Goal: Task Accomplishment & Management: Manage account settings

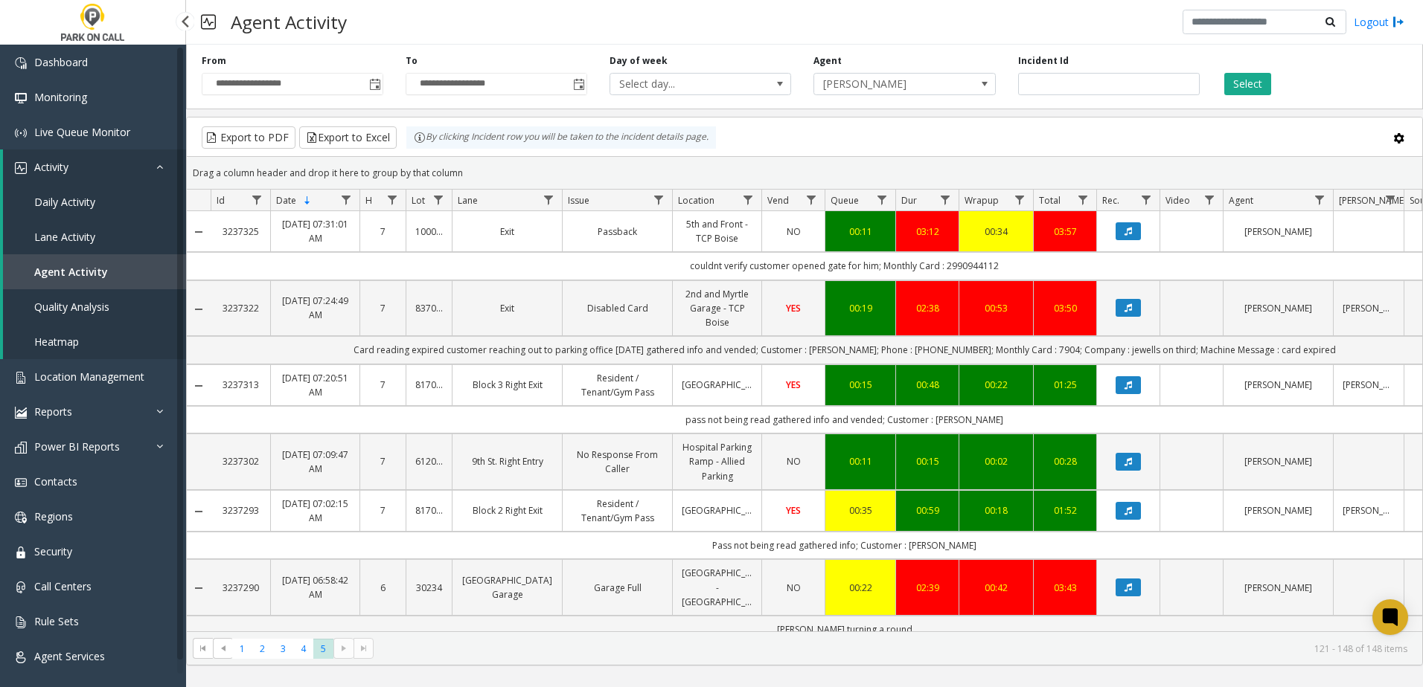
click at [112, 262] on link "Agent Activity" at bounding box center [94, 271] width 183 height 35
click at [376, 83] on span "Toggle popup" at bounding box center [375, 85] width 12 height 12
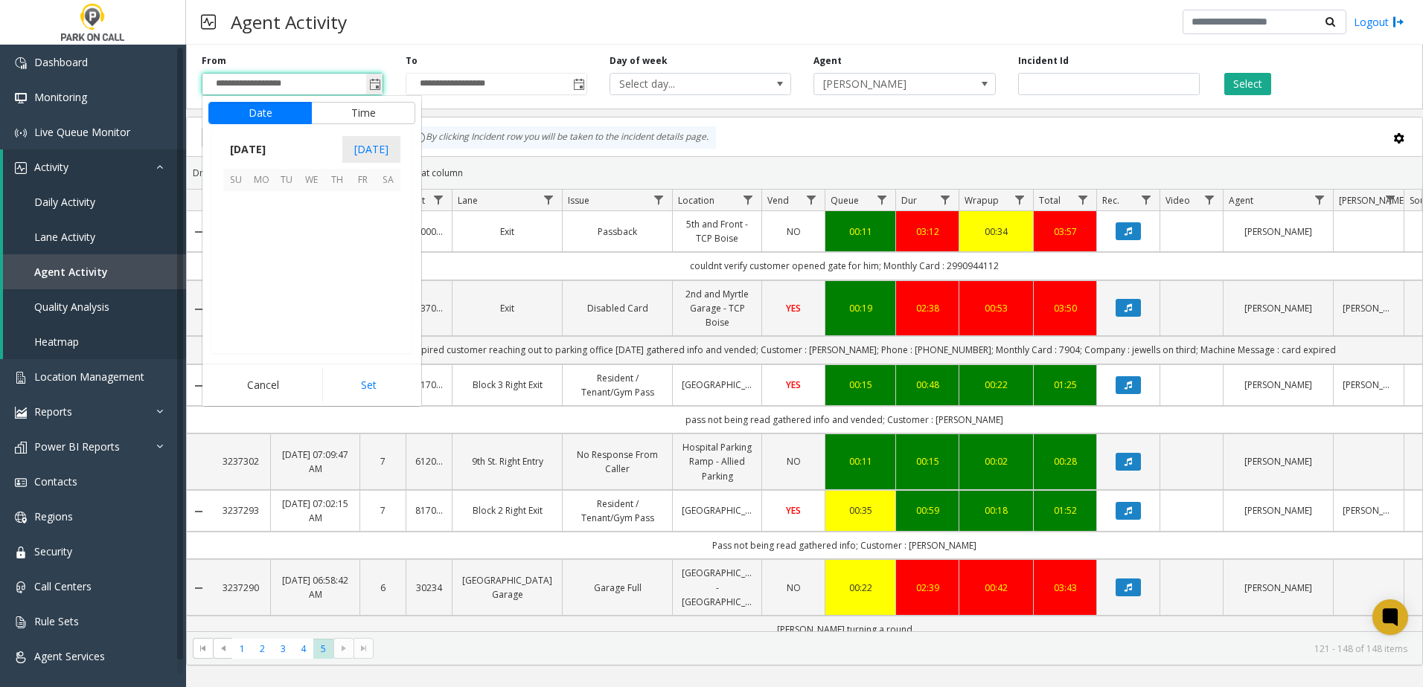
scroll to position [266860, 0]
click at [356, 210] on span "1" at bounding box center [362, 203] width 25 height 25
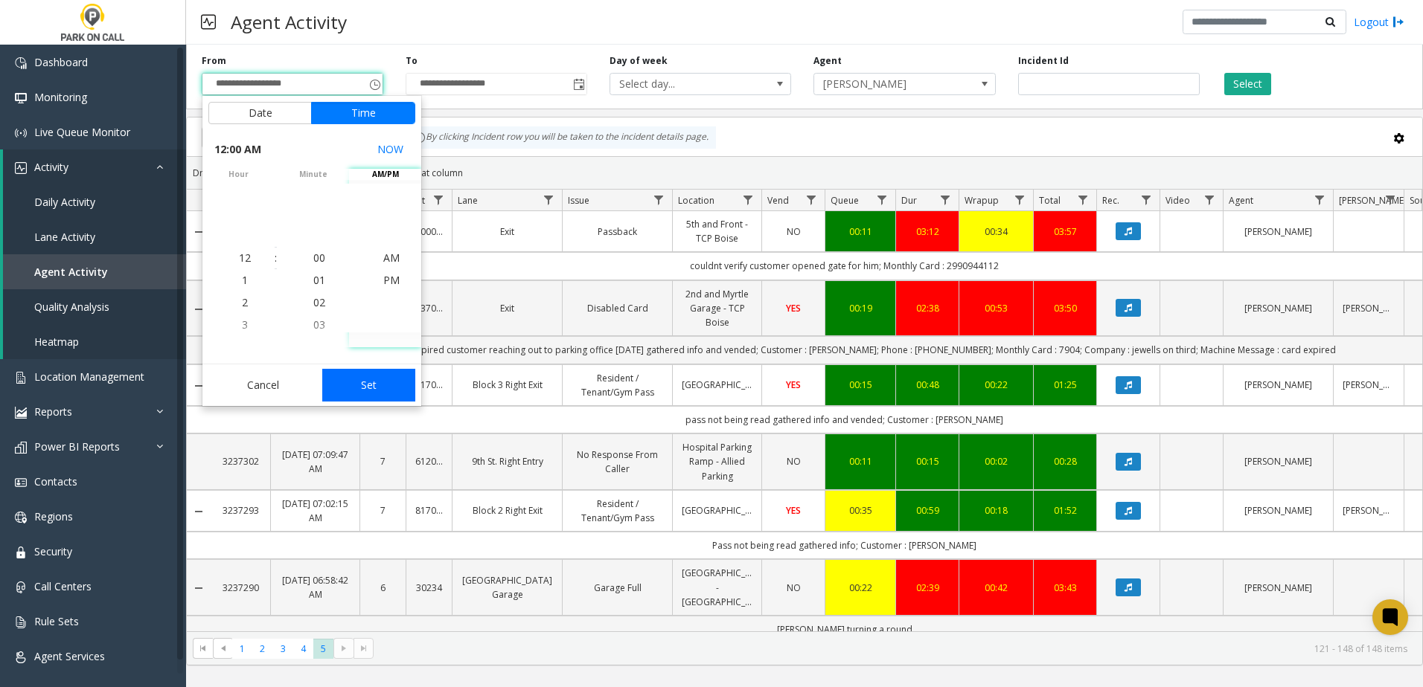
click at [374, 385] on button "Set" at bounding box center [369, 385] width 94 height 33
type input "**********"
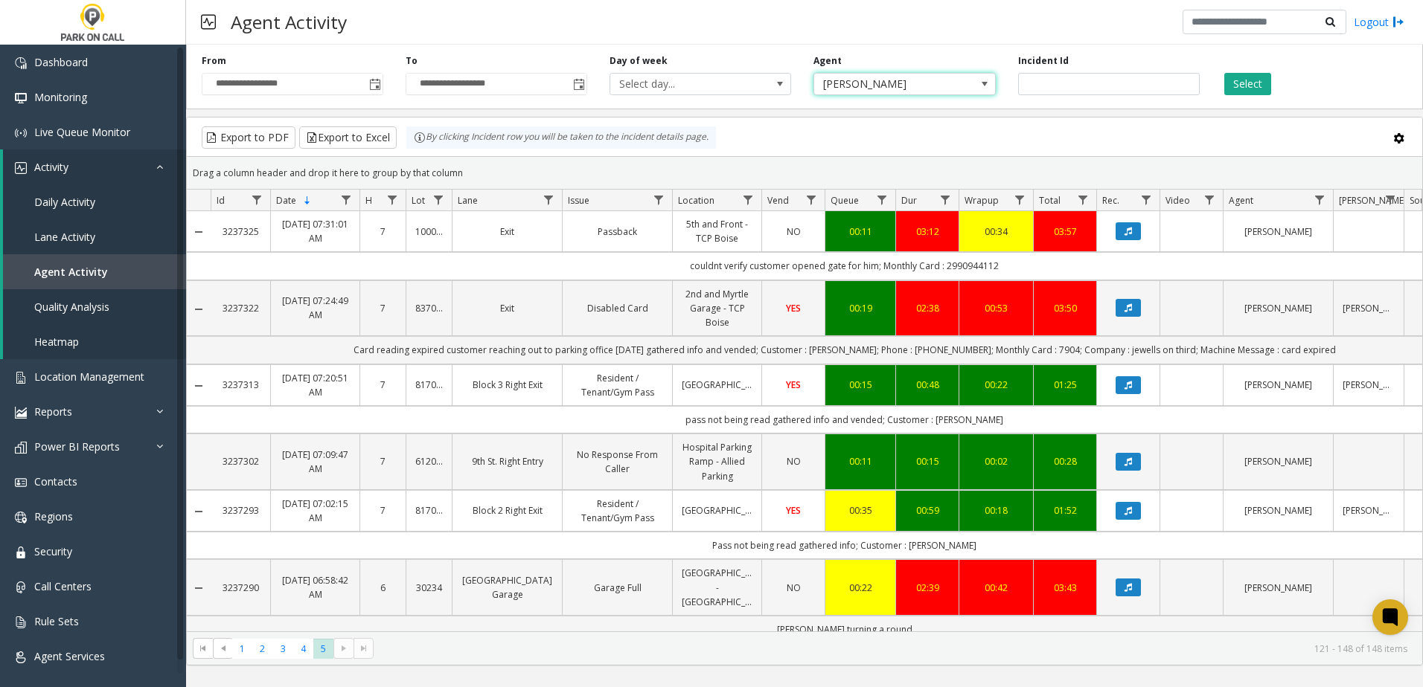
click at [842, 82] on span "Donna Young" at bounding box center [886, 84] width 144 height 21
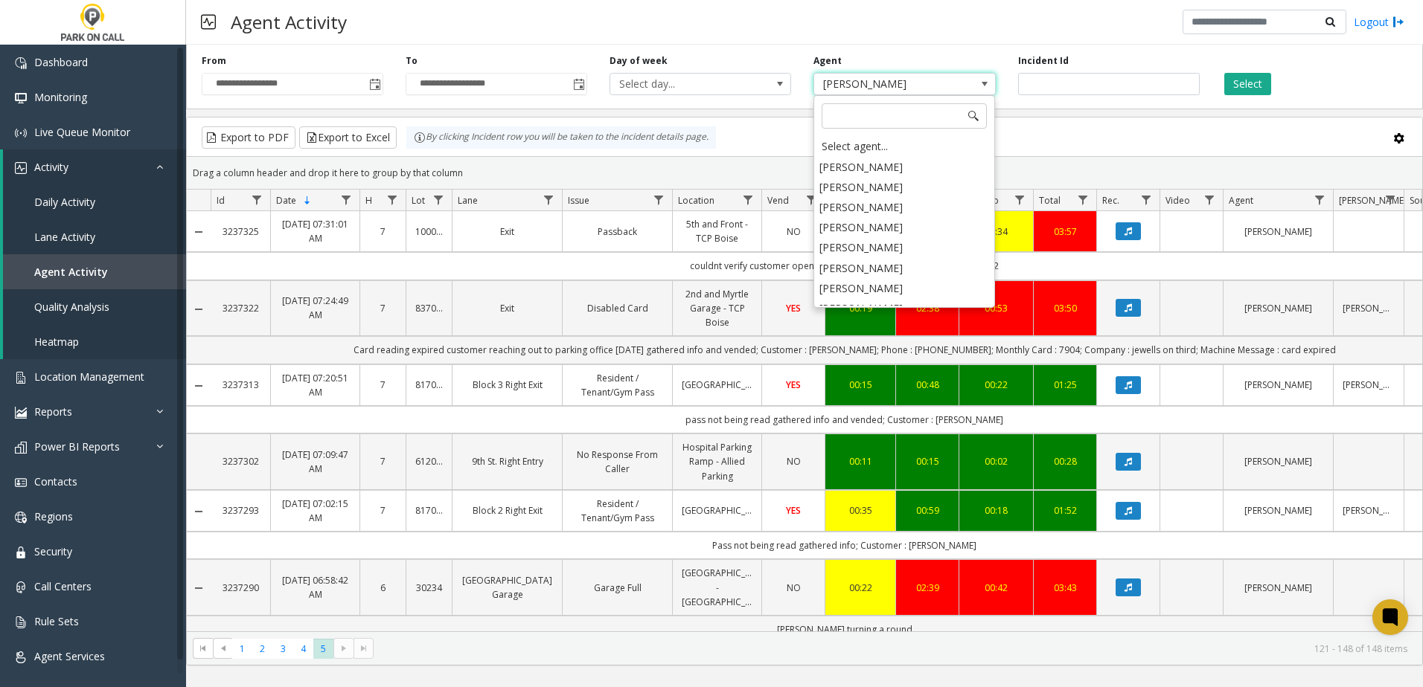
scroll to position [2179, 0]
click at [131, 199] on link "Daily Activity" at bounding box center [94, 202] width 183 height 35
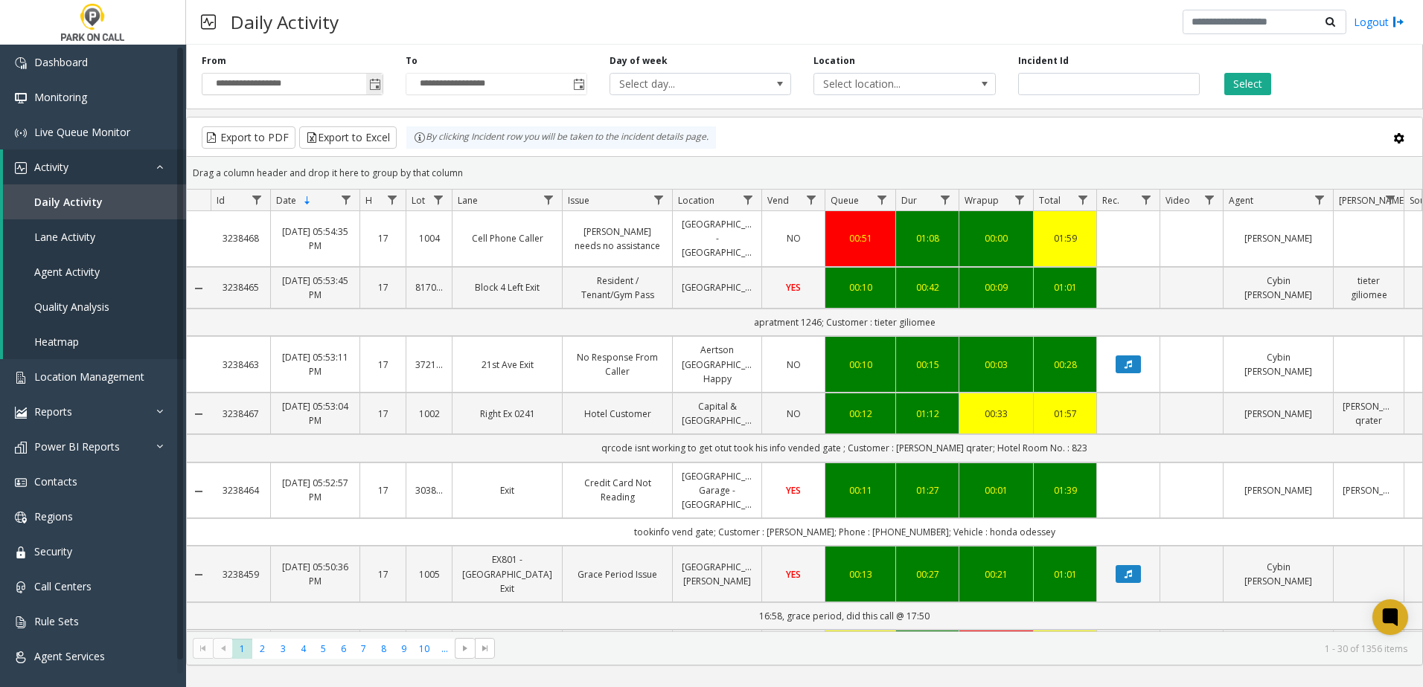
click at [380, 88] on span "Toggle popup" at bounding box center [375, 85] width 12 height 12
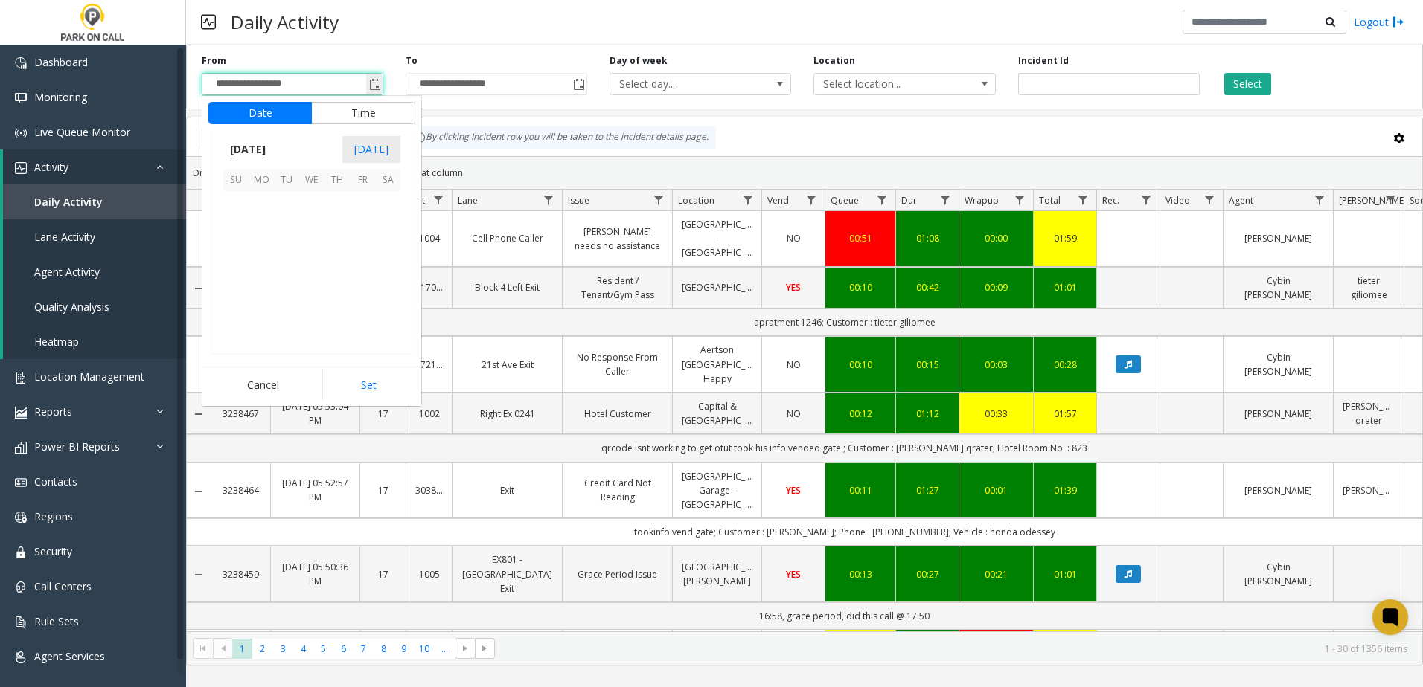
scroll to position [266860, 0]
click at [367, 207] on span "1" at bounding box center [362, 203] width 25 height 25
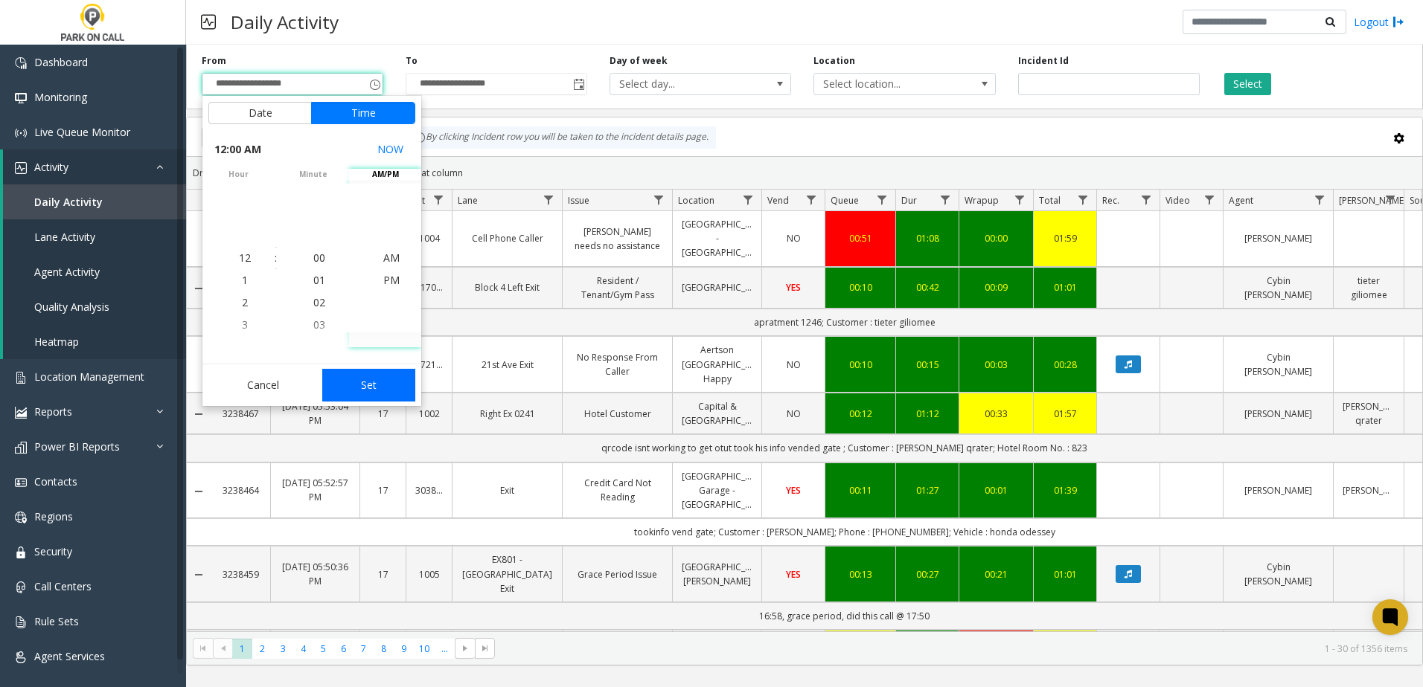
click at [385, 386] on button "Set" at bounding box center [369, 385] width 94 height 33
type input "**********"
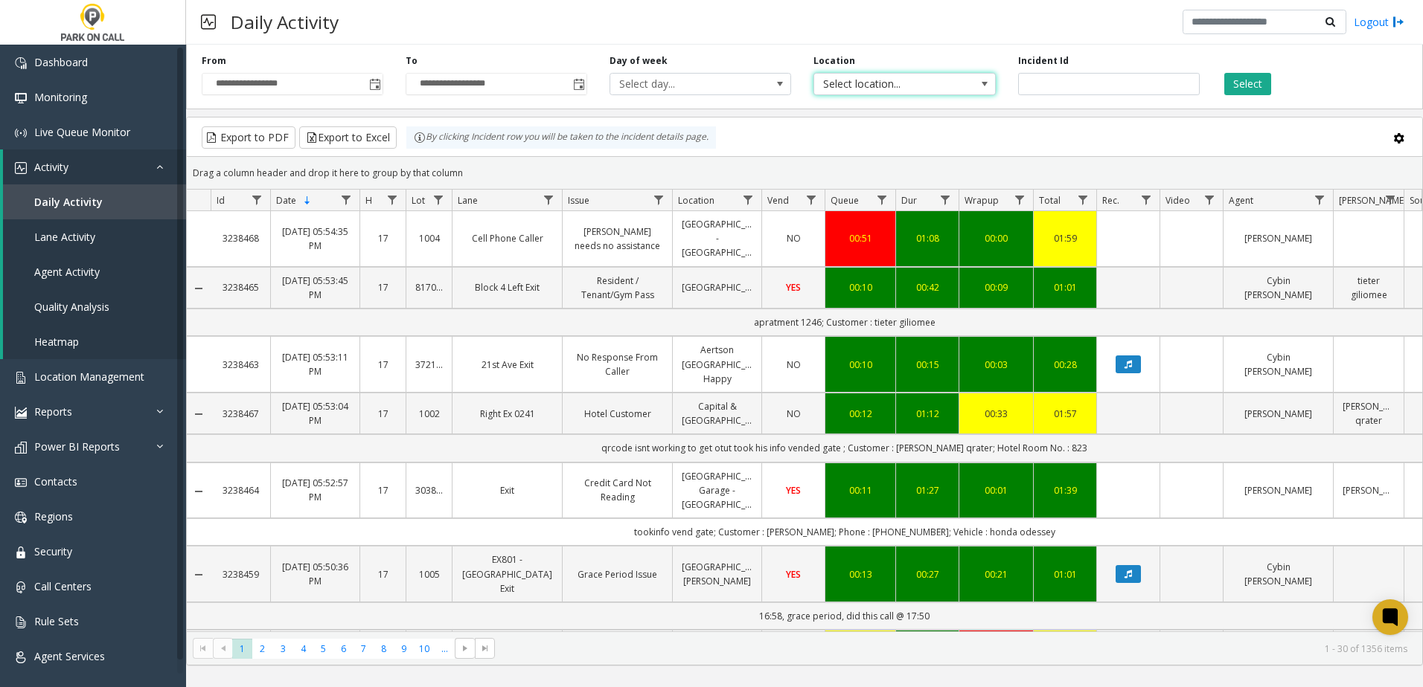
click at [859, 89] on span "Select location..." at bounding box center [886, 84] width 144 height 21
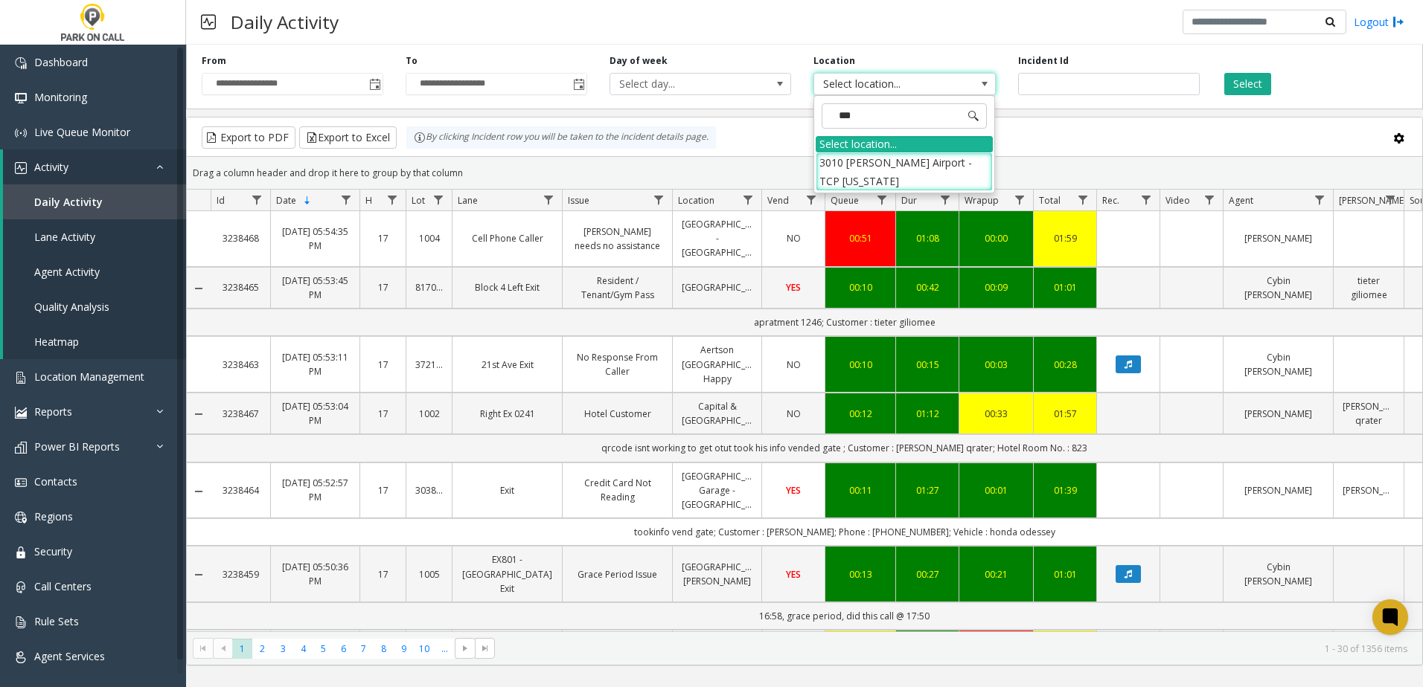
type input "****"
click at [906, 166] on li "3010 Friedman Airport - TCP Idaho" at bounding box center [903, 172] width 177 height 39
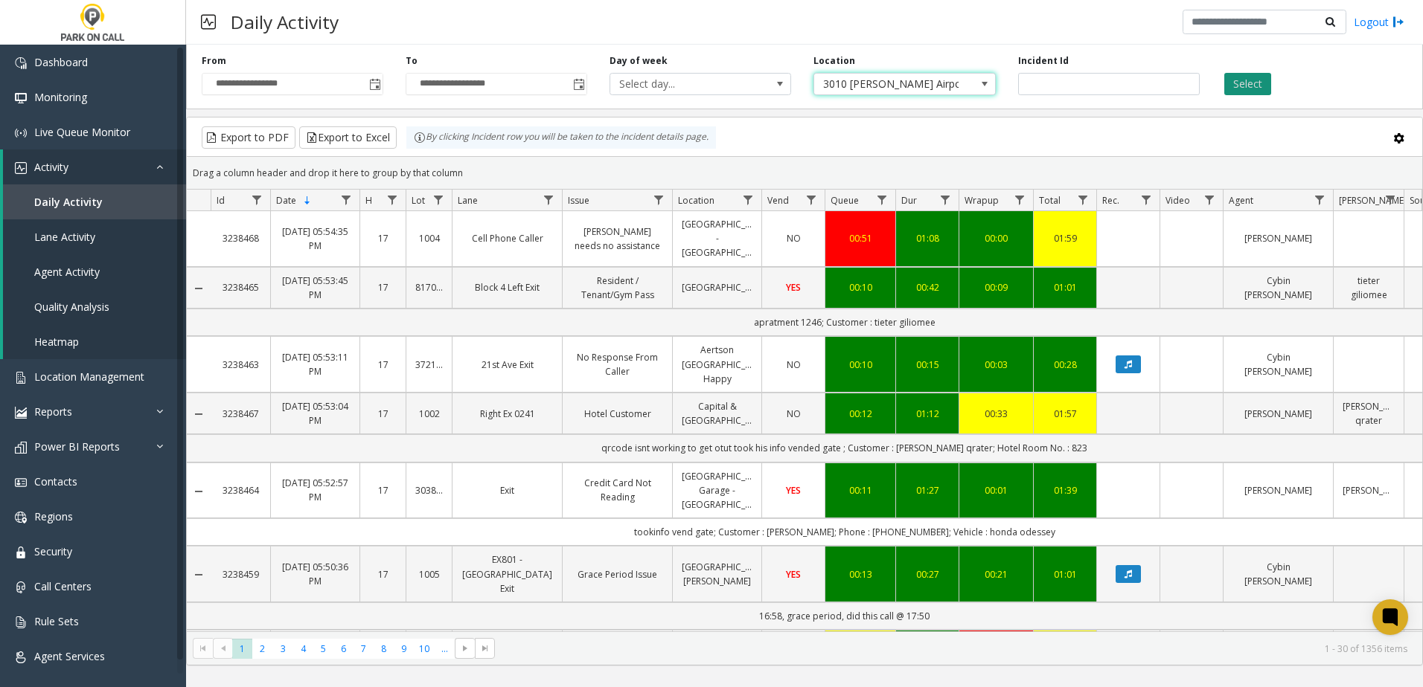
click at [1234, 78] on button "Select" at bounding box center [1247, 84] width 47 height 22
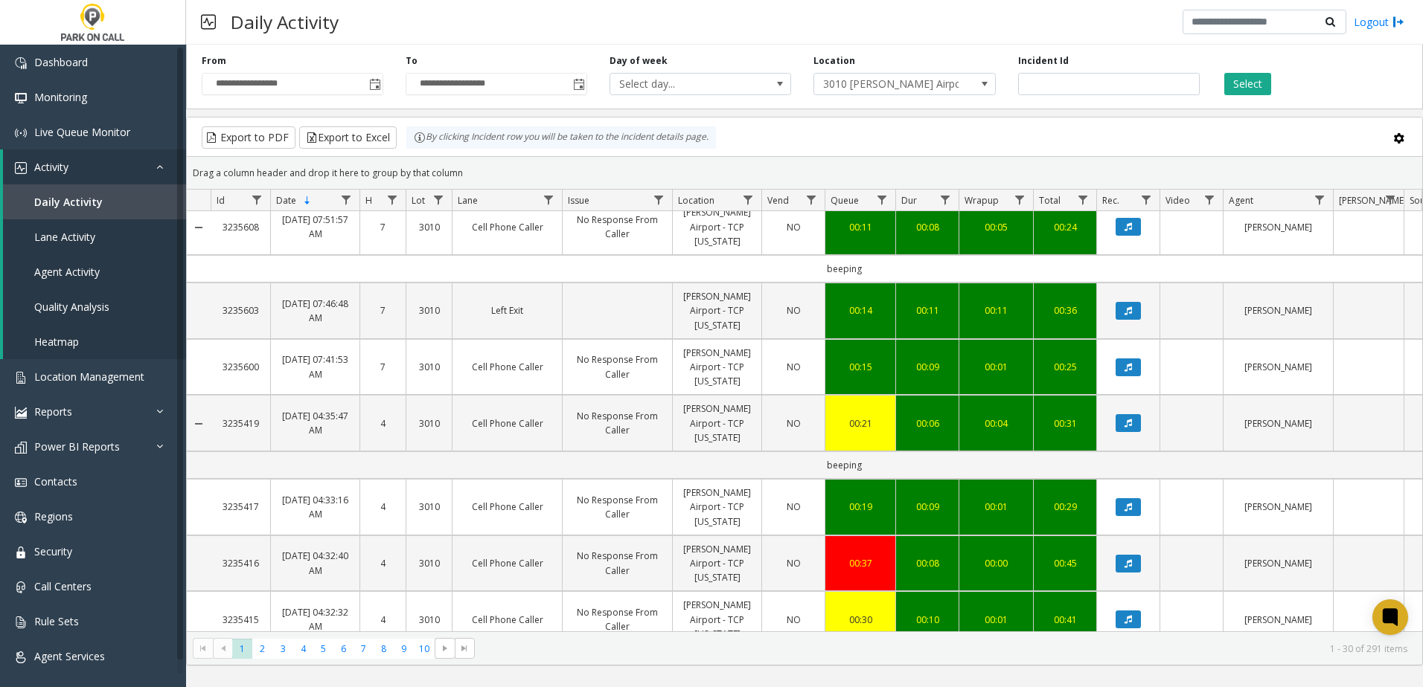
scroll to position [1488, 0]
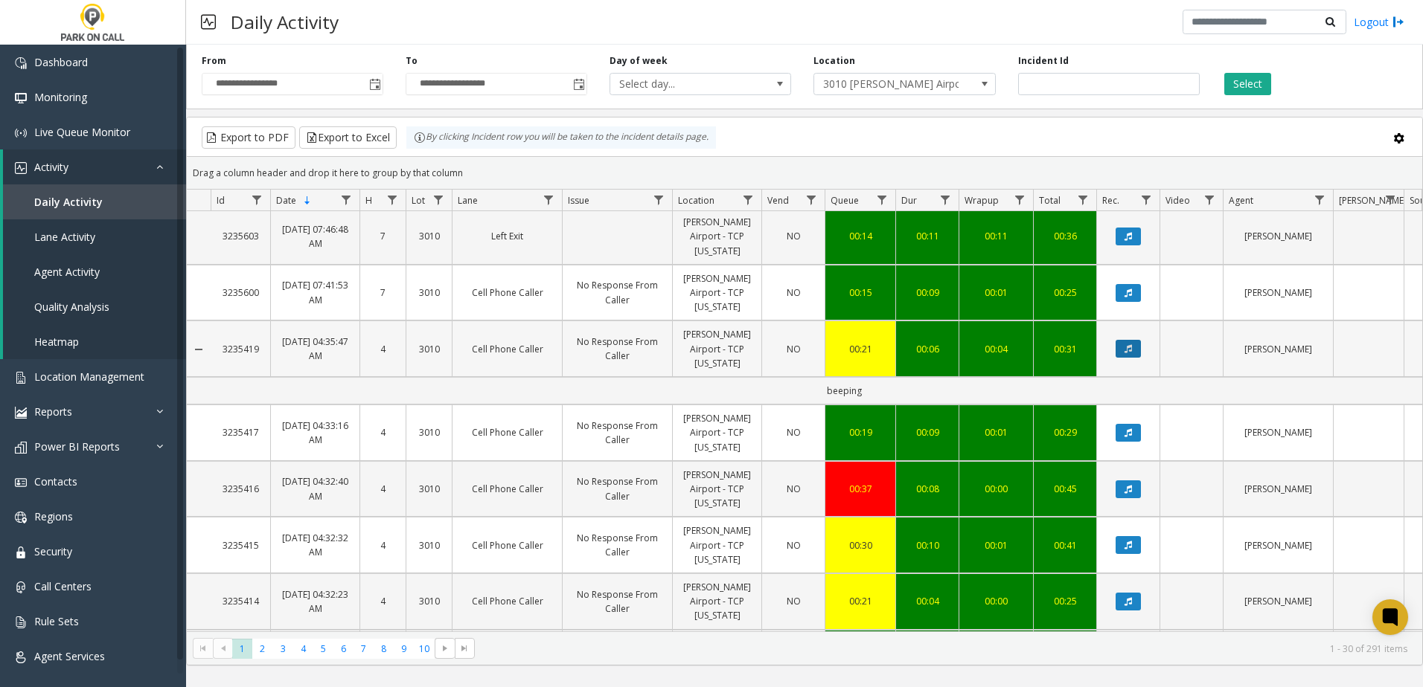
click at [1138, 352] on button "Data table" at bounding box center [1127, 349] width 25 height 18
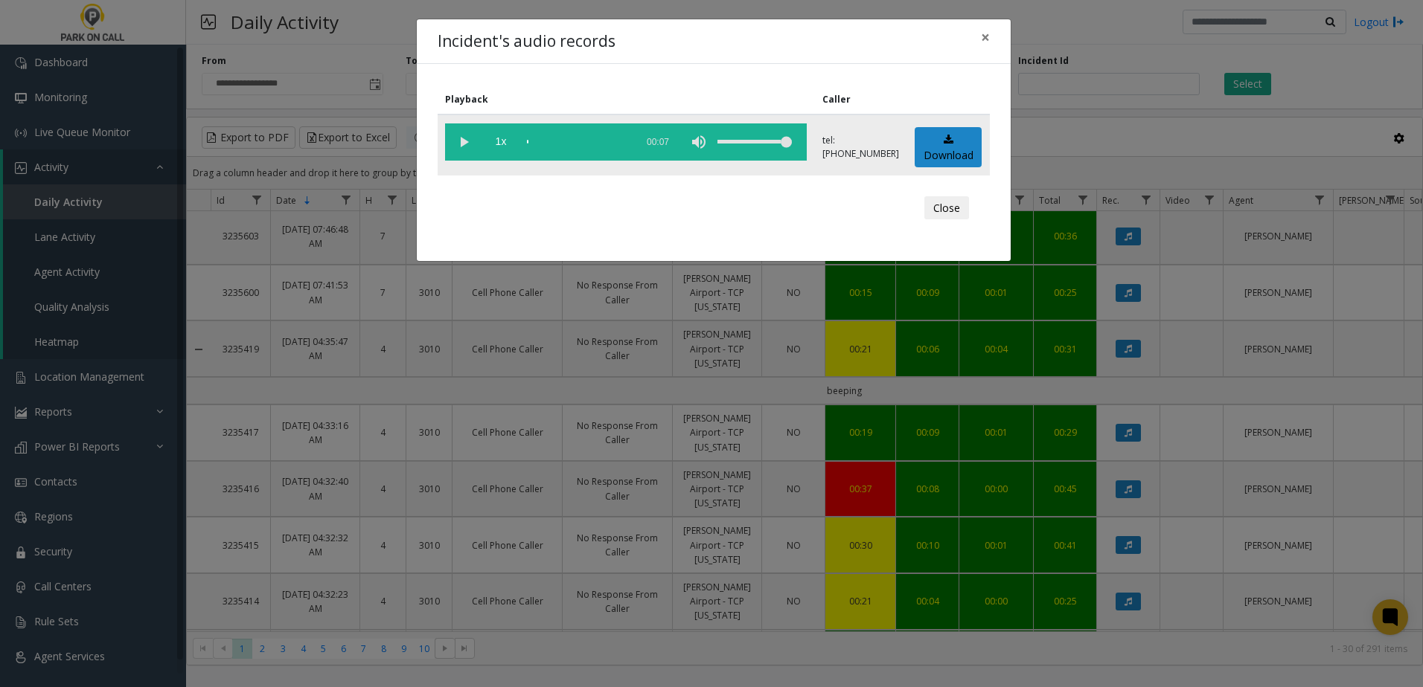
click at [464, 140] on vg-play-pause at bounding box center [463, 142] width 37 height 37
click at [548, 142] on div "scrub bar" at bounding box center [577, 142] width 101 height 37
click at [993, 39] on button "×" at bounding box center [985, 37] width 30 height 36
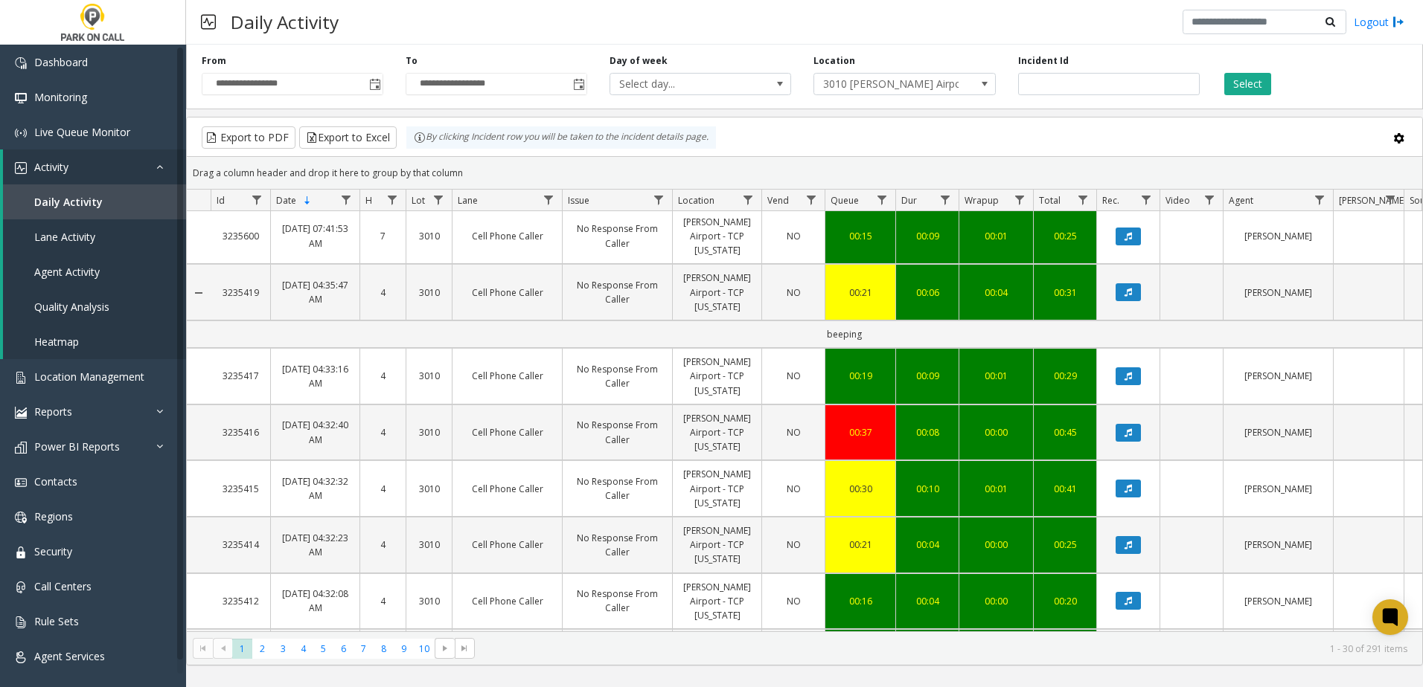
scroll to position [1609, 0]
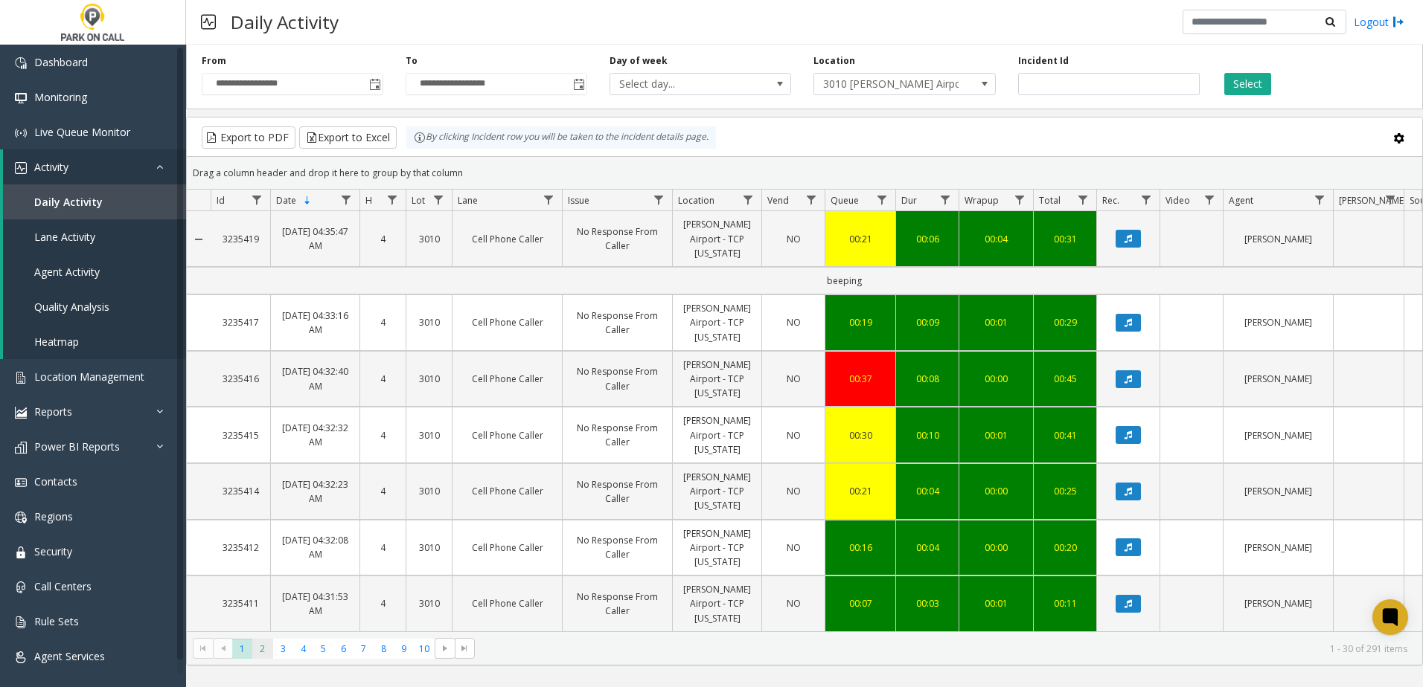
click at [257, 649] on span "2" at bounding box center [262, 649] width 20 height 20
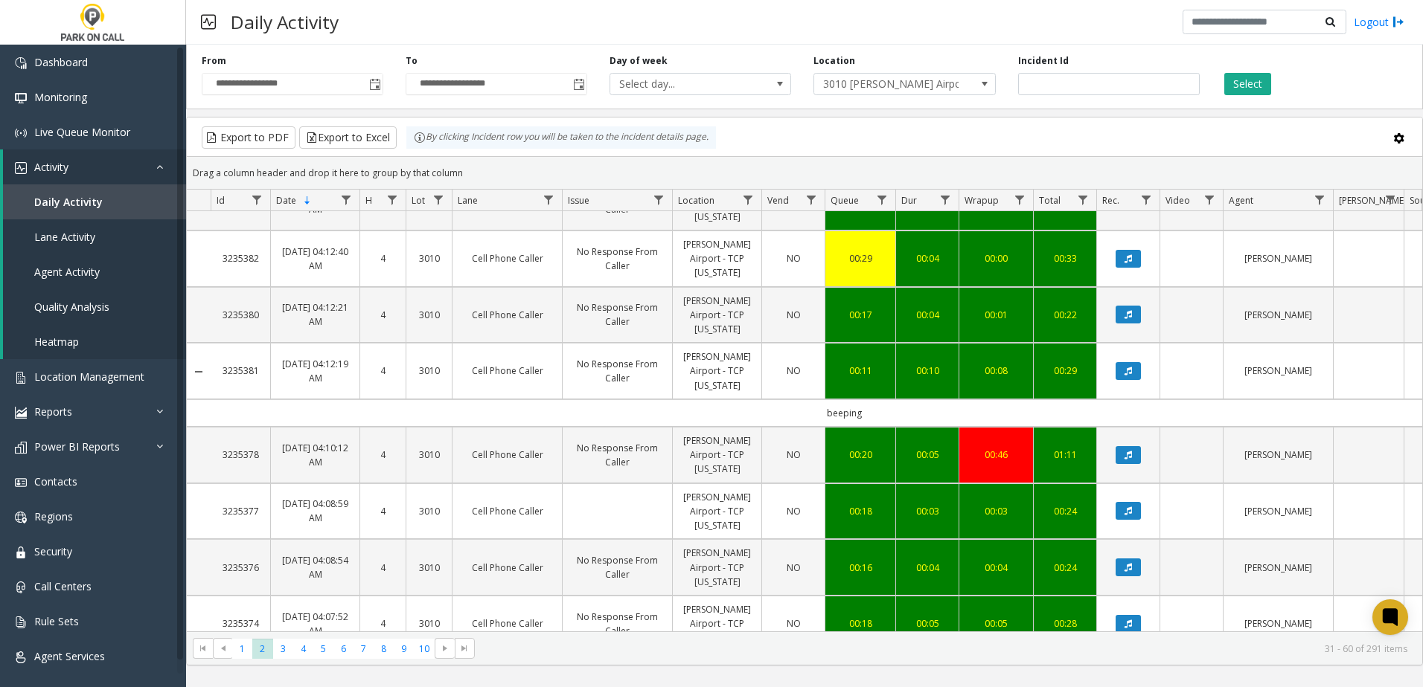
scroll to position [1042, 0]
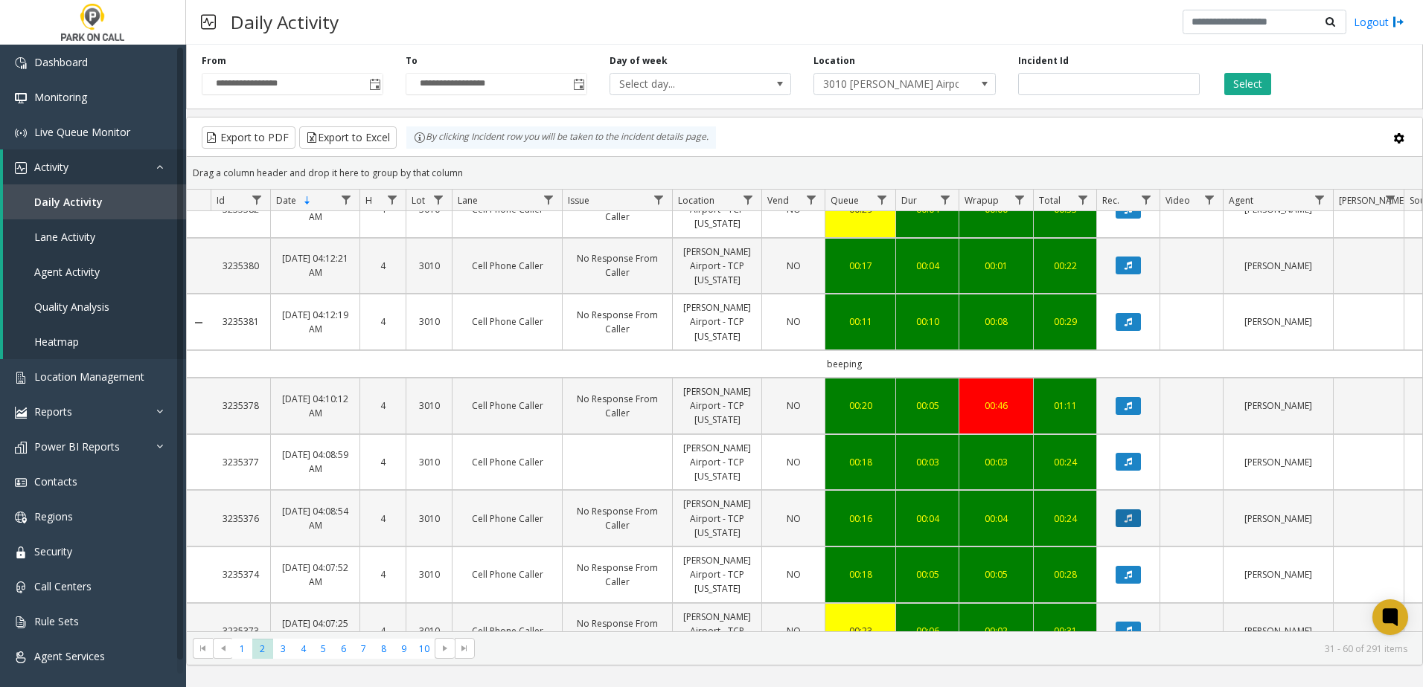
click at [1133, 512] on button "Data table" at bounding box center [1127, 519] width 25 height 18
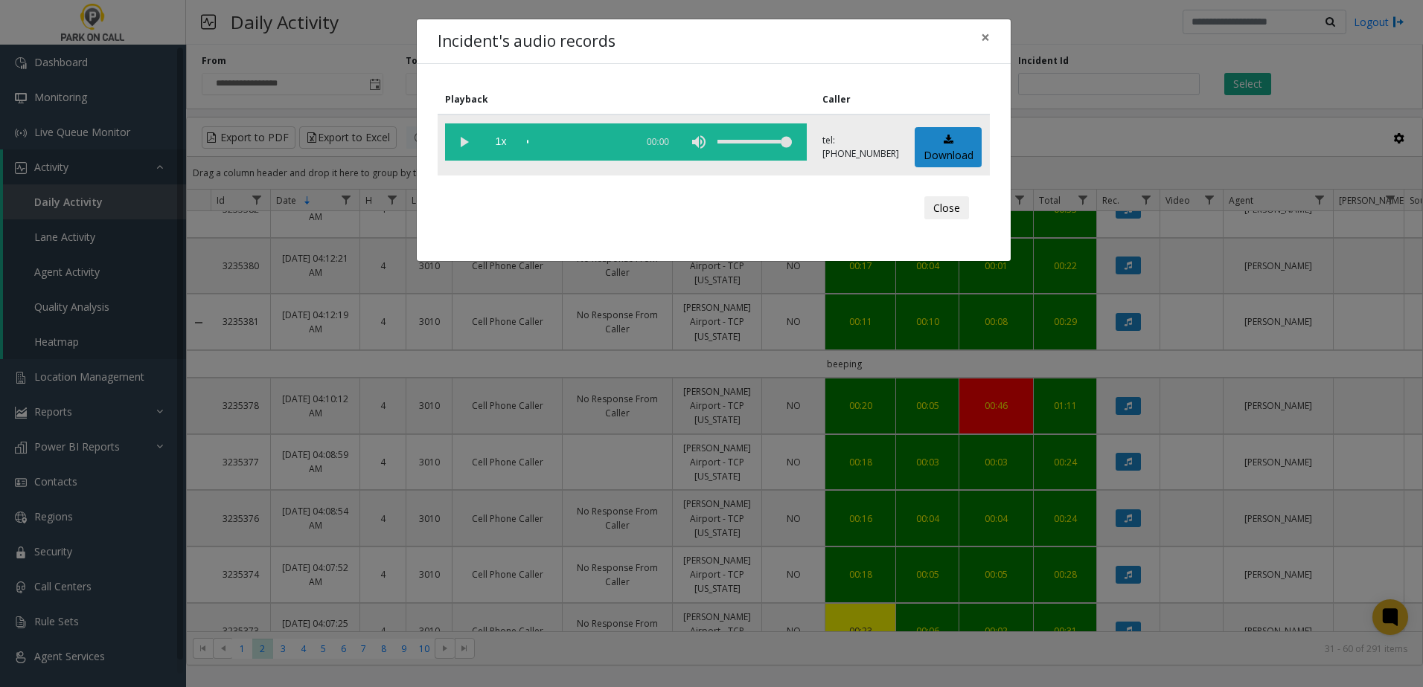
click at [470, 141] on vg-play-pause at bounding box center [463, 142] width 37 height 37
click at [569, 141] on div "scrub bar" at bounding box center [577, 142] width 101 height 37
click at [578, 142] on div "scrub bar" at bounding box center [577, 142] width 101 height 37
click at [583, 142] on div "scrub bar" at bounding box center [577, 142] width 101 height 37
click at [985, 37] on span "×" at bounding box center [985, 37] width 9 height 21
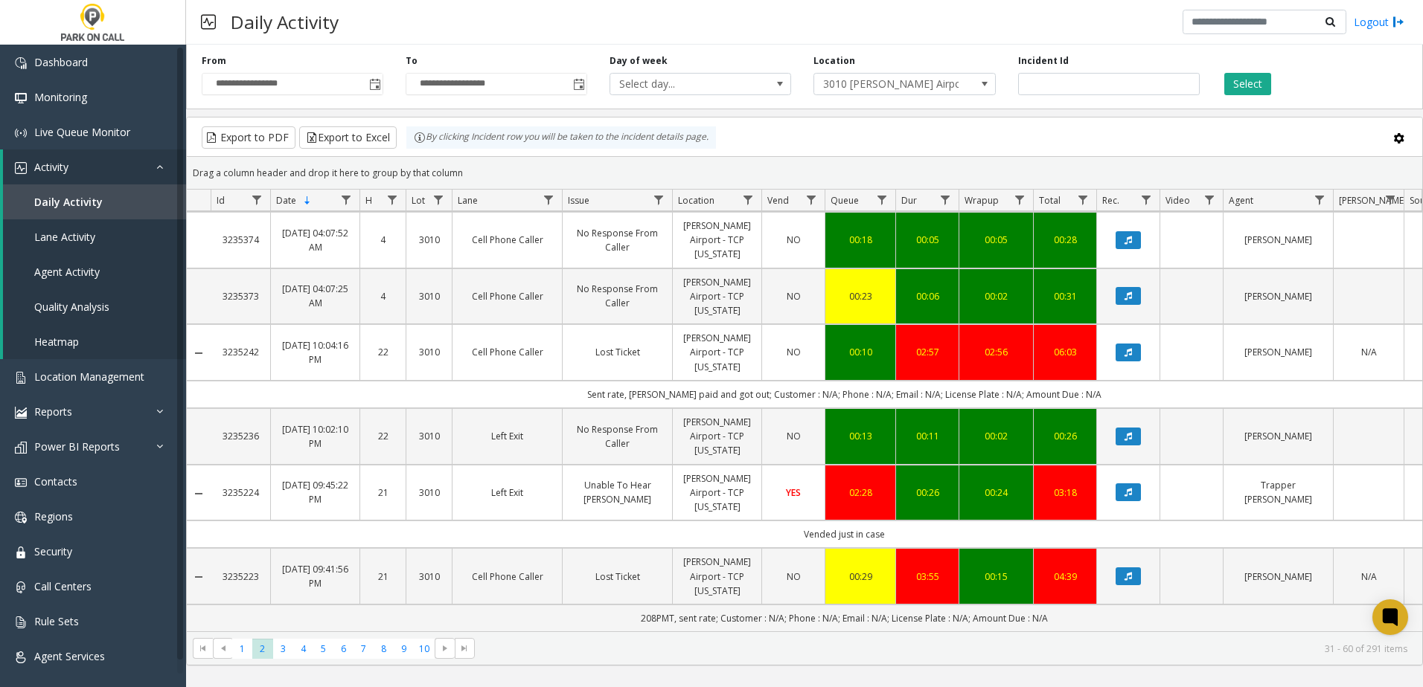
scroll to position [1388, 0]
click at [286, 648] on span "3" at bounding box center [283, 649] width 20 height 20
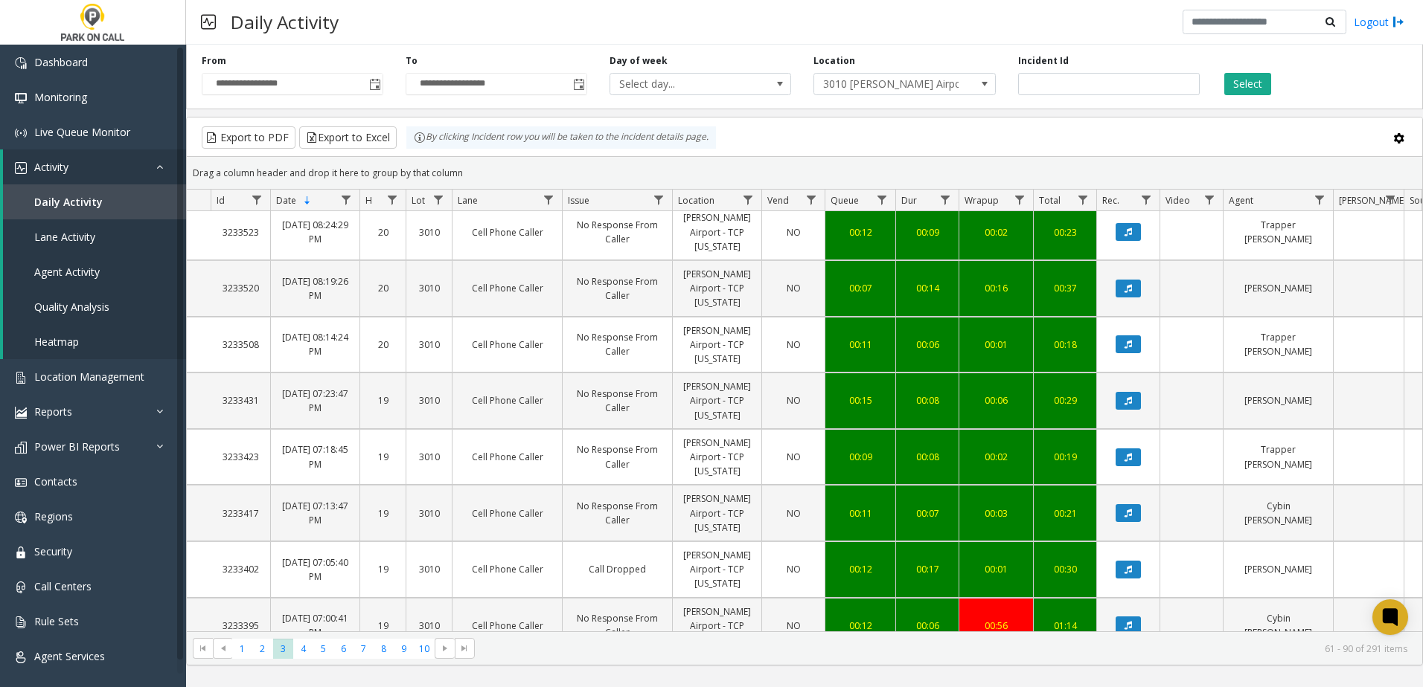
scroll to position [1414, 0]
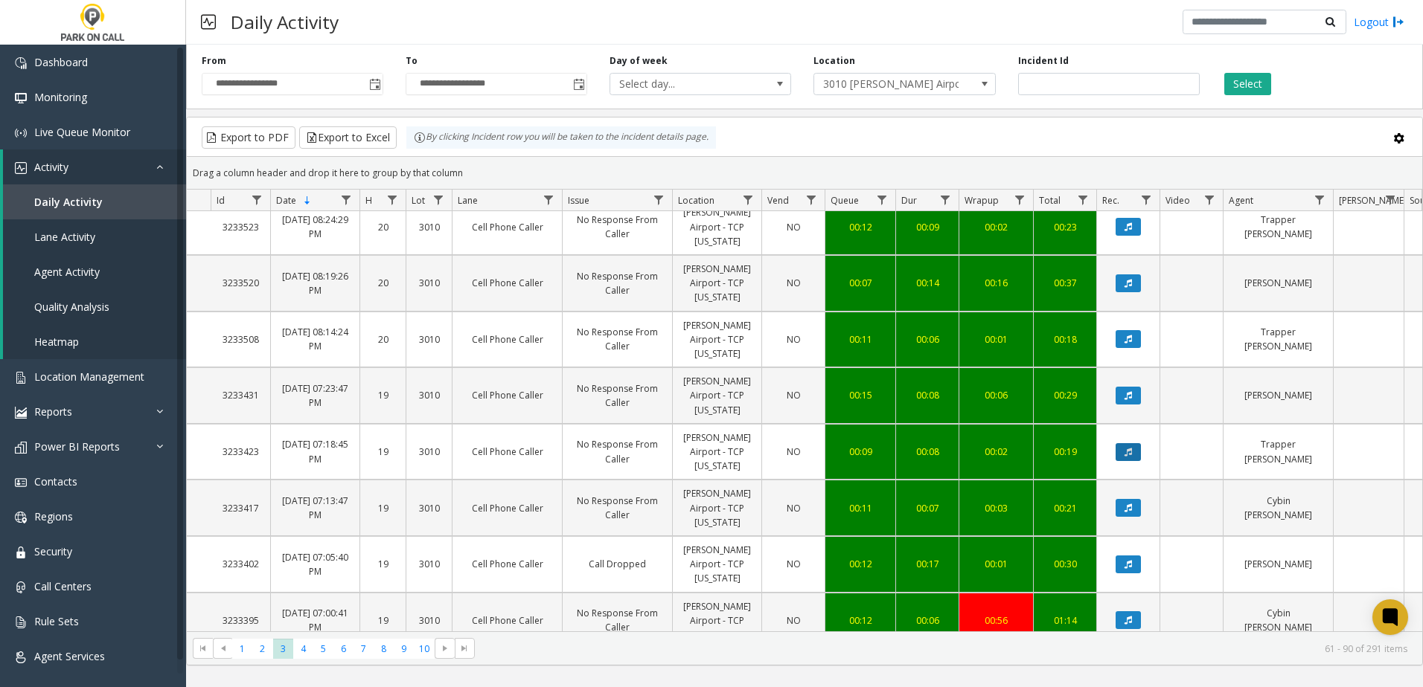
click at [1129, 448] on icon "Data table" at bounding box center [1127, 452] width 7 height 9
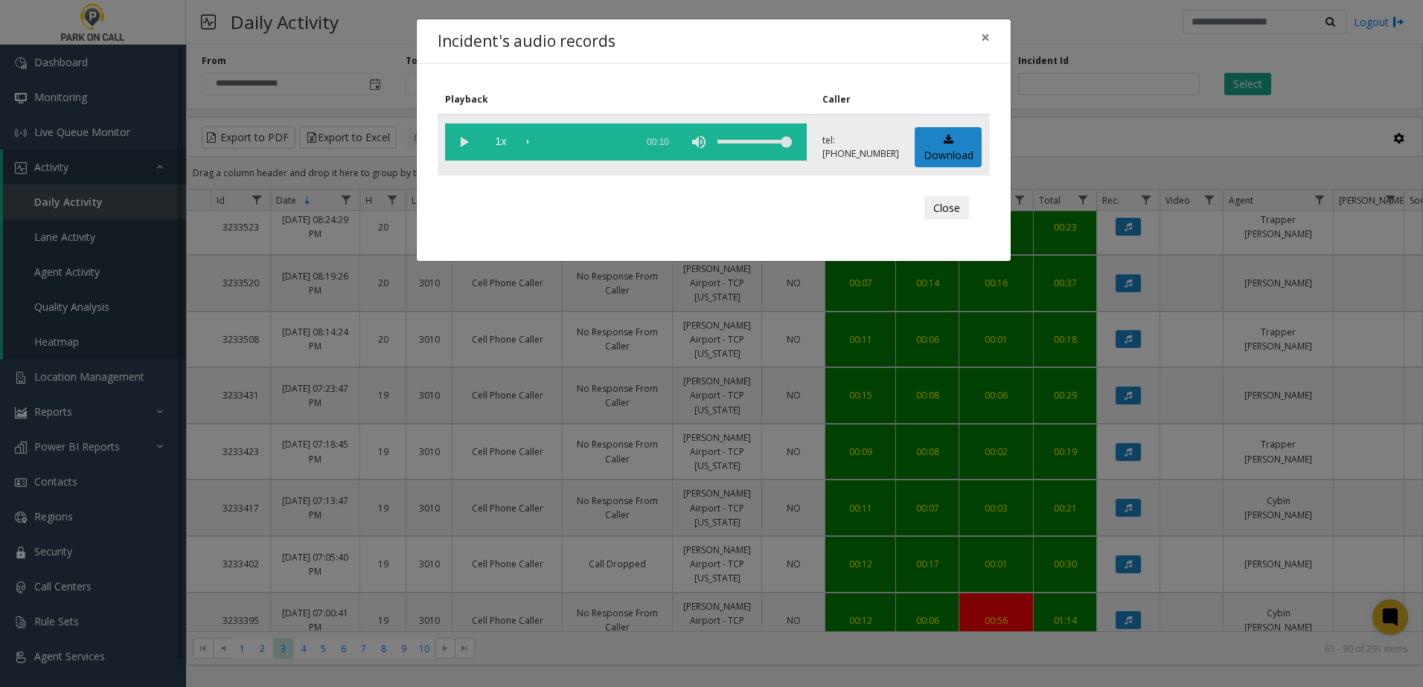
click at [467, 146] on vg-play-pause at bounding box center [463, 142] width 37 height 37
click at [571, 145] on div "scrub bar" at bounding box center [577, 142] width 101 height 37
click at [987, 39] on span "×" at bounding box center [985, 37] width 9 height 21
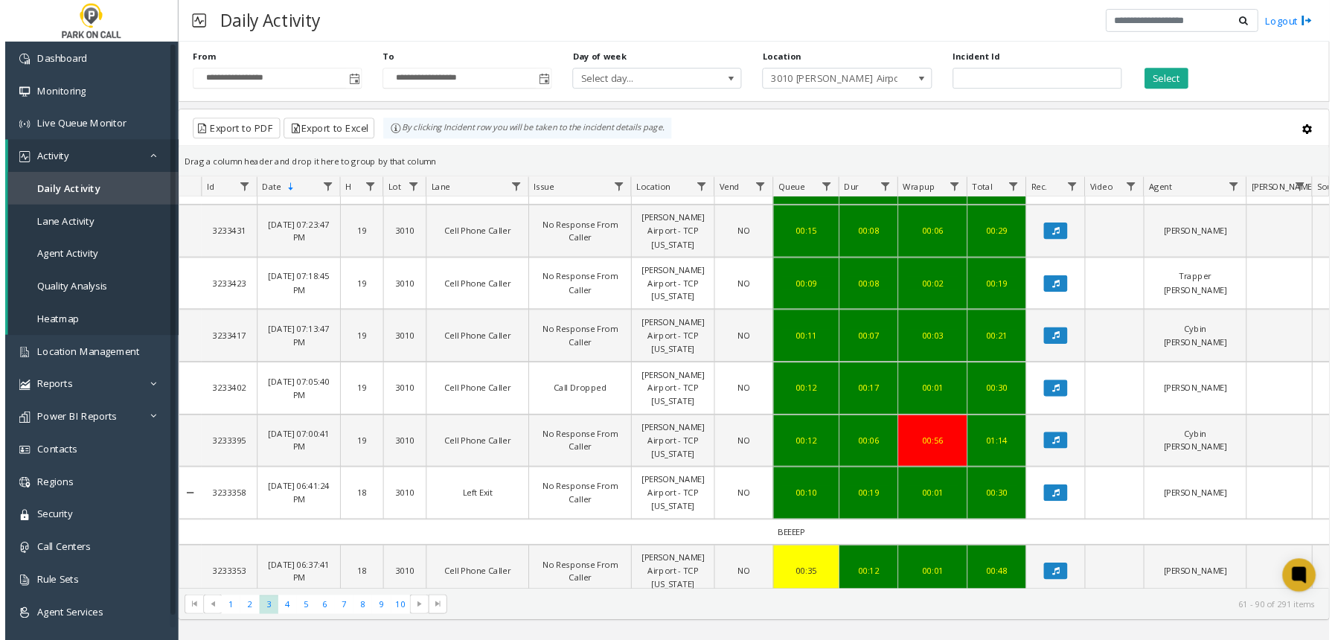
scroll to position [1562, 0]
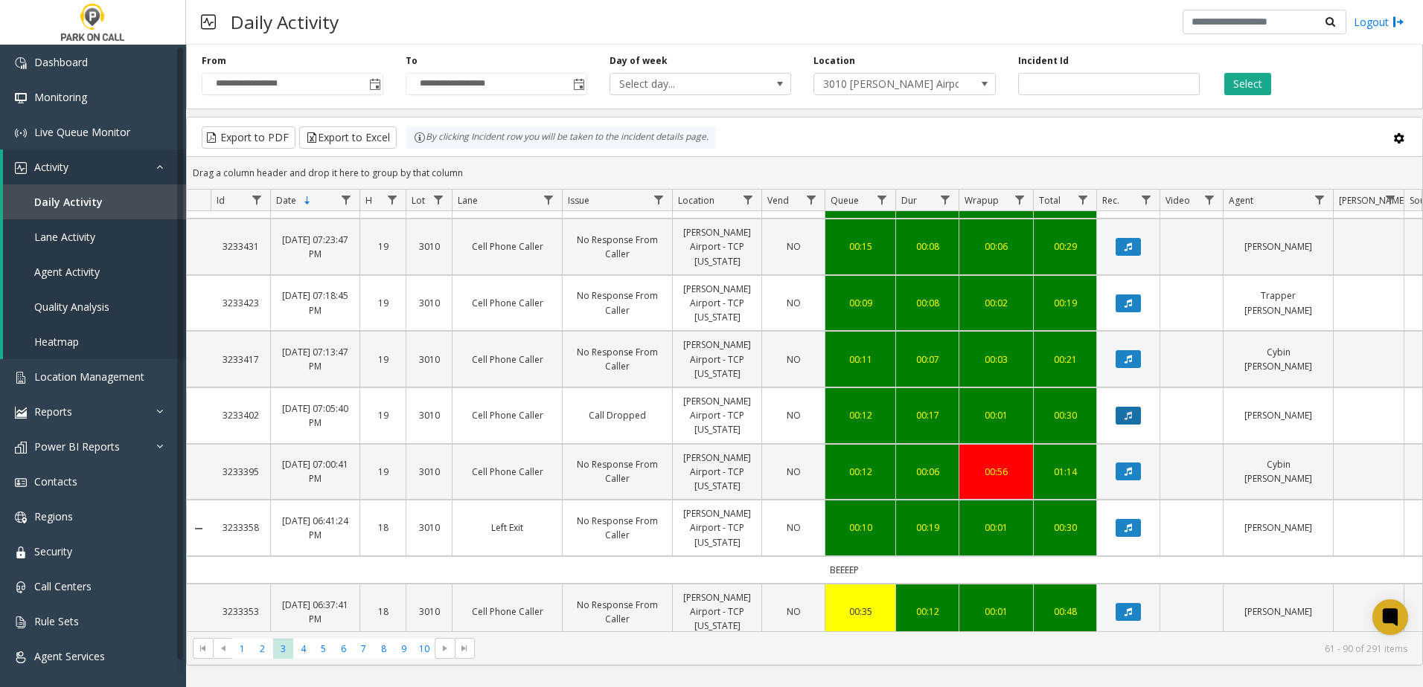
click at [1132, 415] on button "Data table" at bounding box center [1127, 416] width 25 height 18
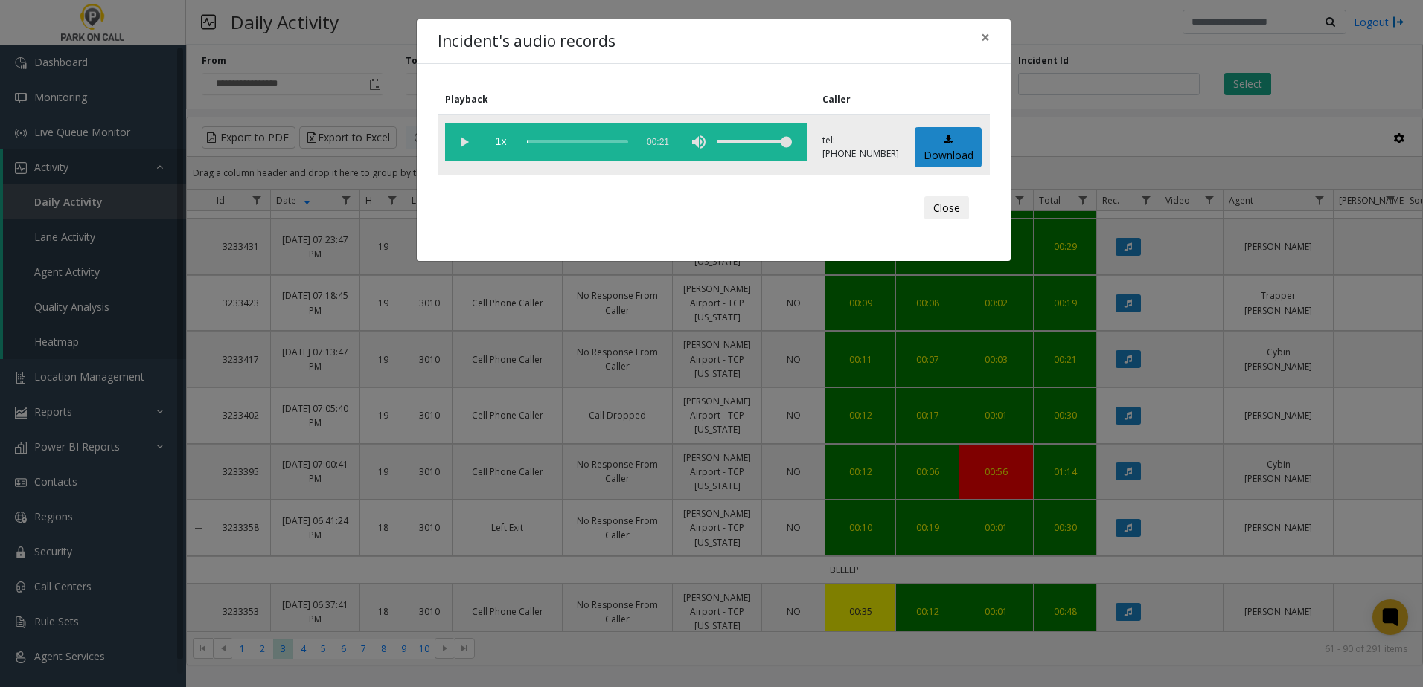
click at [457, 145] on vg-play-pause at bounding box center [463, 142] width 37 height 37
click at [574, 141] on div "scrub bar" at bounding box center [577, 142] width 101 height 37
click at [984, 41] on span "×" at bounding box center [985, 37] width 9 height 21
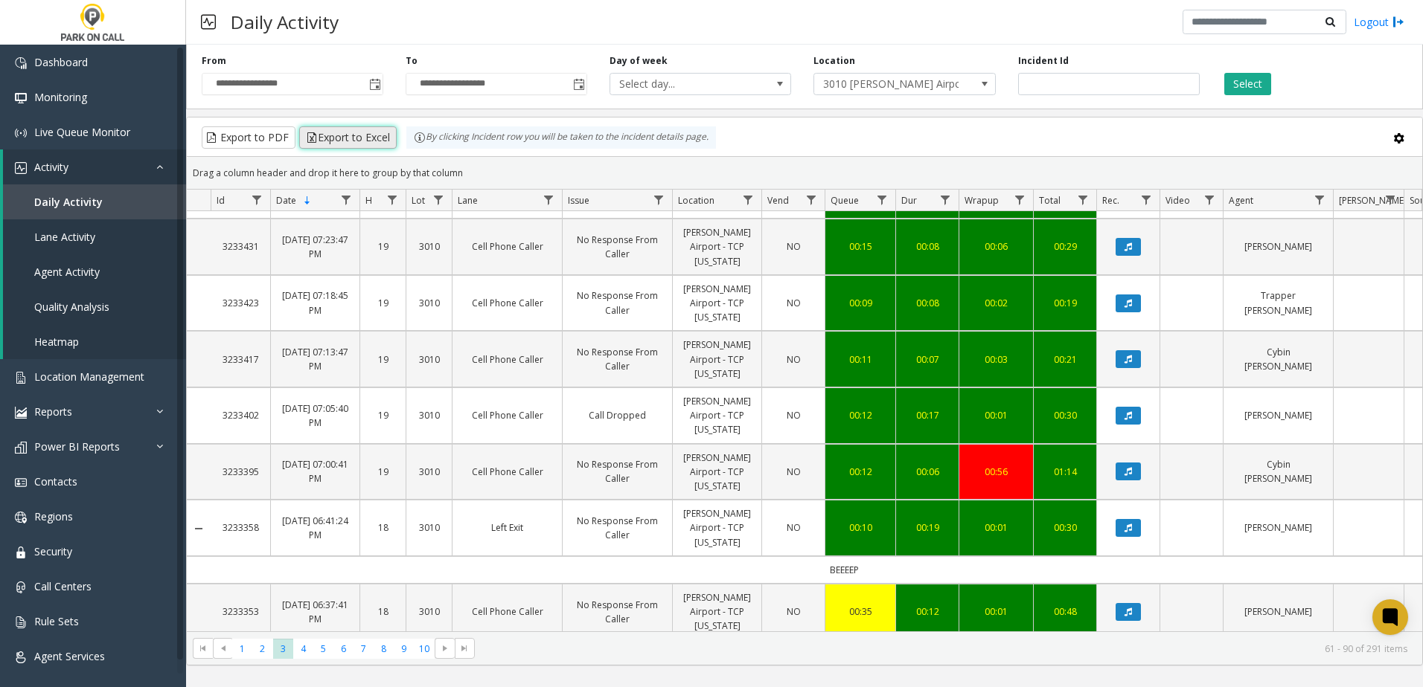
click at [356, 134] on button "Export to Excel" at bounding box center [347, 137] width 97 height 22
click at [382, 135] on button "Export to Excel" at bounding box center [347, 137] width 97 height 22
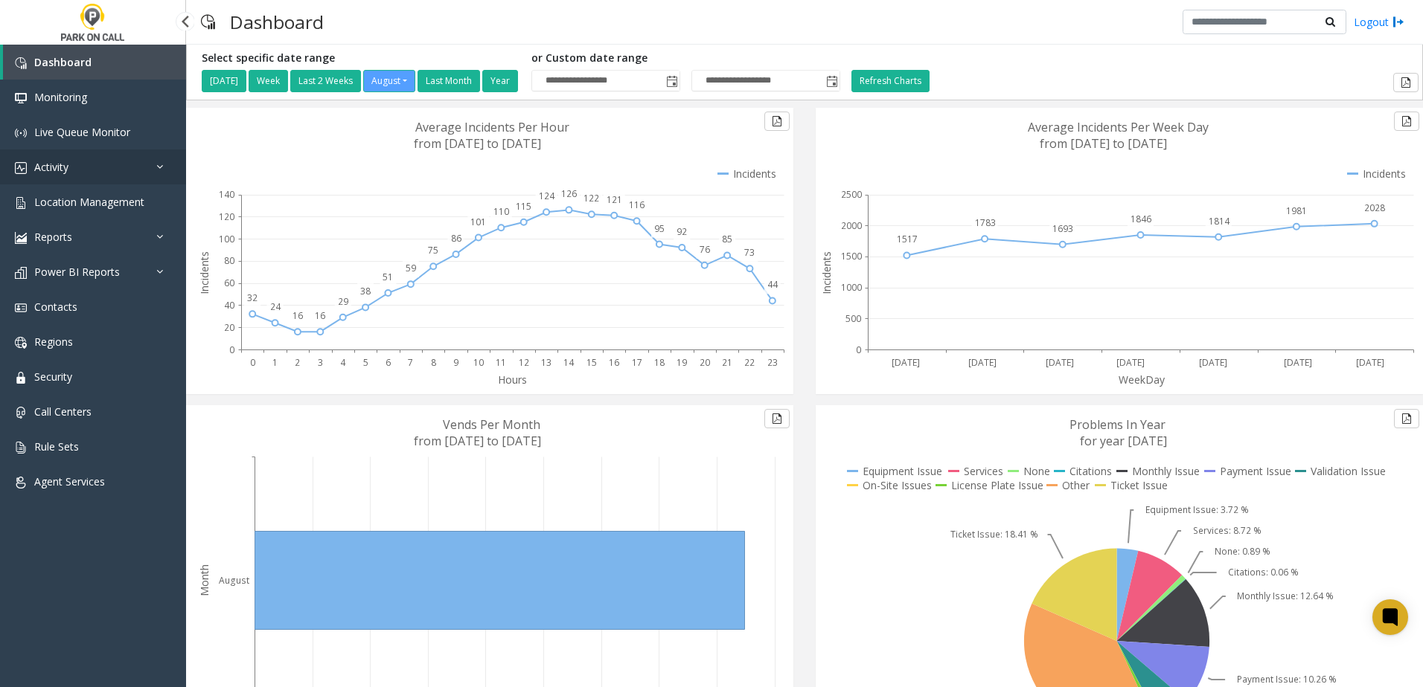
click at [77, 173] on link "Activity" at bounding box center [93, 167] width 186 height 35
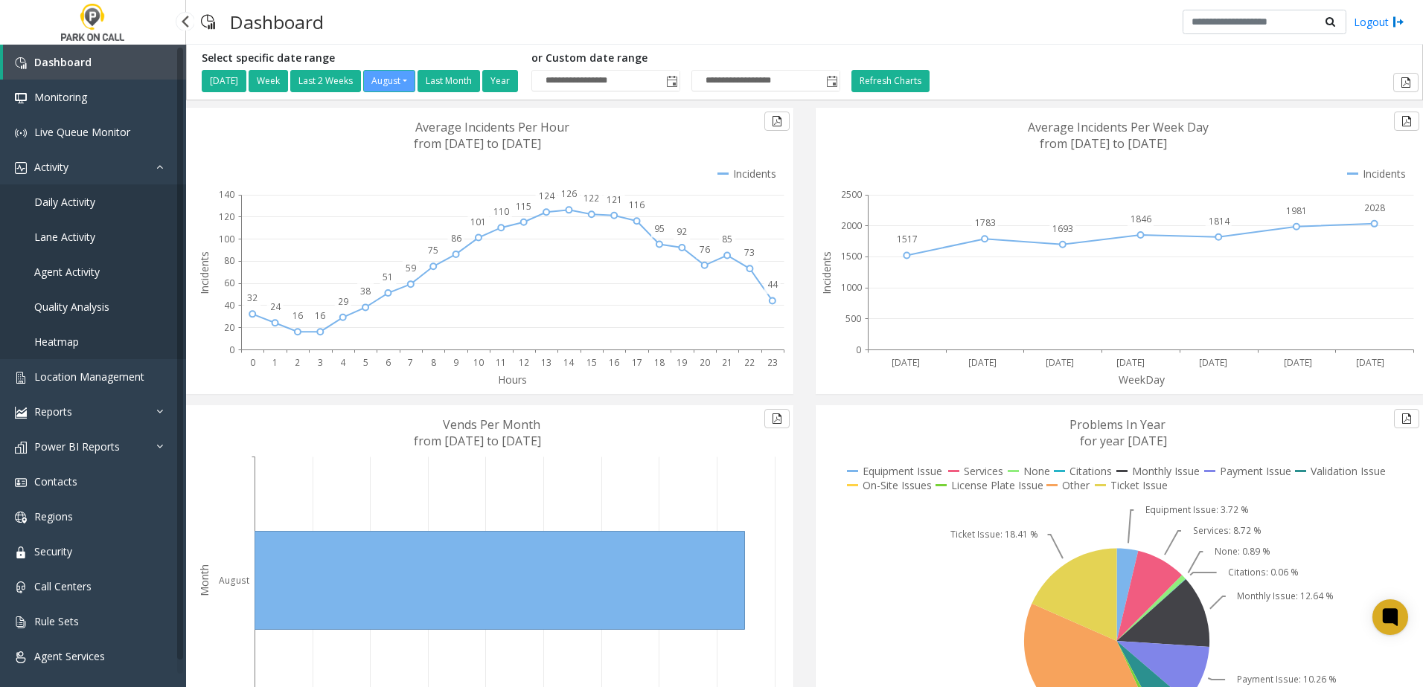
click at [75, 202] on span "Daily Activity" at bounding box center [64, 202] width 61 height 14
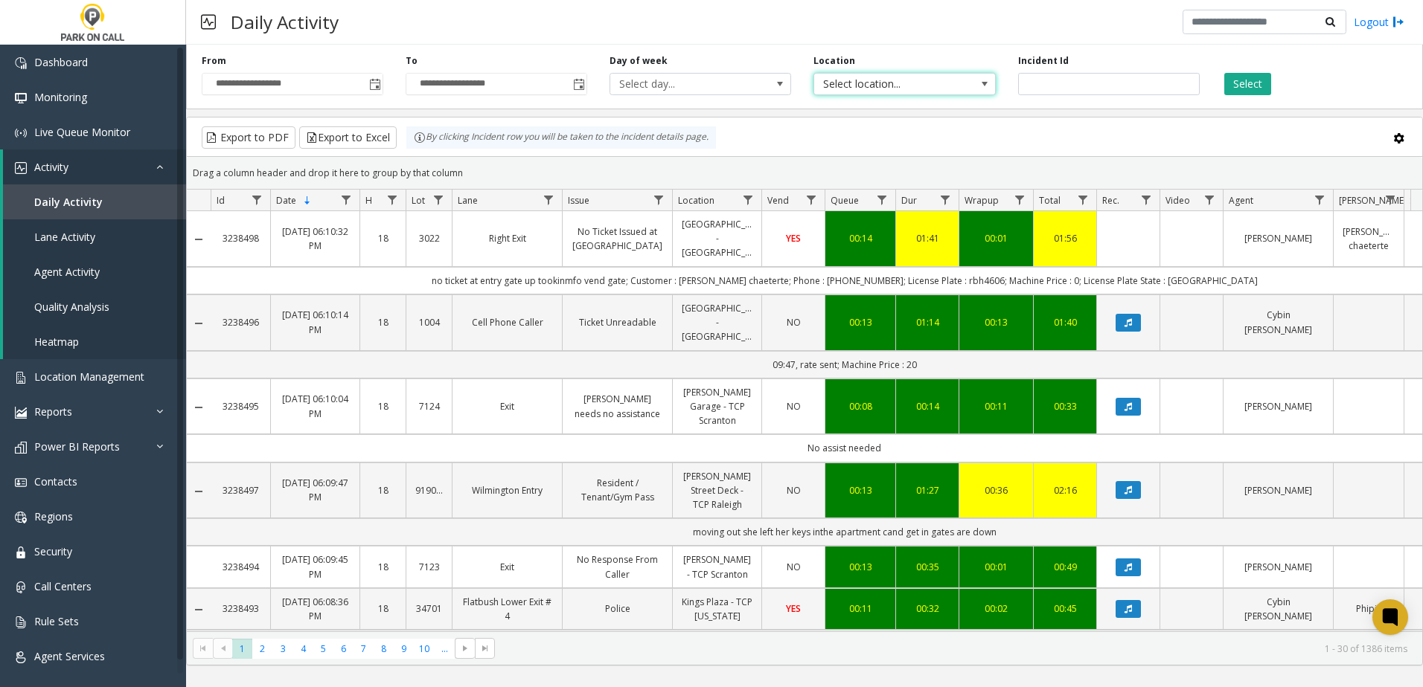
click at [922, 88] on span "Select location..." at bounding box center [886, 84] width 144 height 21
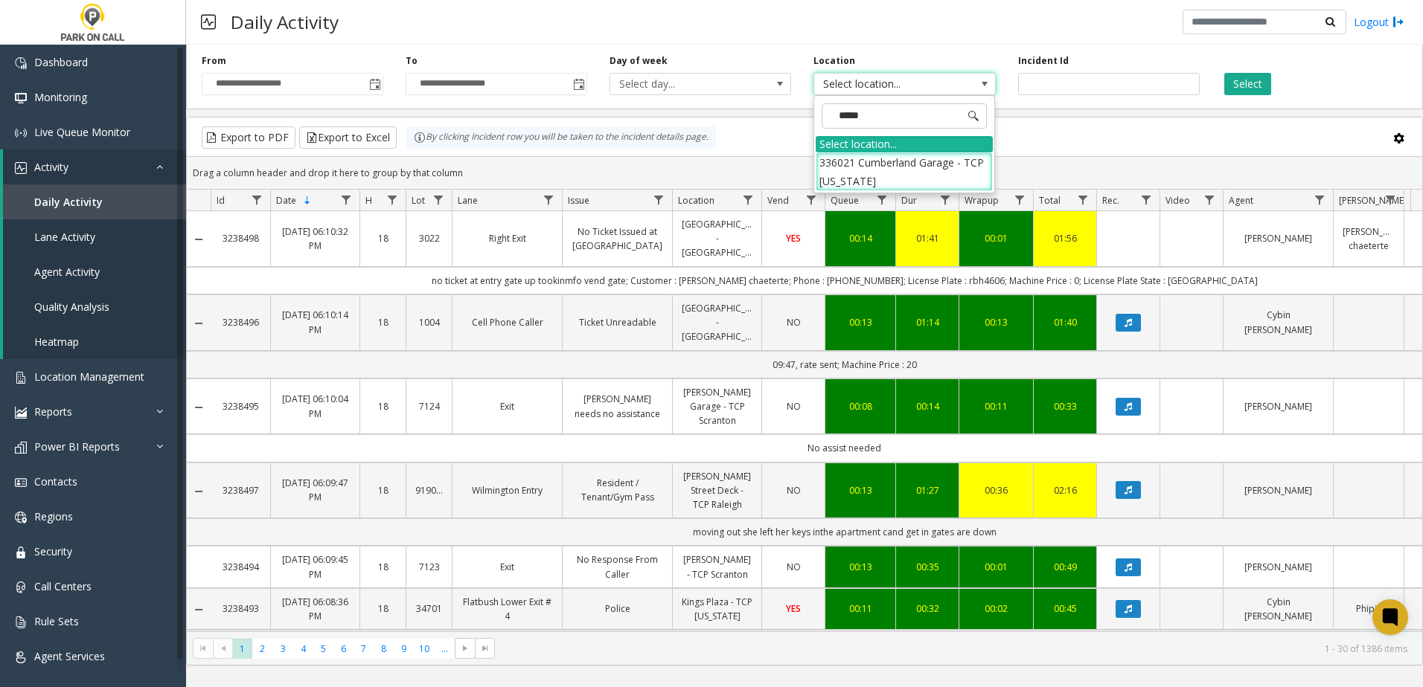
type input "******"
click at [929, 158] on li "336021 Cumberland Garage - TCP Florida" at bounding box center [903, 172] width 177 height 39
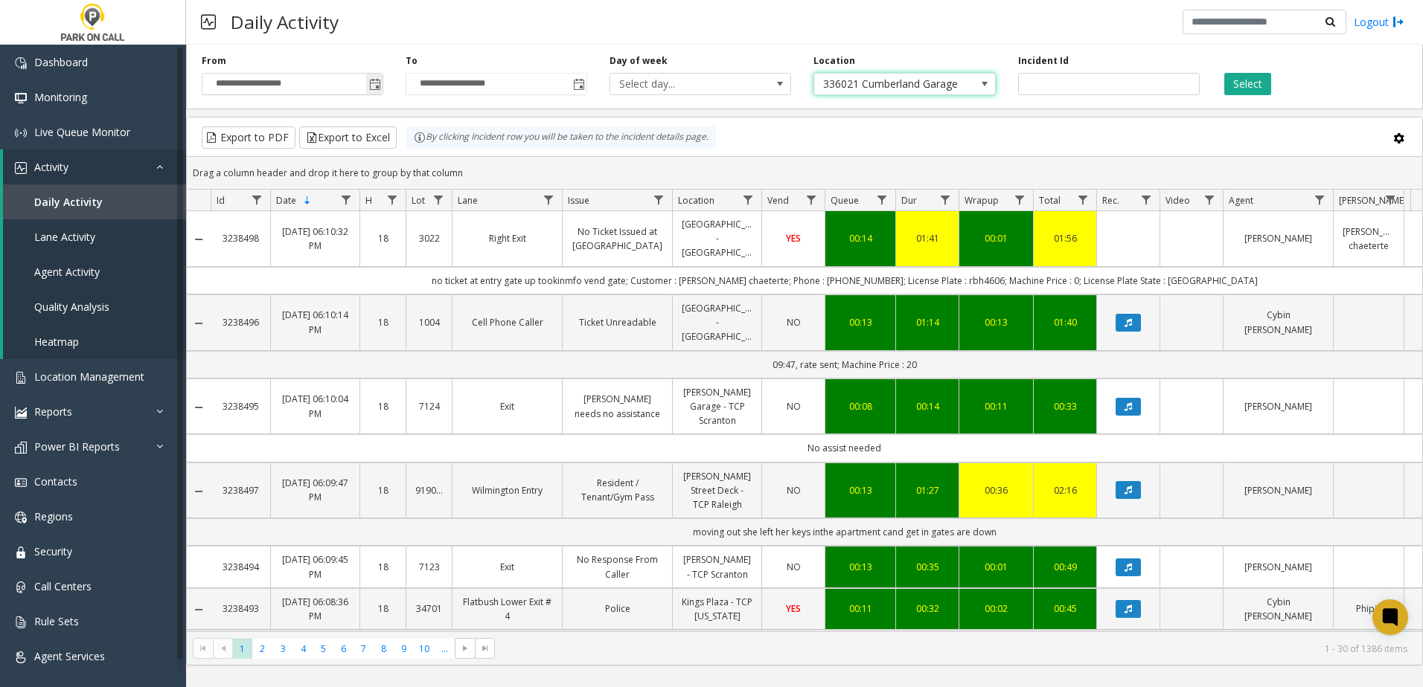
click at [379, 89] on span "Toggle popup" at bounding box center [375, 85] width 12 height 12
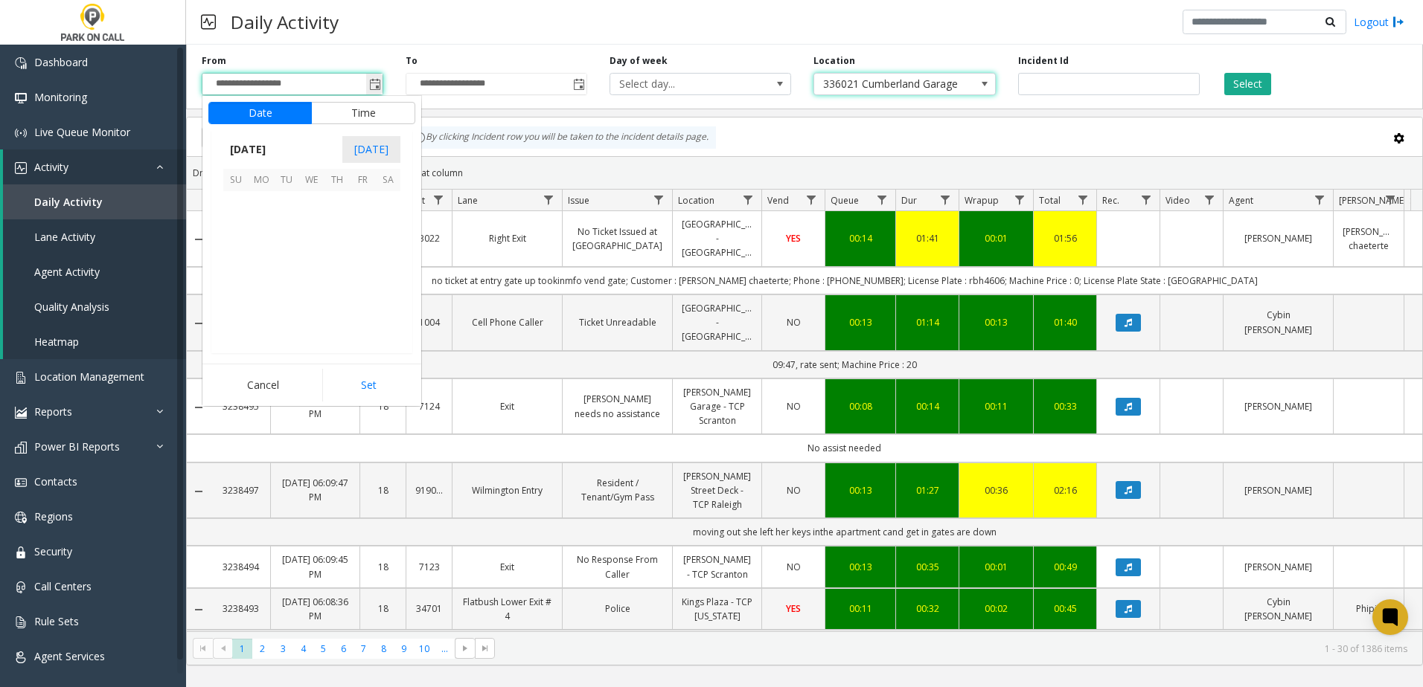
scroll to position [266860, 0]
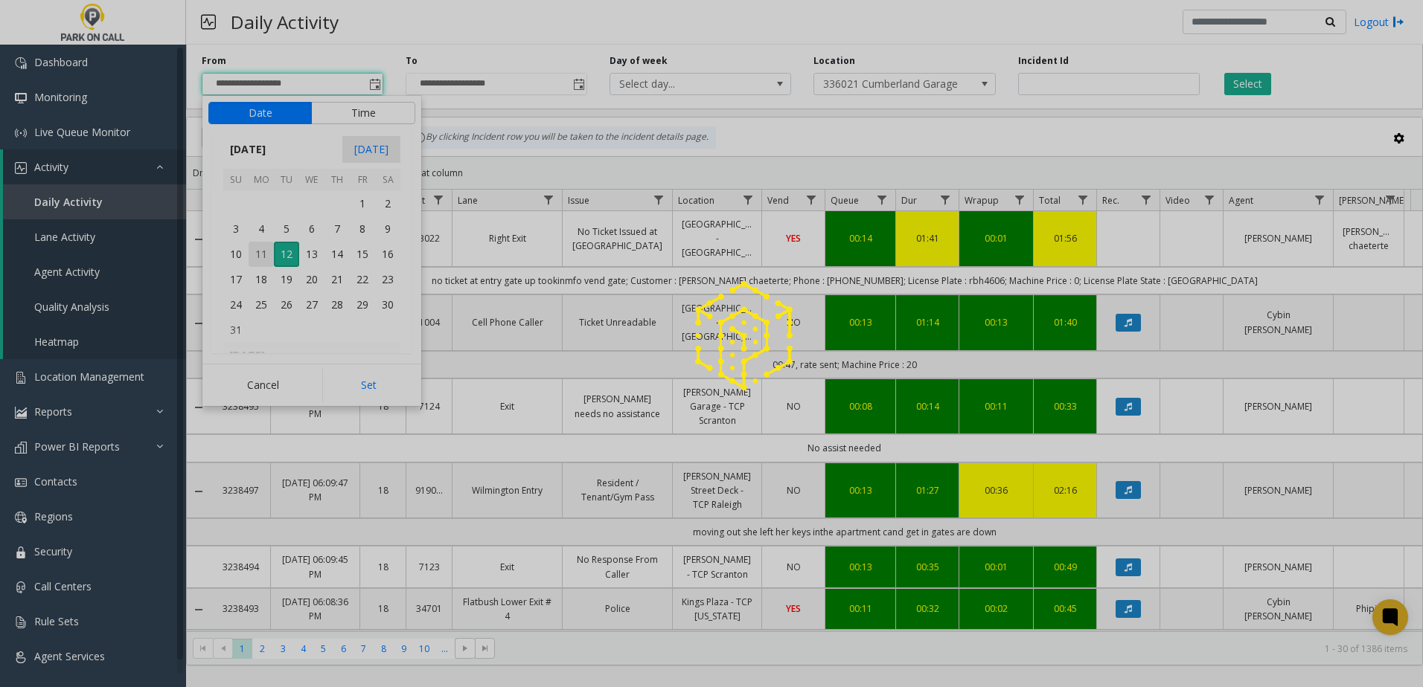
click at [259, 249] on span "11" at bounding box center [261, 254] width 25 height 25
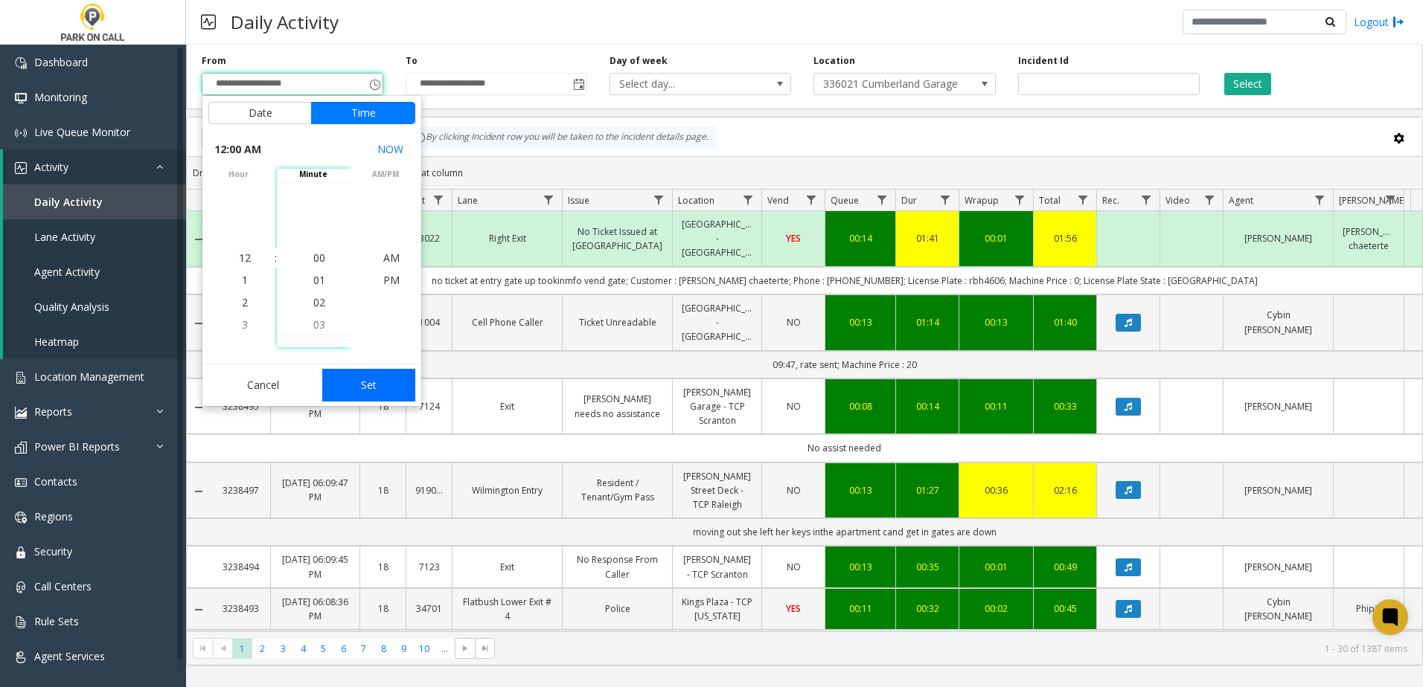
click at [354, 384] on button "Set" at bounding box center [369, 385] width 94 height 33
type input "**********"
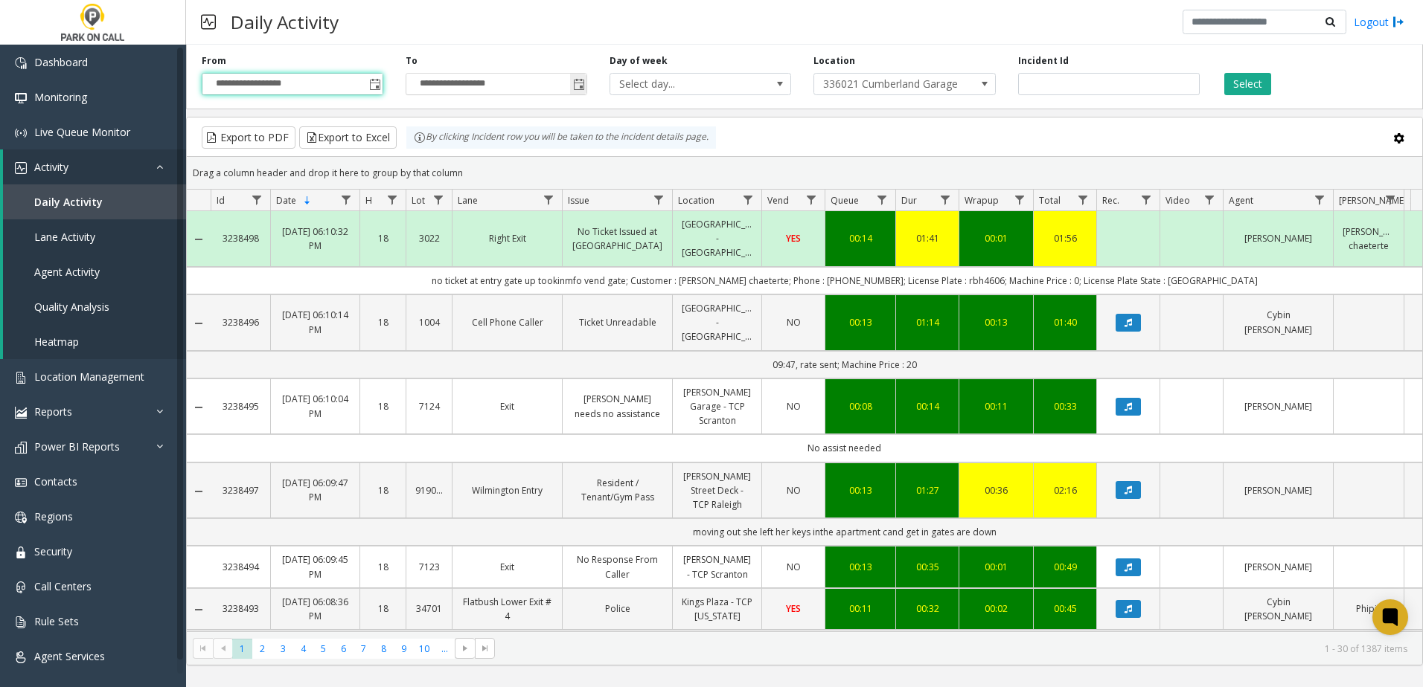
click at [577, 90] on span "Toggle popup" at bounding box center [579, 85] width 12 height 12
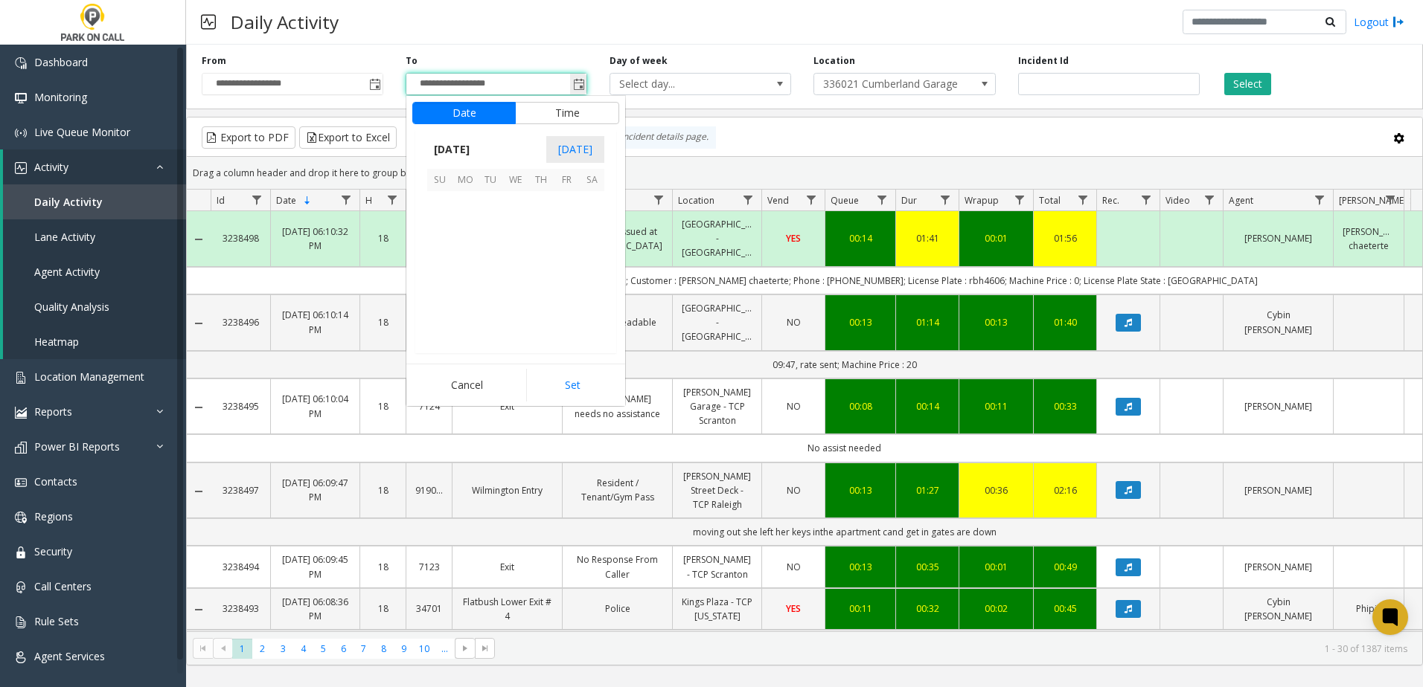
scroll to position [22, 0]
click at [469, 257] on span "11" at bounding box center [464, 254] width 25 height 25
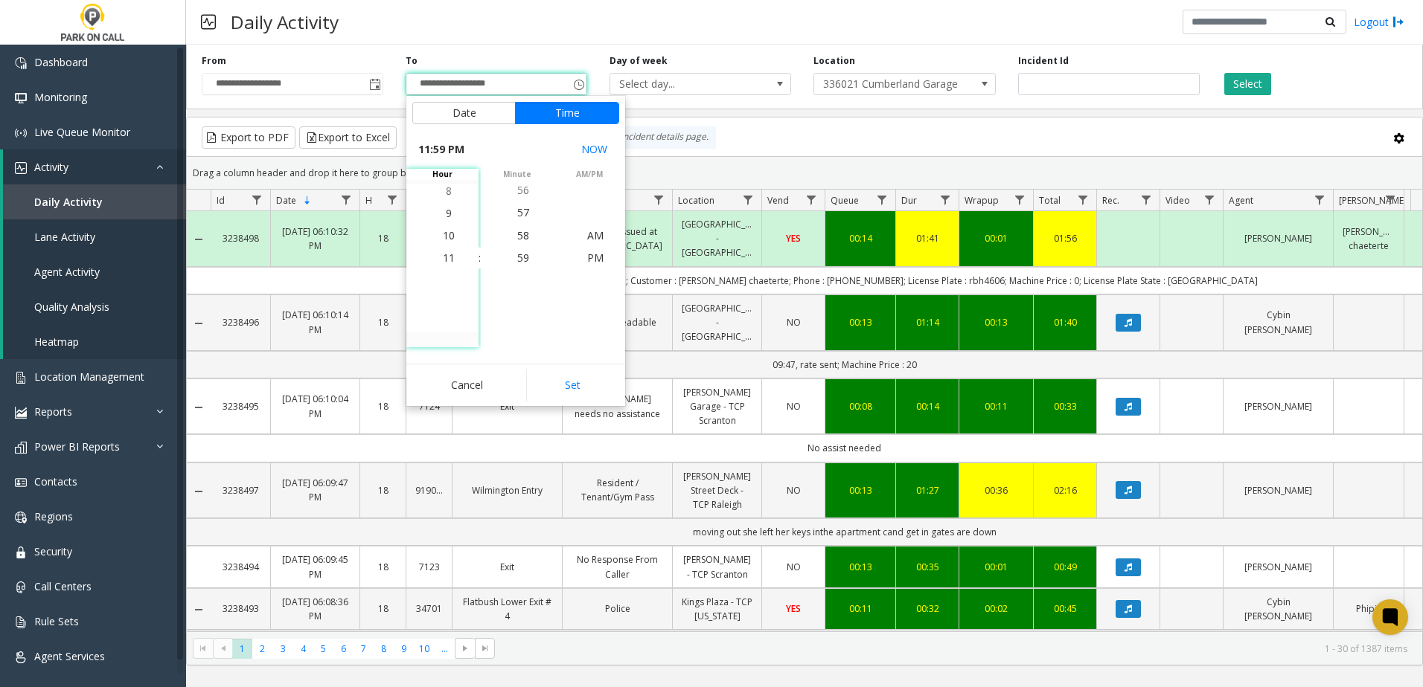
click at [563, 385] on button "Set" at bounding box center [573, 385] width 94 height 33
type input "**********"
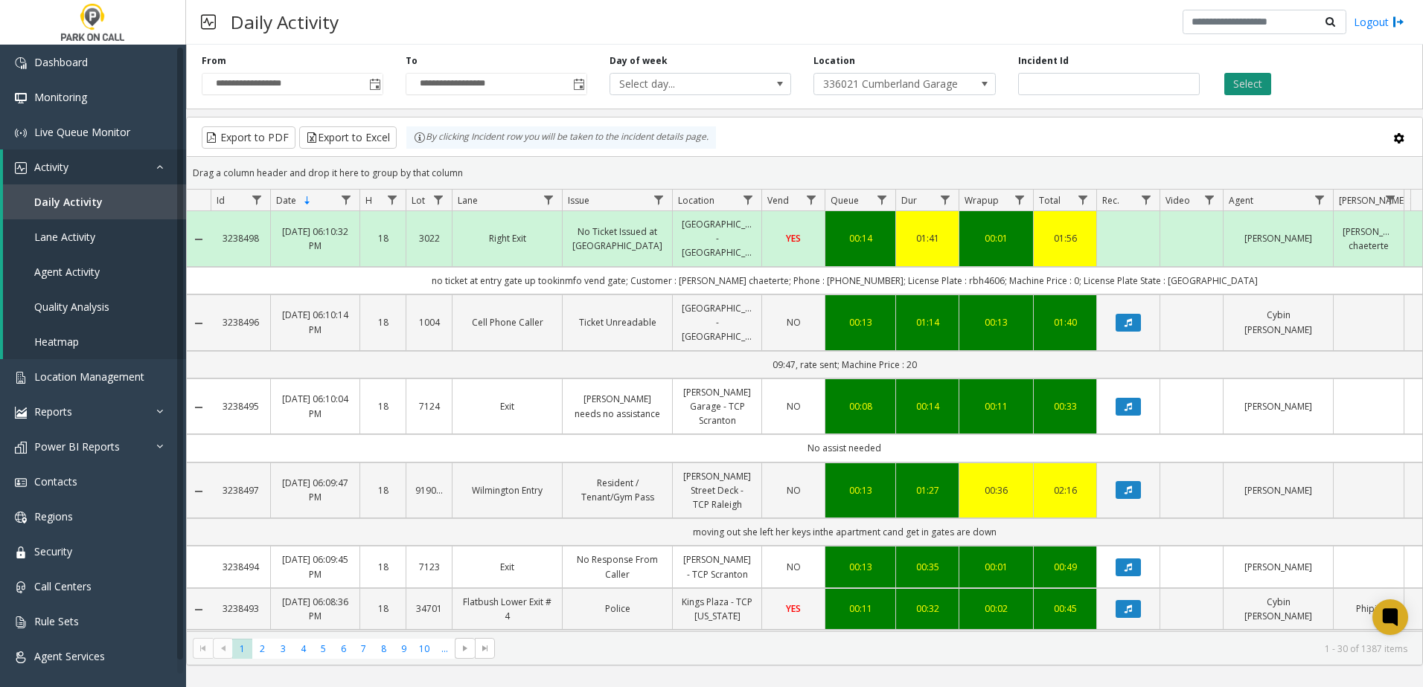
click at [1265, 77] on button "Select" at bounding box center [1247, 84] width 47 height 22
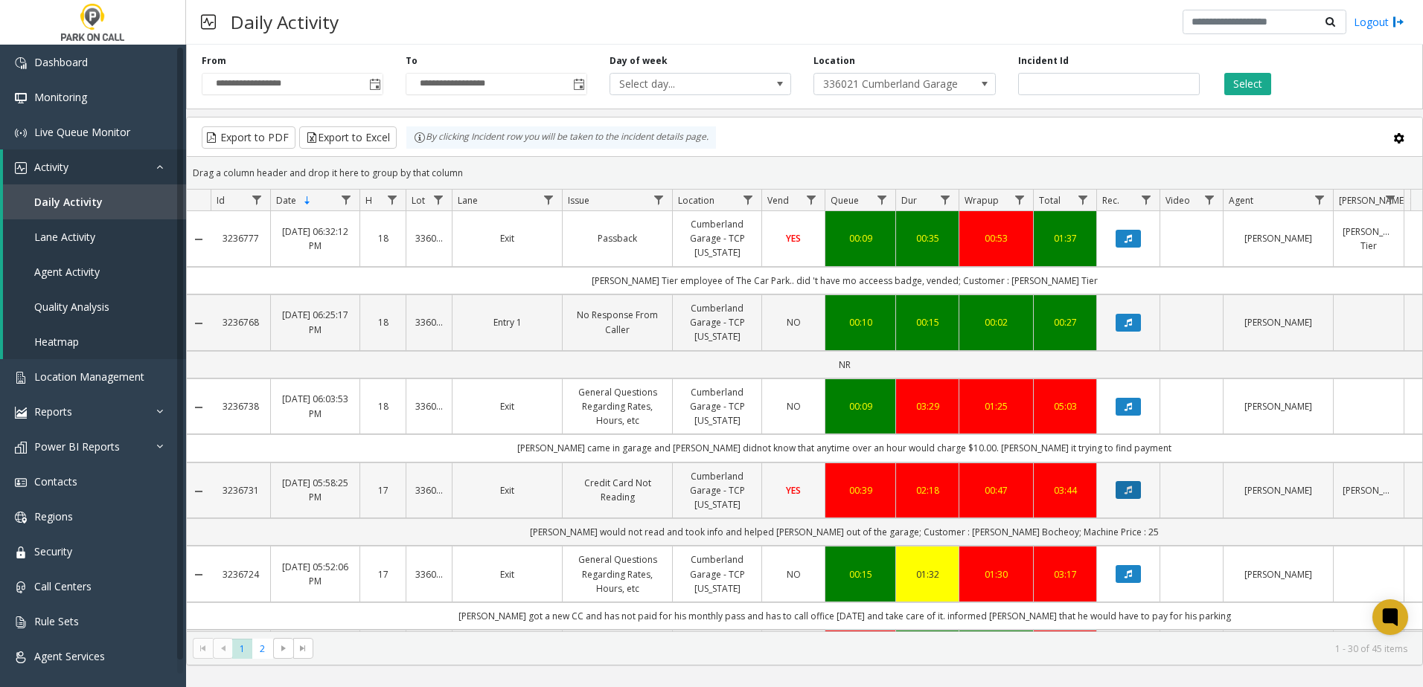
click at [1129, 490] on icon "Data table" at bounding box center [1127, 490] width 7 height 9
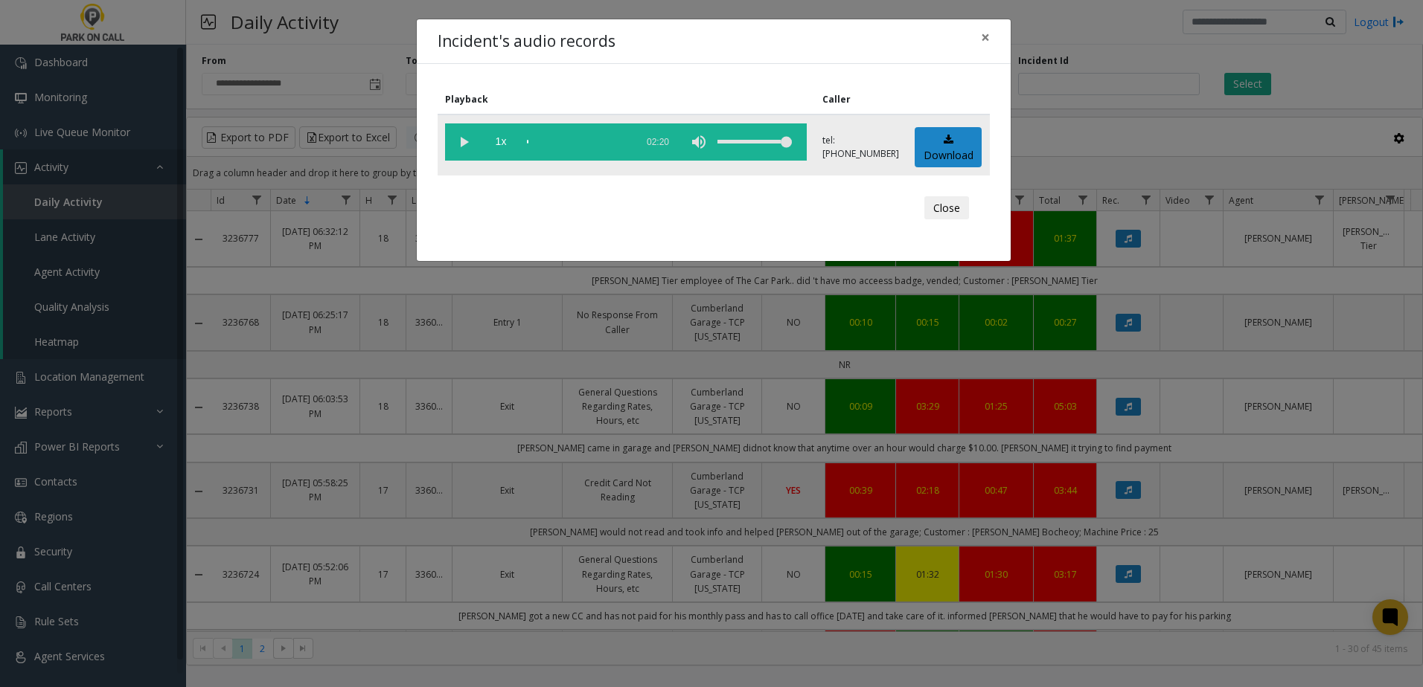
drag, startPoint x: 469, startPoint y: 158, endPoint x: 467, endPoint y: 136, distance: 21.7
click at [467, 152] on vg-play-pause at bounding box center [463, 142] width 37 height 37
click at [467, 141] on vg-play-pause at bounding box center [463, 142] width 37 height 37
click at [502, 142] on span "1x" at bounding box center [500, 142] width 37 height 37
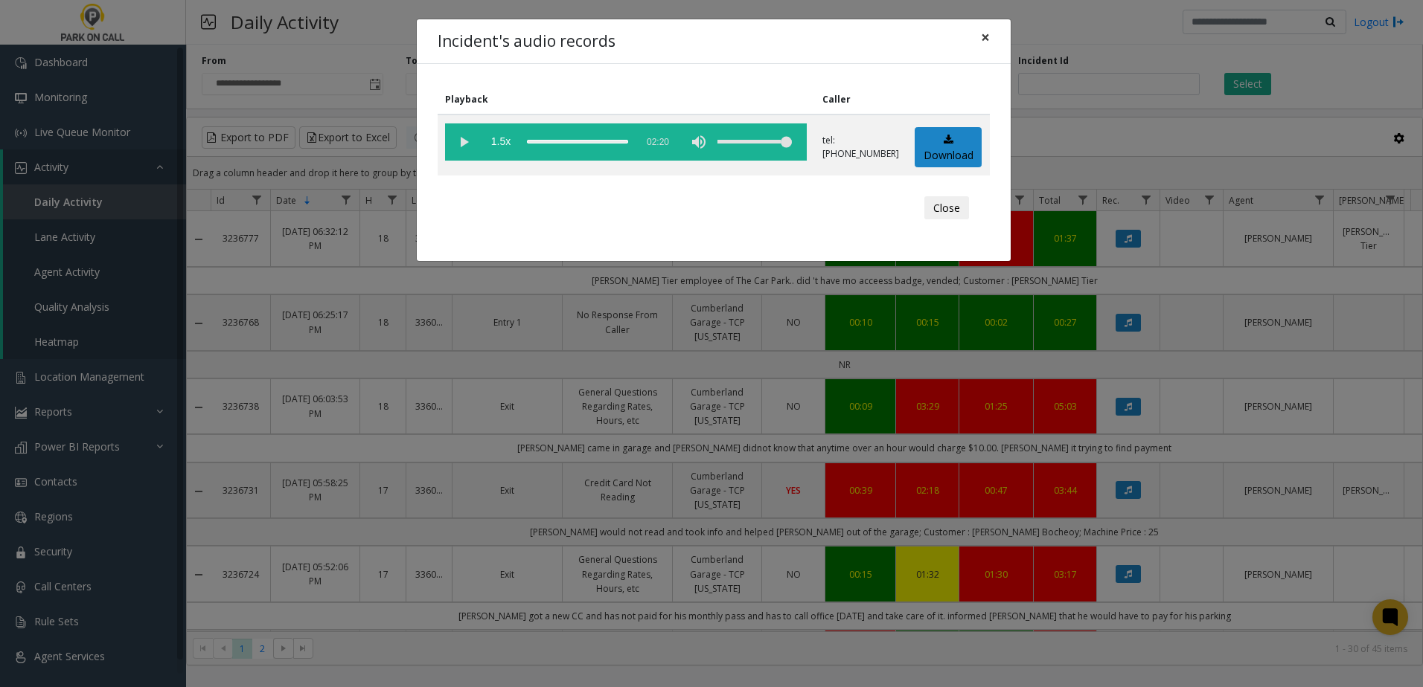
click at [988, 43] on span "×" at bounding box center [985, 37] width 9 height 21
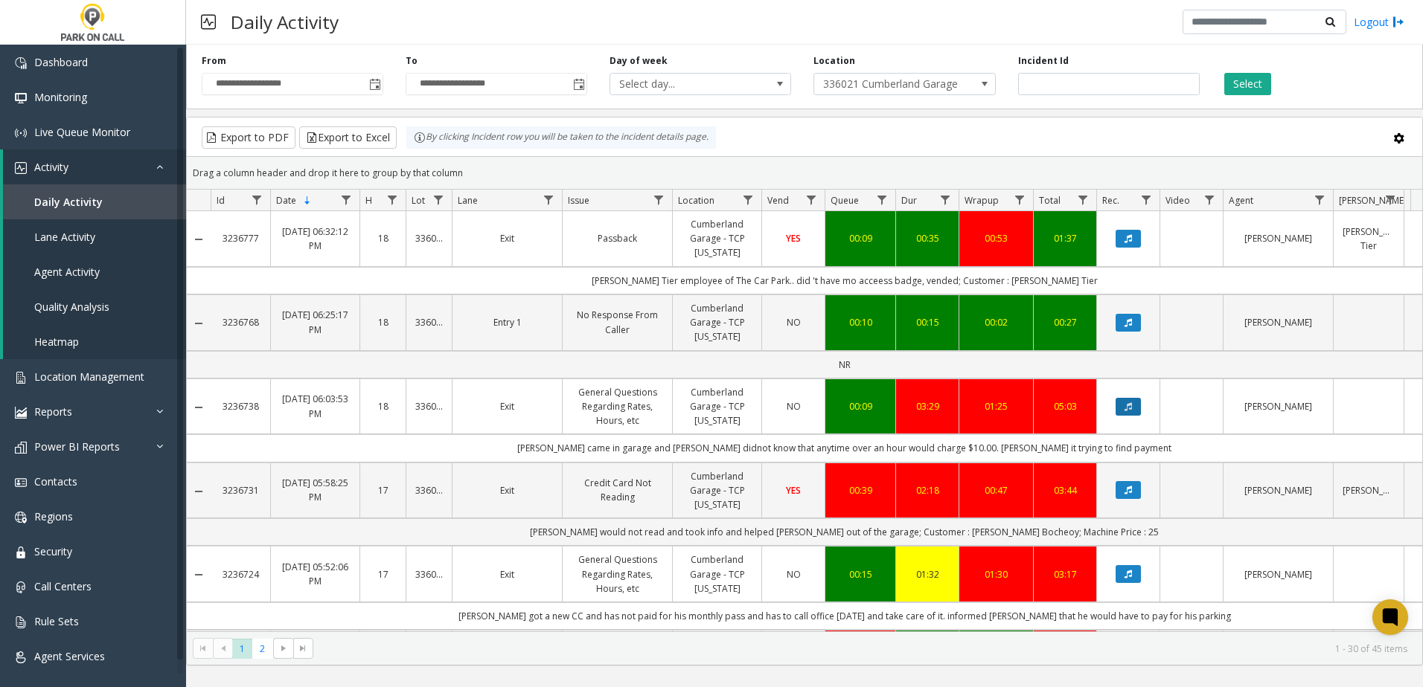
click at [1126, 405] on icon "Data table" at bounding box center [1127, 407] width 7 height 9
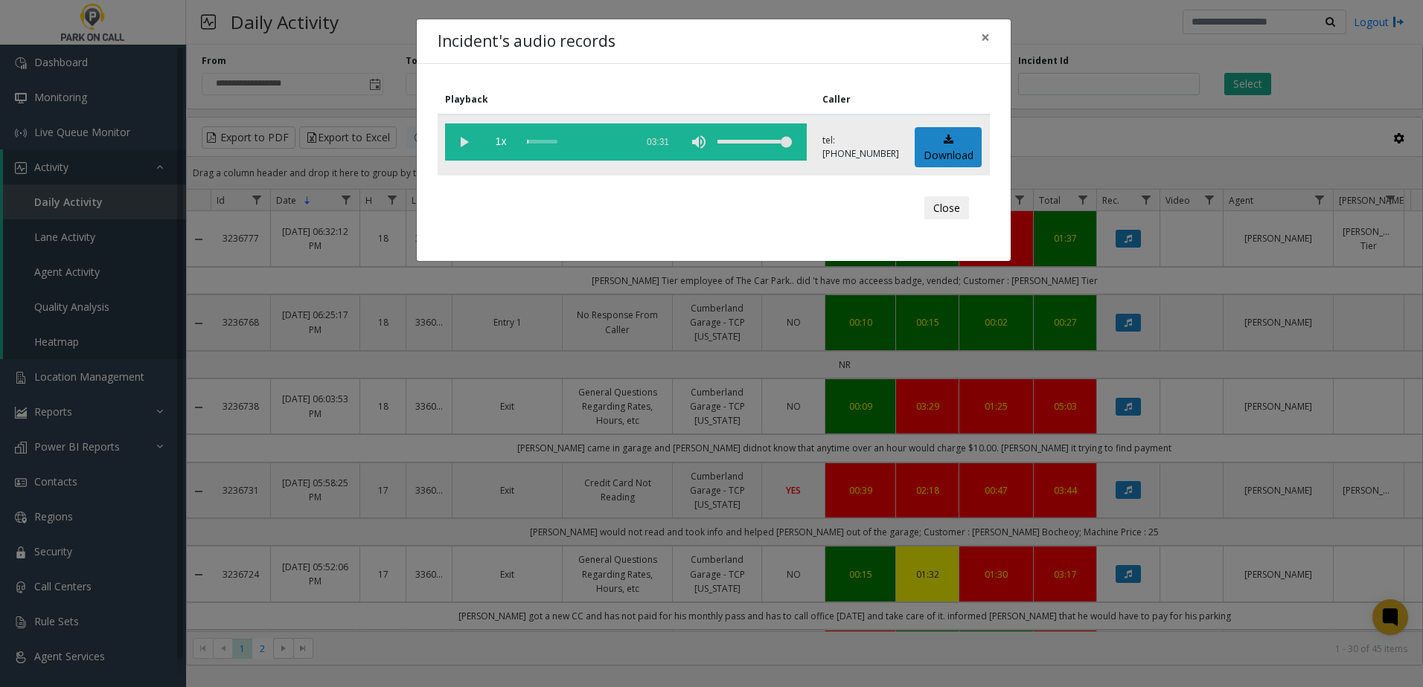
click at [481, 143] on vg-play-pause at bounding box center [463, 142] width 37 height 37
click at [504, 147] on span "1x" at bounding box center [500, 142] width 37 height 37
click at [507, 141] on span "1.5x" at bounding box center [500, 142] width 37 height 37
click at [507, 142] on span "0.5x" at bounding box center [500, 142] width 37 height 37
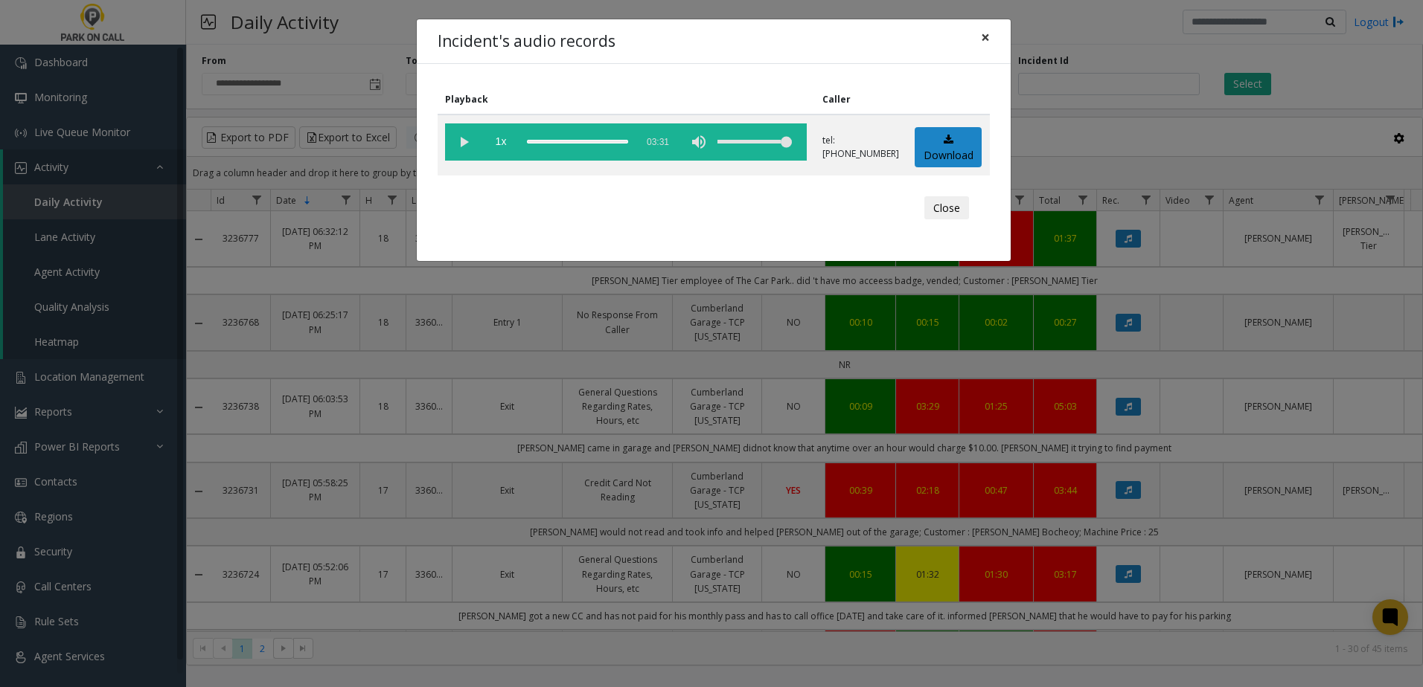
click at [978, 32] on button "×" at bounding box center [985, 37] width 30 height 36
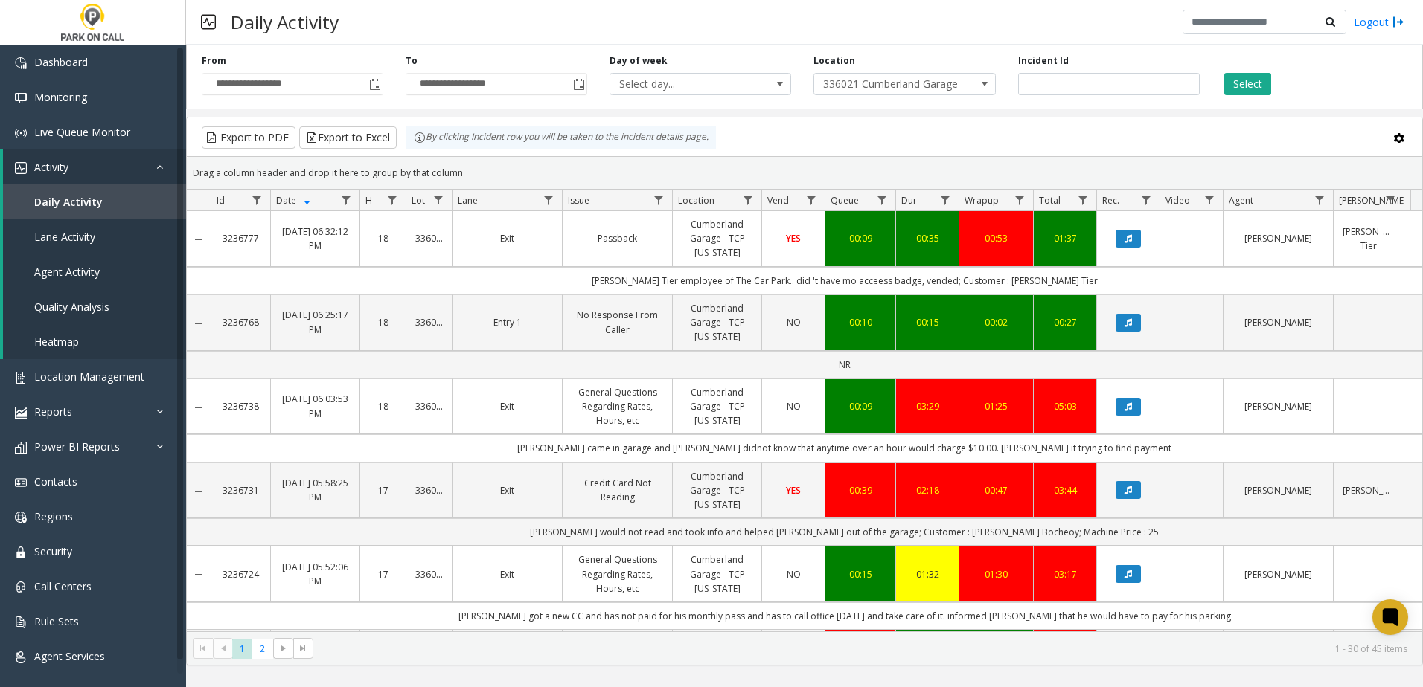
click at [1030, 132] on div "Export to PDF Export to Excel By clicking Incident row you will be taken to the…" at bounding box center [804, 137] width 1210 height 22
click at [1025, 135] on div "Export to PDF Export to Excel By clicking Incident row you will be taken to the…" at bounding box center [804, 137] width 1210 height 22
click at [1028, 136] on div "Export to PDF Export to Excel By clicking Incident row you will be taken to the…" at bounding box center [804, 137] width 1210 height 22
click at [1135, 408] on button "Data table" at bounding box center [1127, 407] width 25 height 18
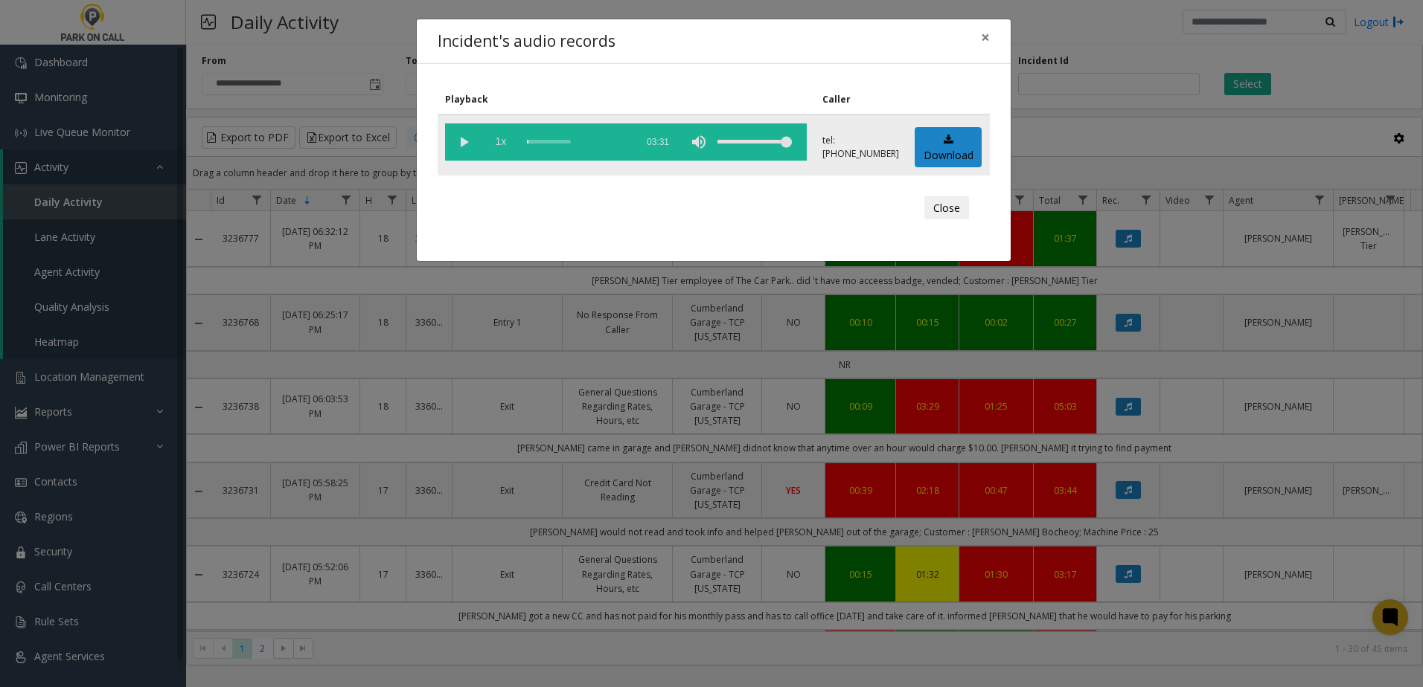
click at [487, 150] on span "1x" at bounding box center [500, 142] width 37 height 37
click at [461, 138] on vg-play-pause at bounding box center [463, 142] width 37 height 37
click at [609, 141] on div "scrub bar" at bounding box center [577, 142] width 101 height 37
click at [615, 141] on div "scrub bar" at bounding box center [577, 142] width 101 height 37
click at [622, 142] on div "scrub bar" at bounding box center [577, 142] width 101 height 37
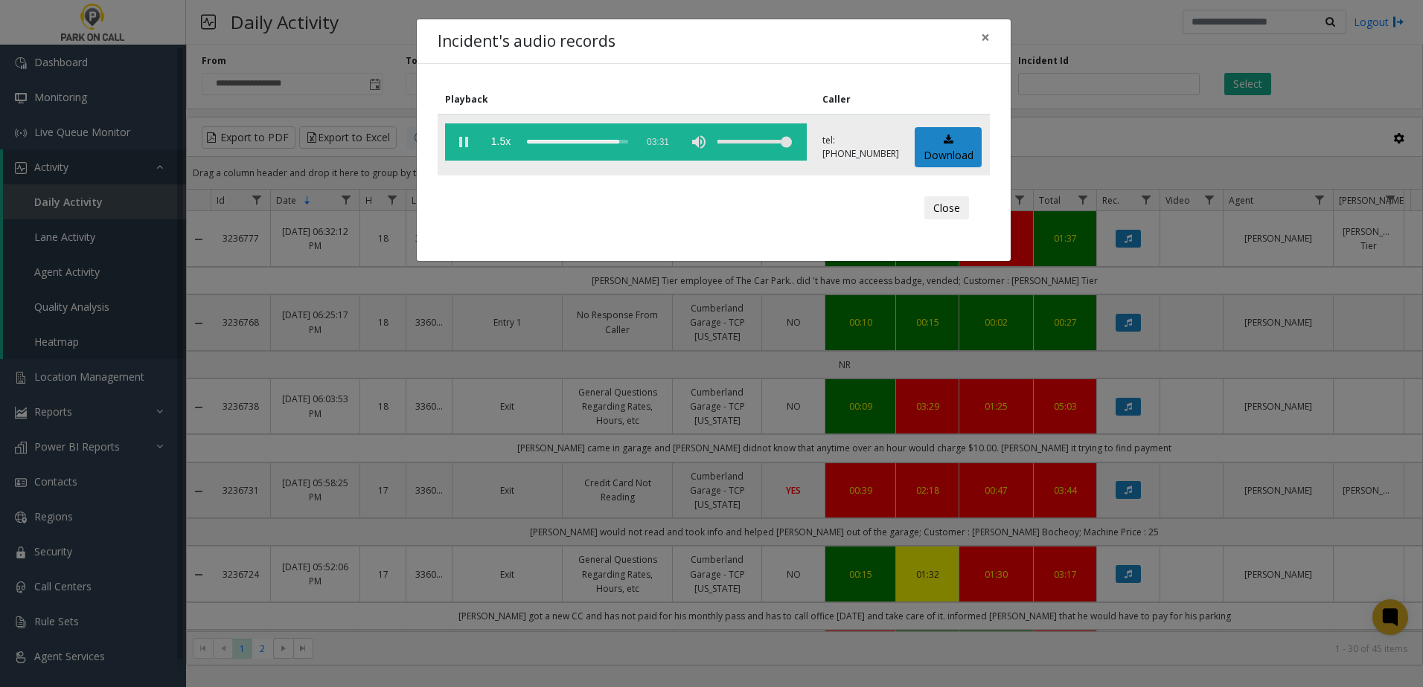
click at [627, 142] on div "scrub bar" at bounding box center [577, 142] width 101 height 37
click at [987, 42] on span "×" at bounding box center [985, 37] width 9 height 21
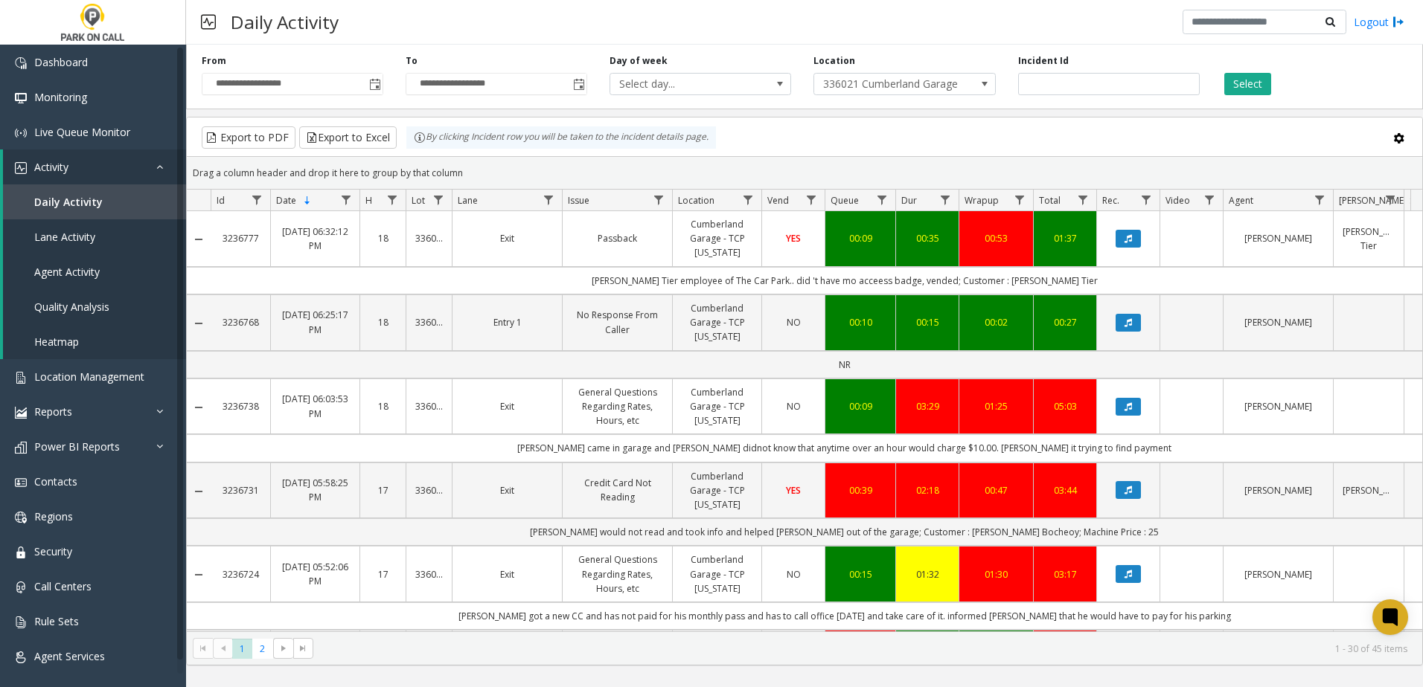
click at [638, 595] on link "General Questions Regarding Rates, Hours, etc" at bounding box center [617, 574] width 92 height 43
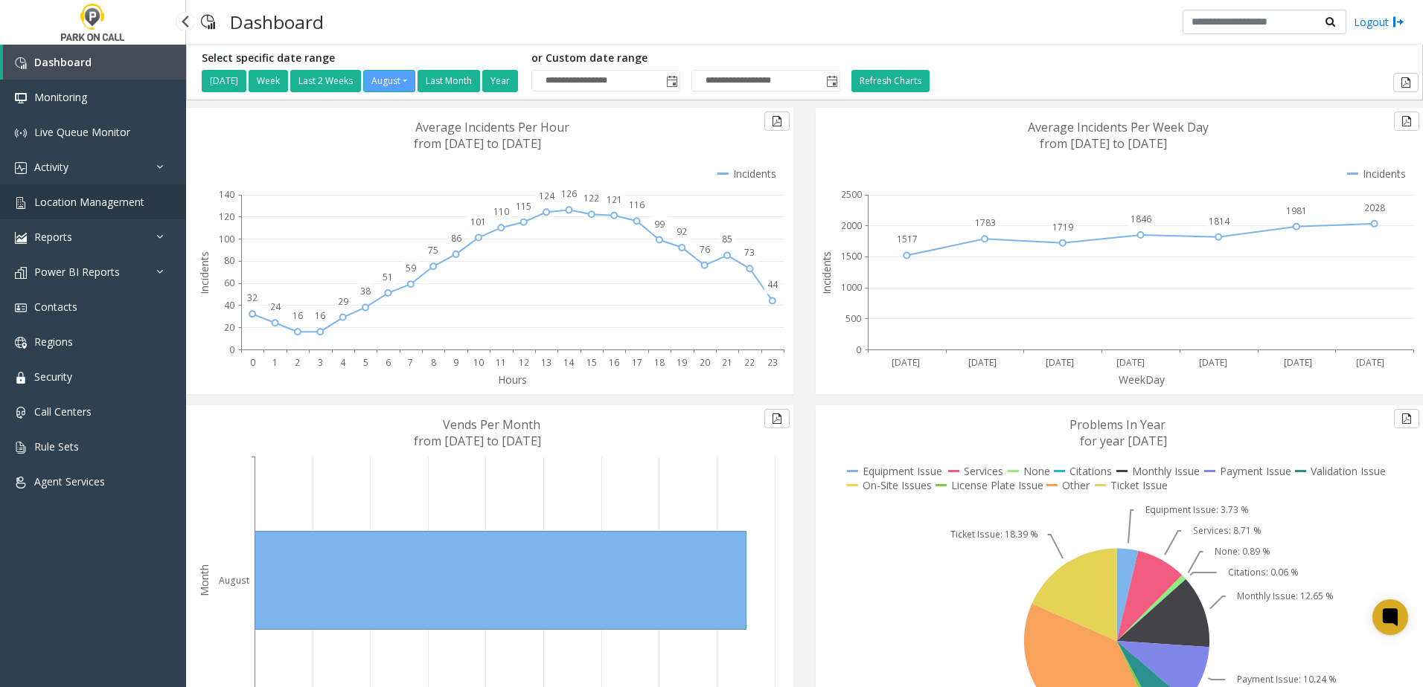
click at [112, 204] on span "Location Management" at bounding box center [89, 202] width 110 height 14
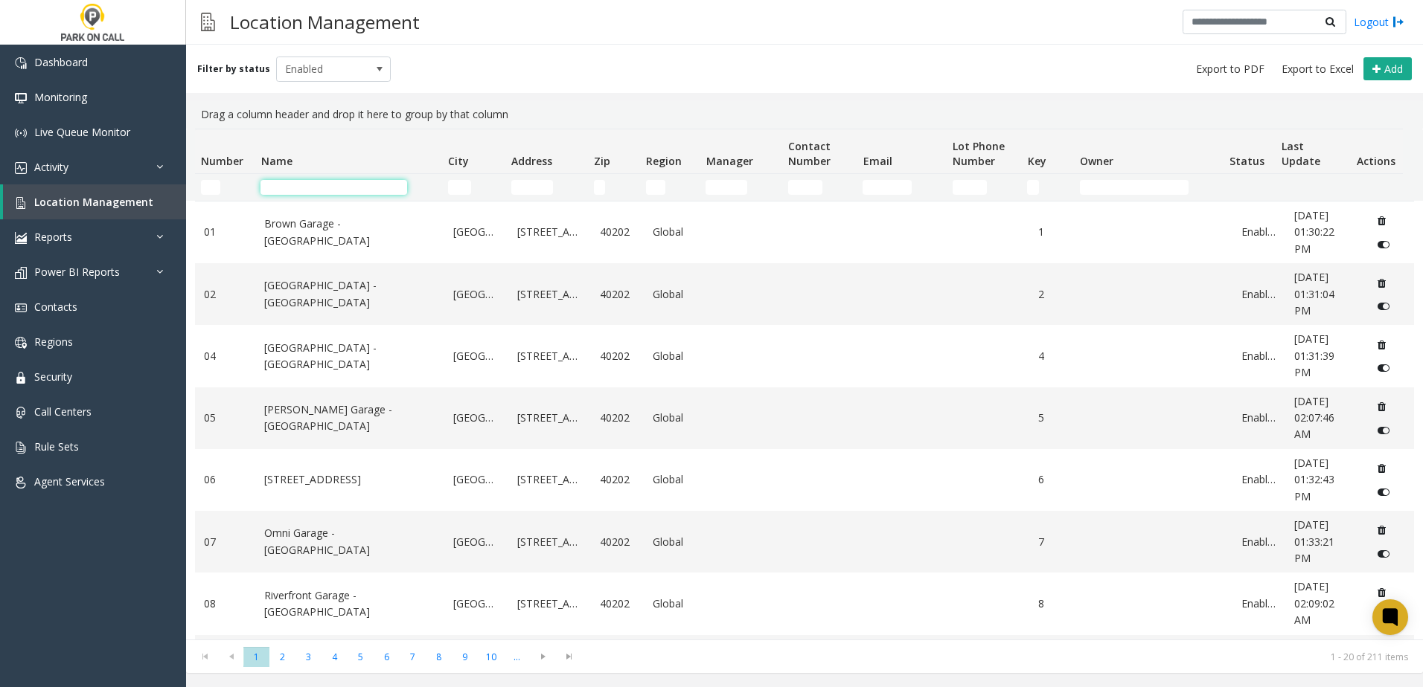
click at [303, 187] on input "Name Filter" at bounding box center [333, 187] width 147 height 15
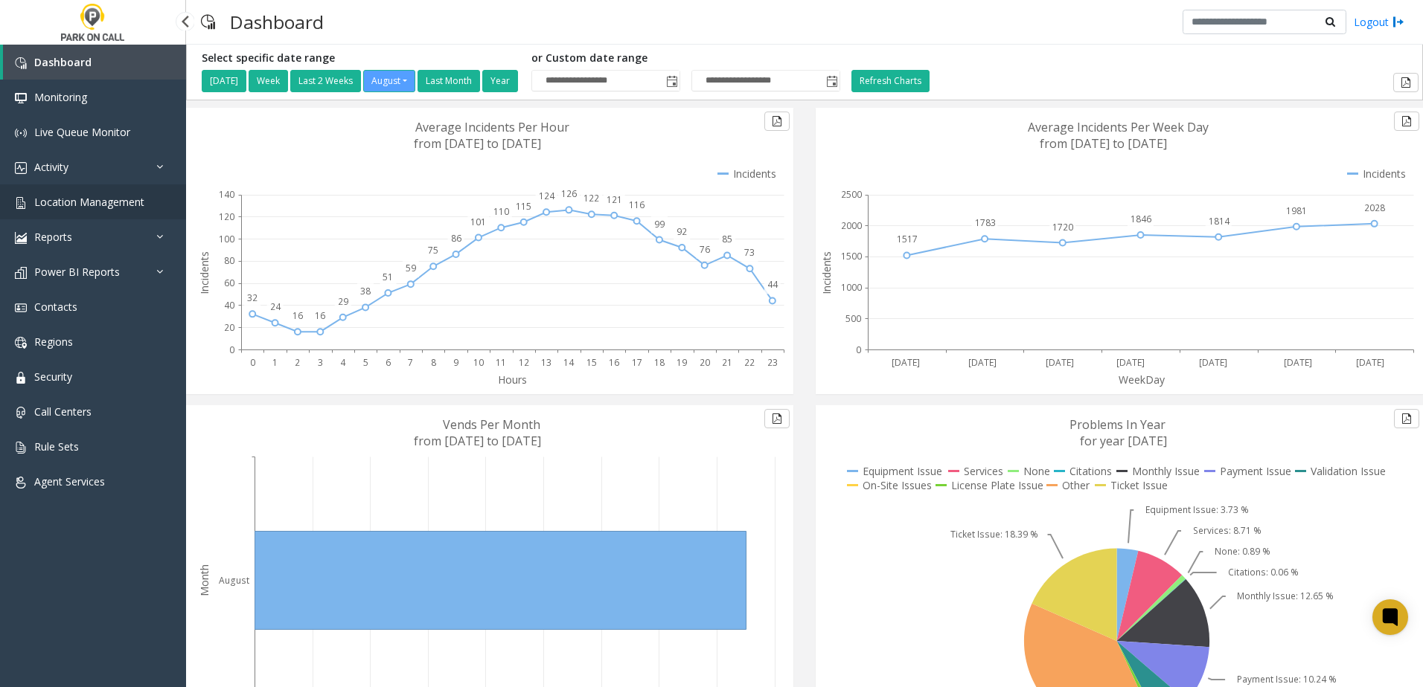
click at [122, 199] on span "Location Management" at bounding box center [89, 202] width 110 height 14
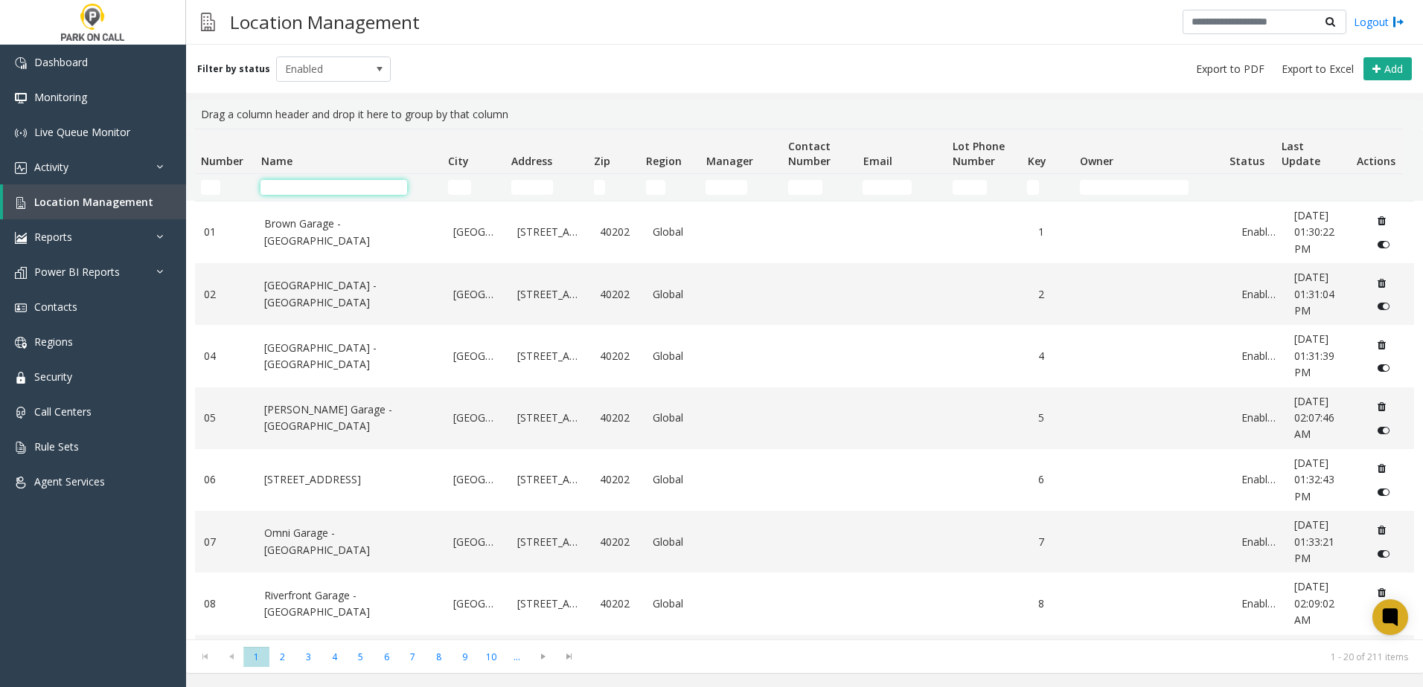
click at [326, 182] on input "Name Filter" at bounding box center [333, 187] width 147 height 15
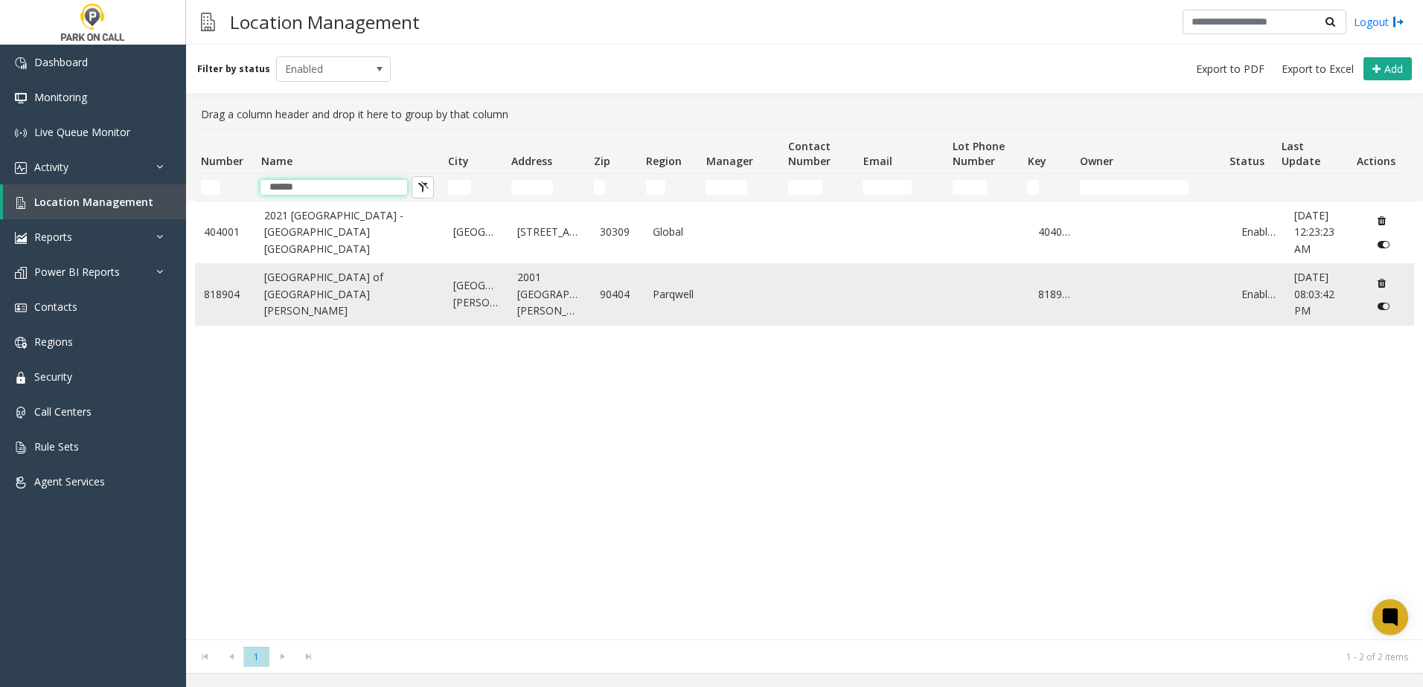
type input "******"
click at [344, 287] on link "[GEOGRAPHIC_DATA] of [GEOGRAPHIC_DATA][PERSON_NAME]" at bounding box center [349, 294] width 171 height 50
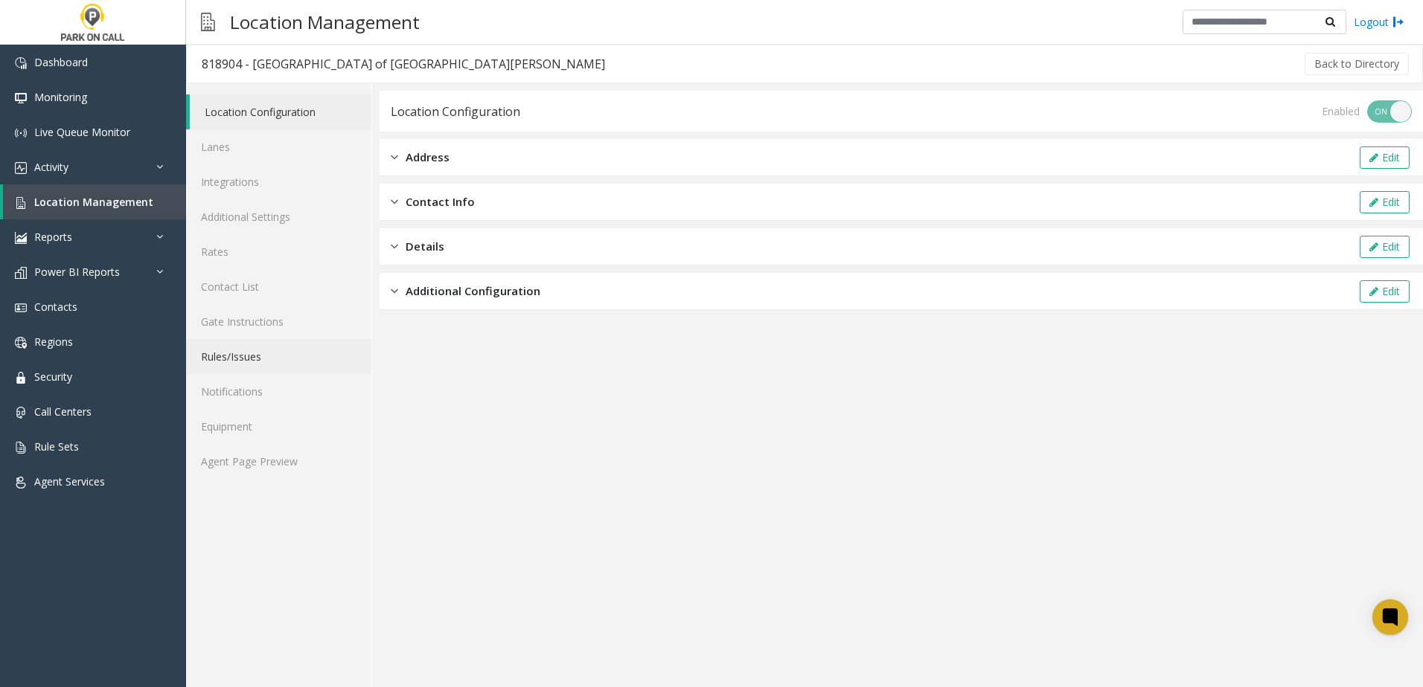
click at [287, 345] on link "Rules/Issues" at bounding box center [278, 356] width 185 height 35
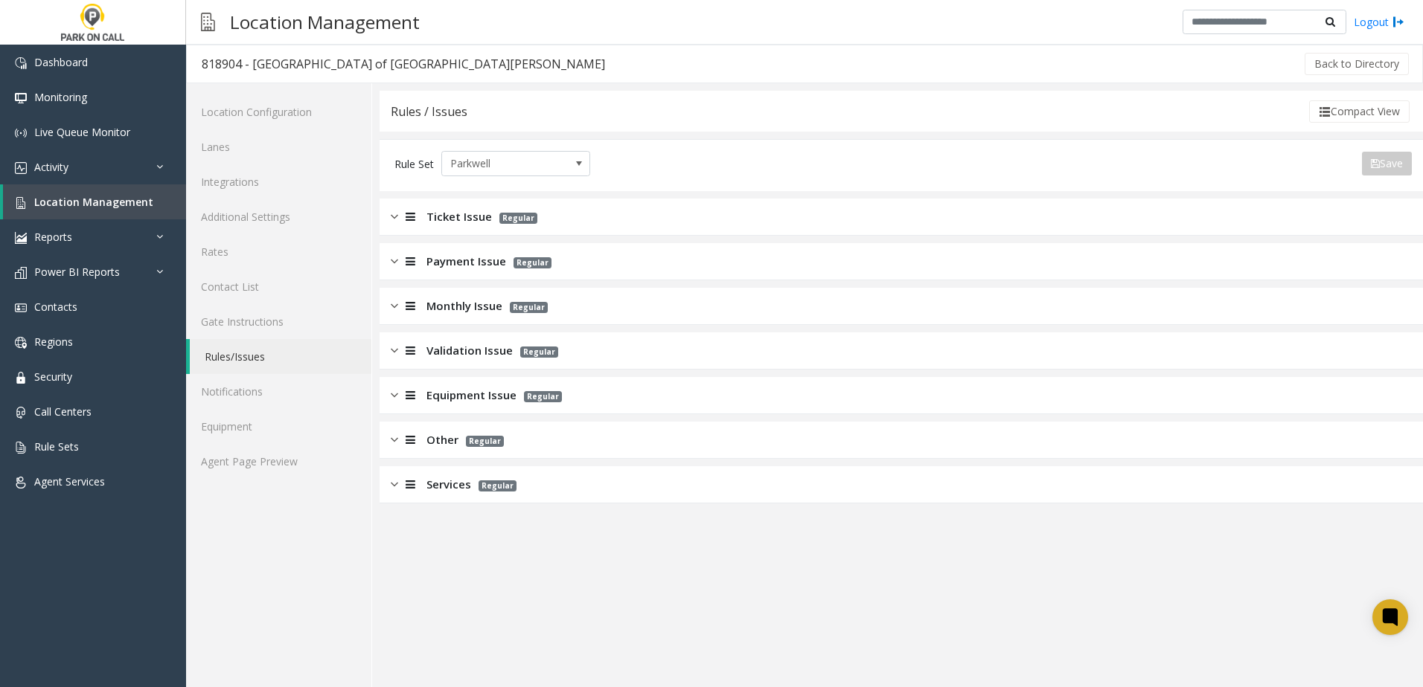
click at [484, 311] on span "Monthly Issue" at bounding box center [464, 306] width 76 height 17
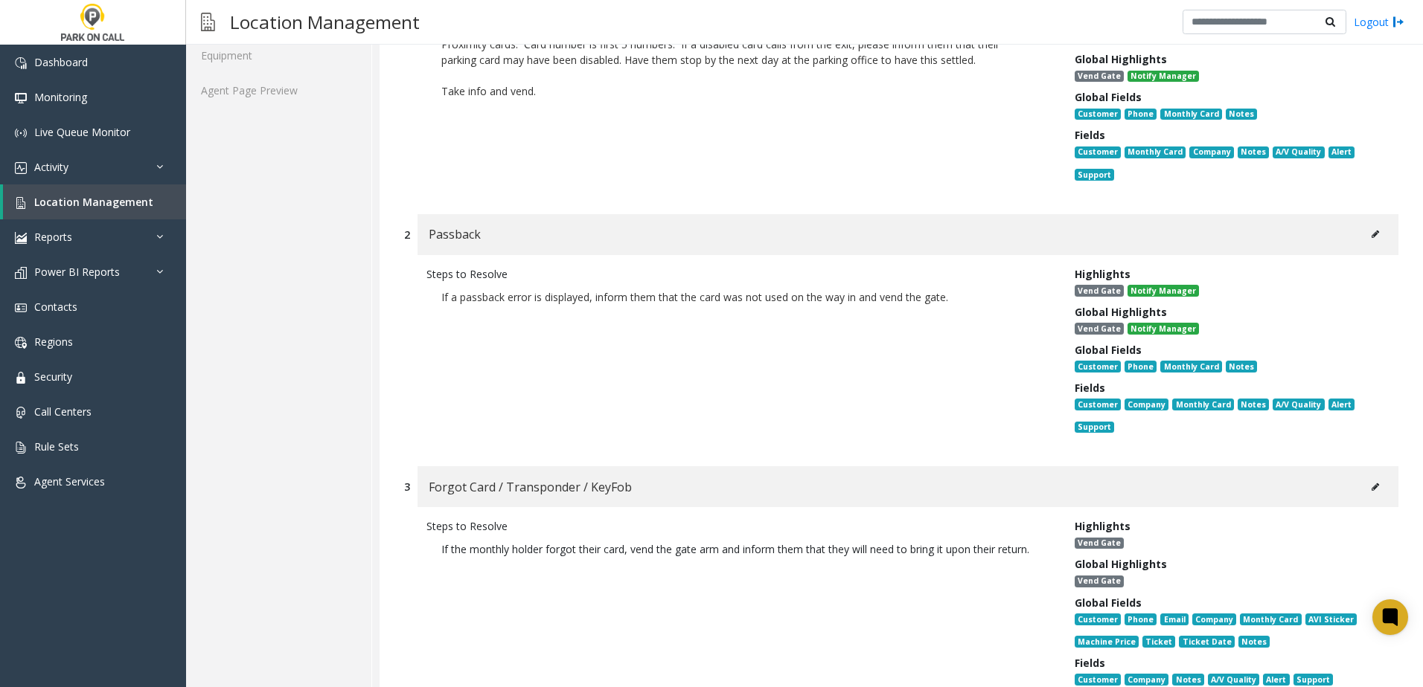
scroll to position [372, 0]
click at [1363, 241] on button at bounding box center [1375, 233] width 24 height 22
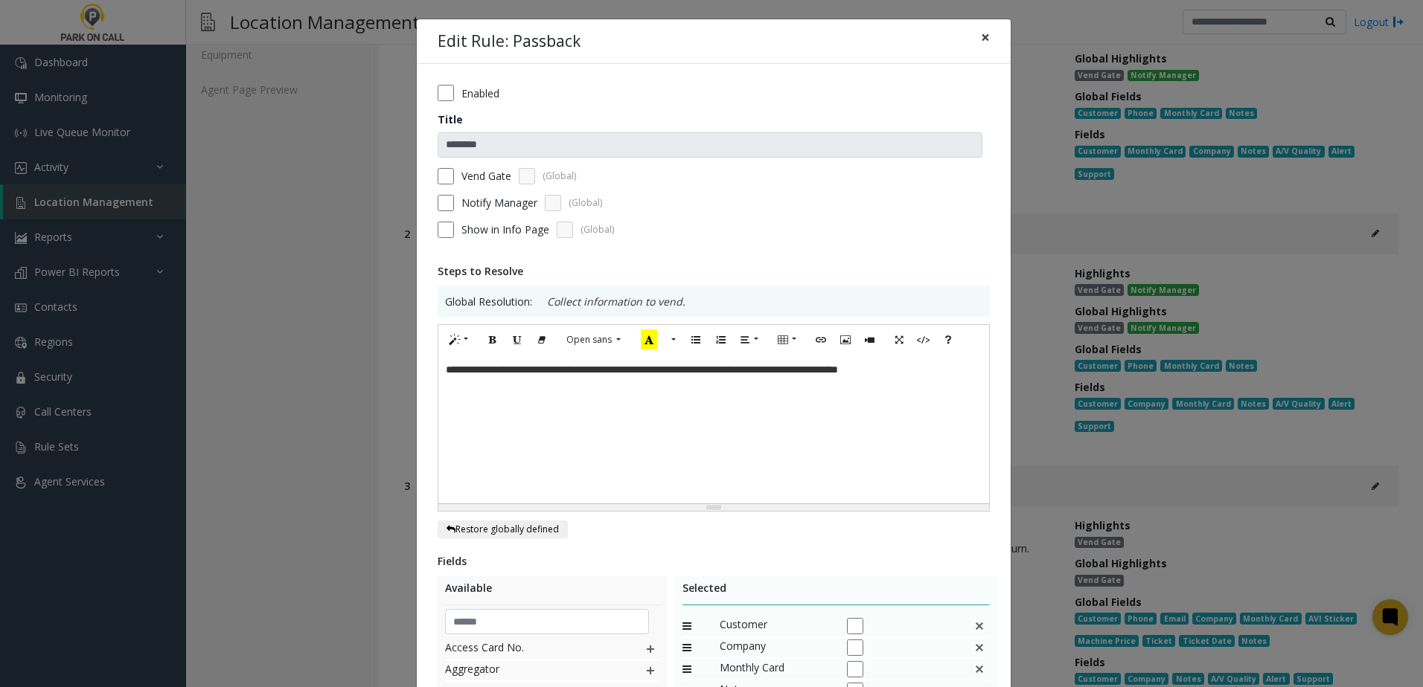
click at [981, 36] on span "×" at bounding box center [985, 37] width 9 height 21
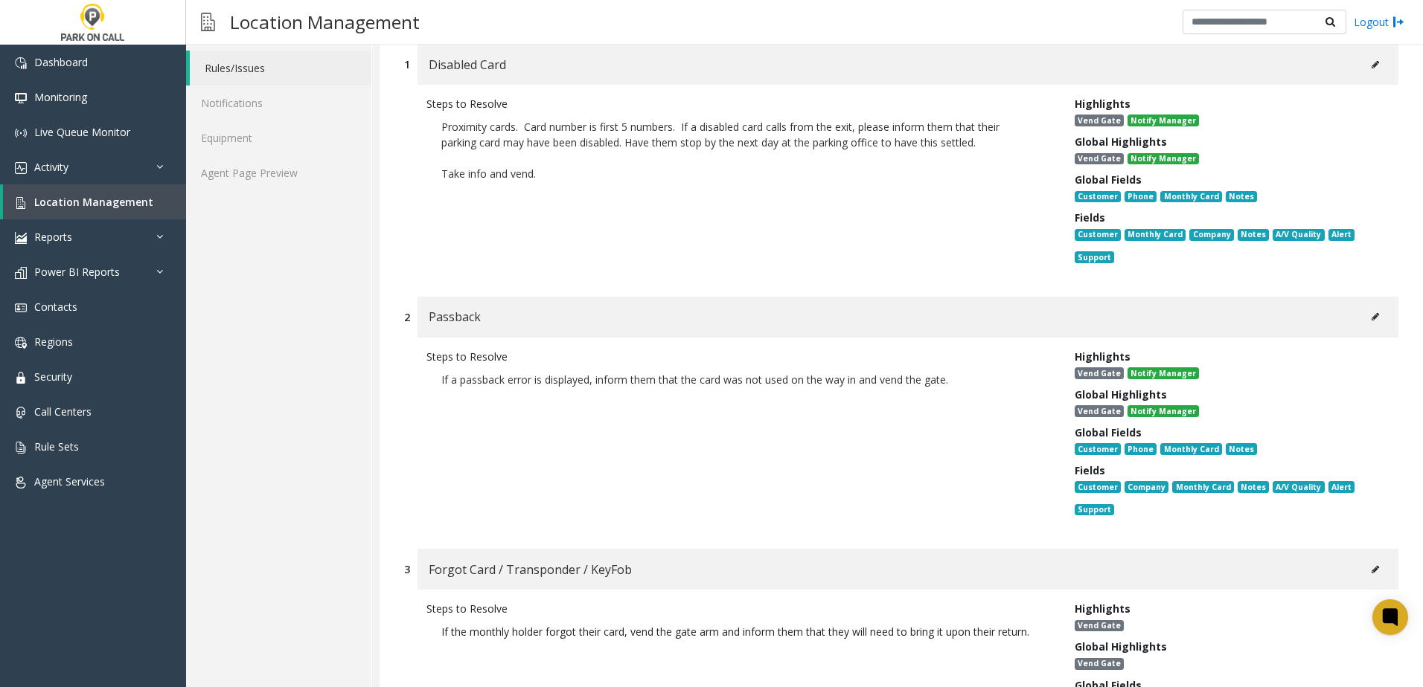
scroll to position [149, 0]
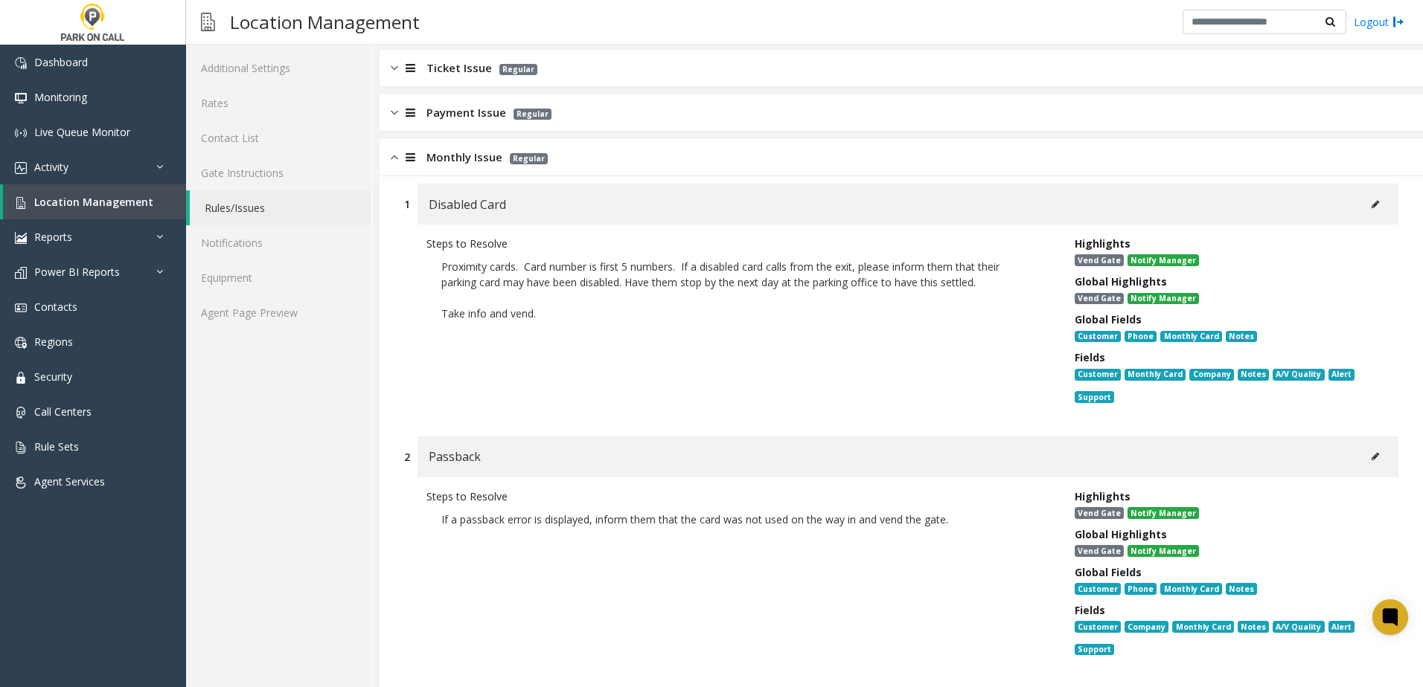
drag, startPoint x: 552, startPoint y: 317, endPoint x: 432, endPoint y: 272, distance: 128.8
click at [432, 272] on p "Proximity cards. Card number is first 5 numbers. If a disabled card calls from …" at bounding box center [739, 289] width 626 height 77
copy p "Proximity cards. Card number is first 5 numbers. If a disabled card calls from …"
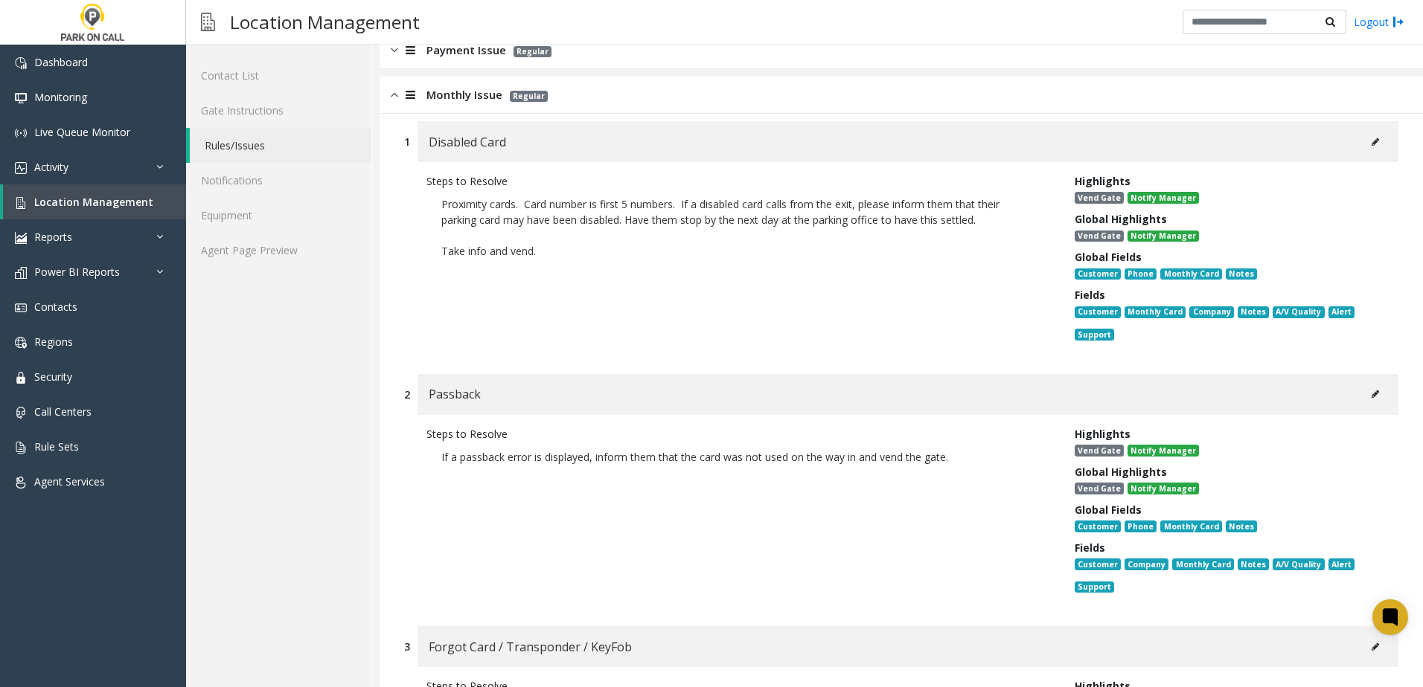
scroll to position [298, 0]
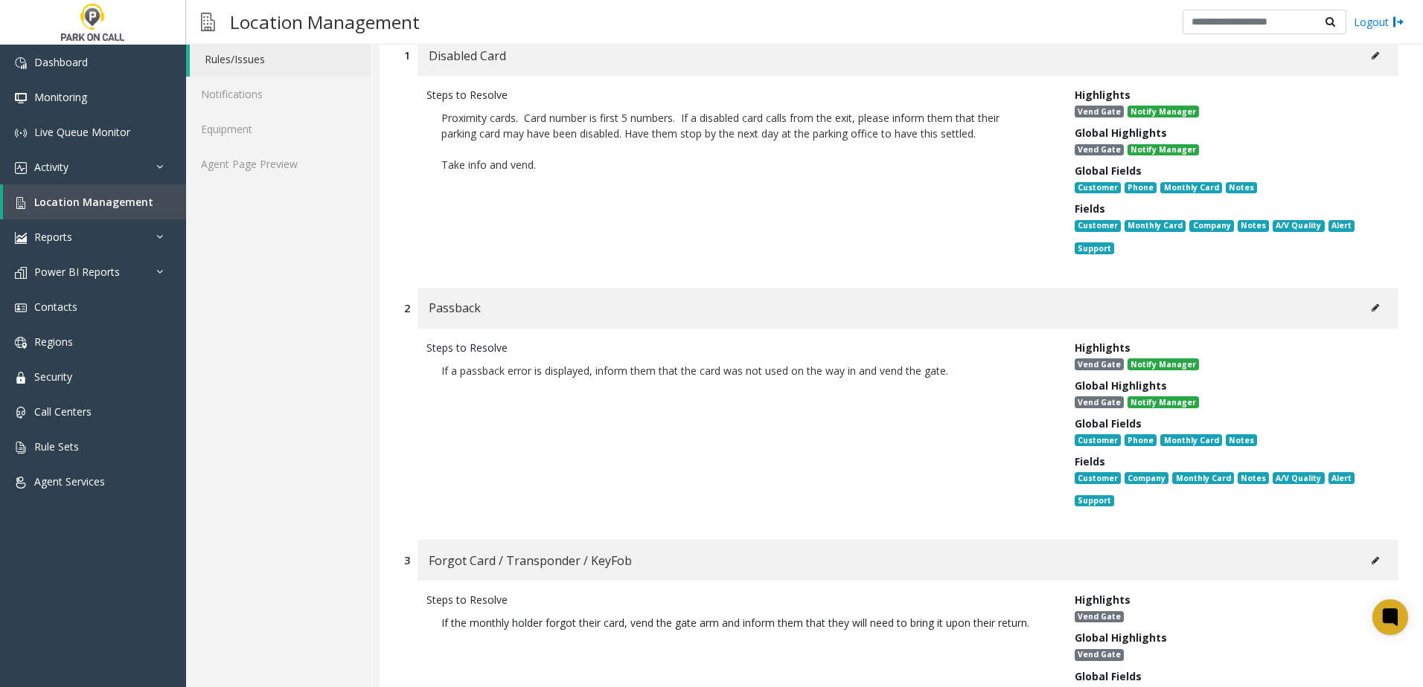
click at [1368, 308] on button at bounding box center [1375, 308] width 24 height 22
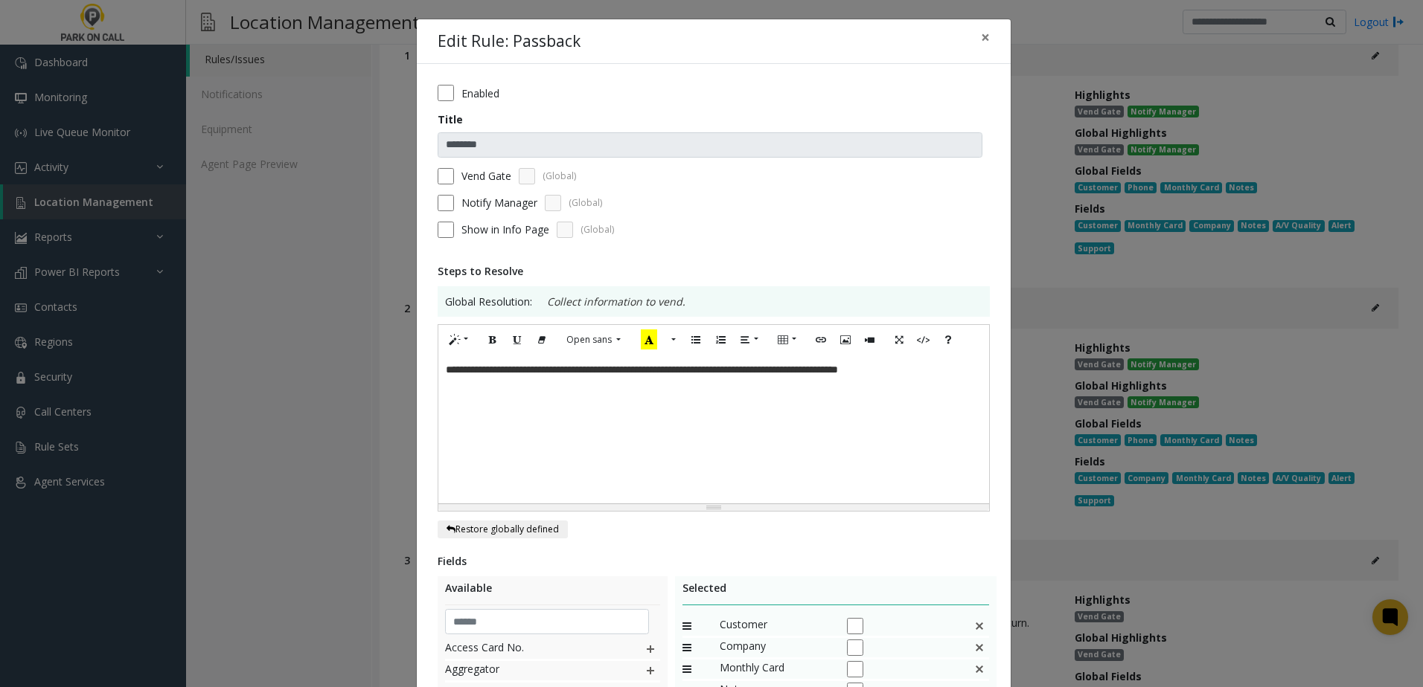
drag, startPoint x: 950, startPoint y: 369, endPoint x: 960, endPoint y: 368, distance: 9.8
click at [952, 371] on div "**********" at bounding box center [713, 429] width 551 height 149
paste div
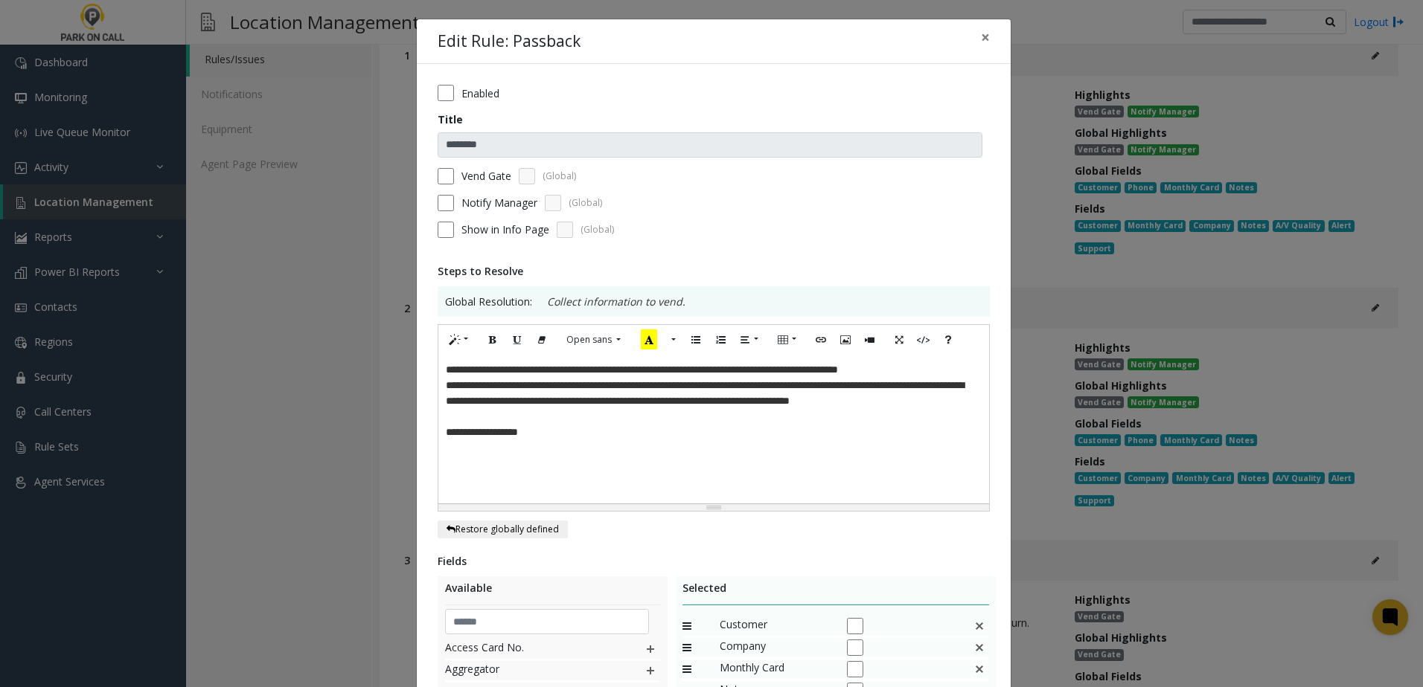
click at [438, 384] on div "**********" at bounding box center [713, 429] width 551 height 149
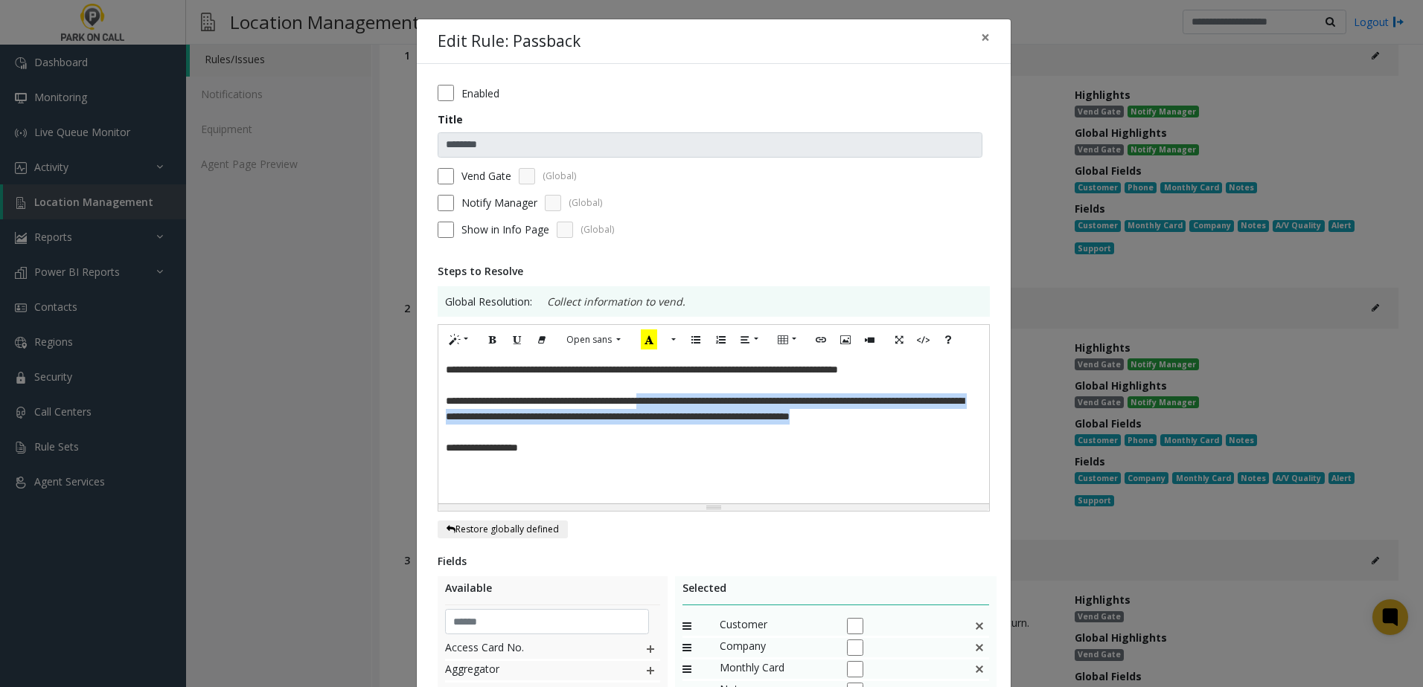
drag, startPoint x: 580, startPoint y: 436, endPoint x: 684, endPoint y: 400, distance: 109.7
click at [684, 400] on p "**********" at bounding box center [714, 409] width 536 height 31
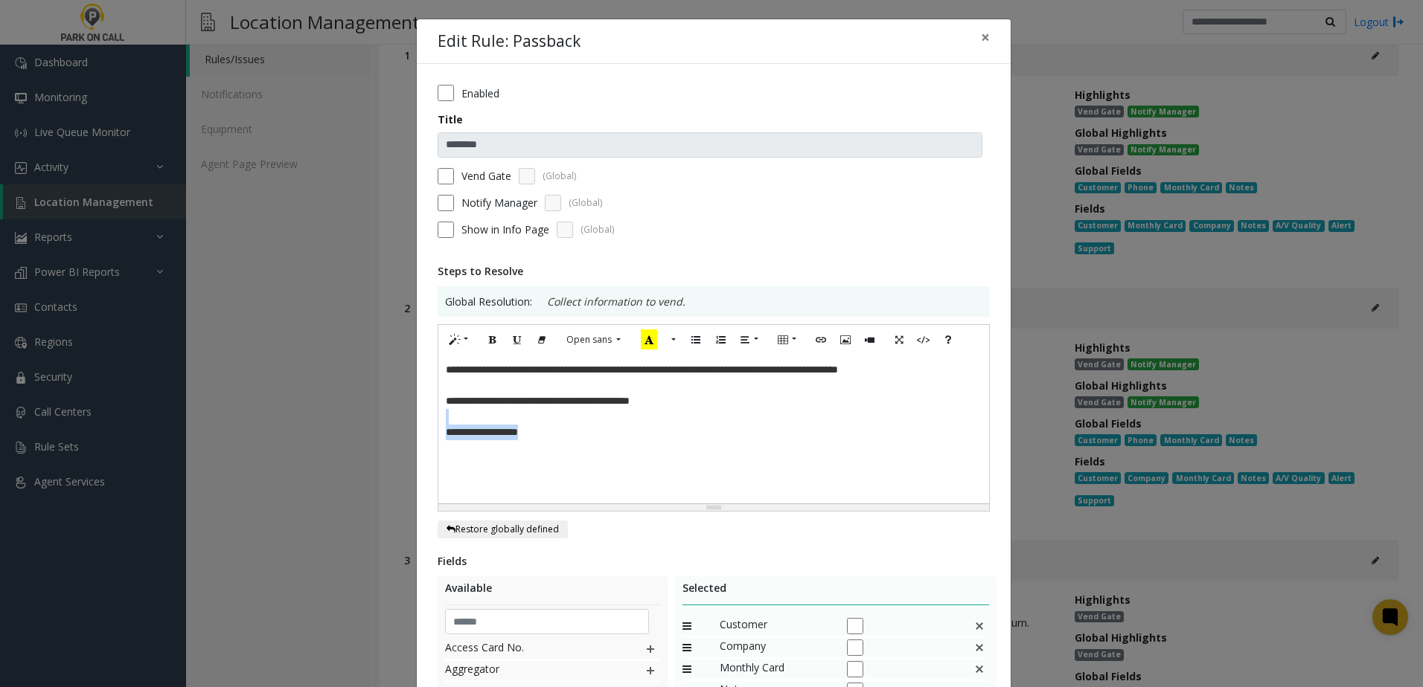
drag, startPoint x: 563, startPoint y: 433, endPoint x: 369, endPoint y: 417, distance: 194.8
click at [369, 417] on div "**********" at bounding box center [711, 343] width 1423 height 687
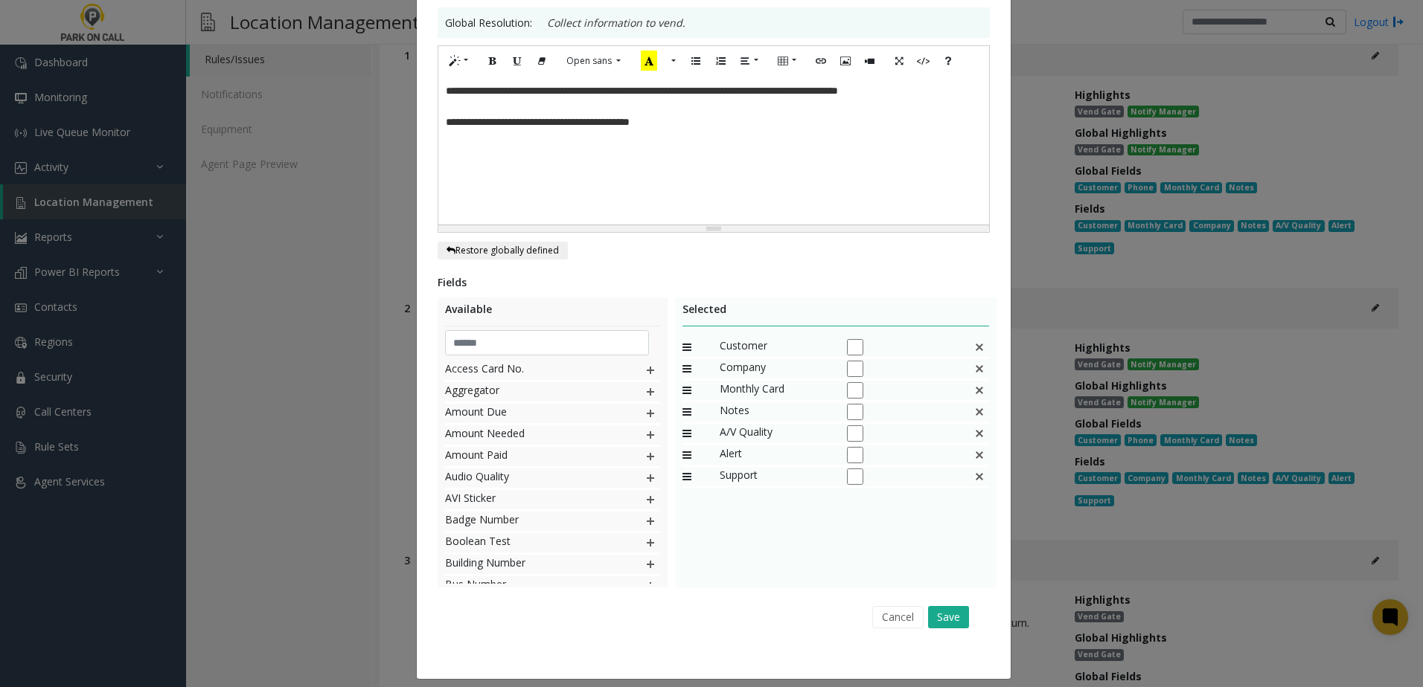
scroll to position [290, 0]
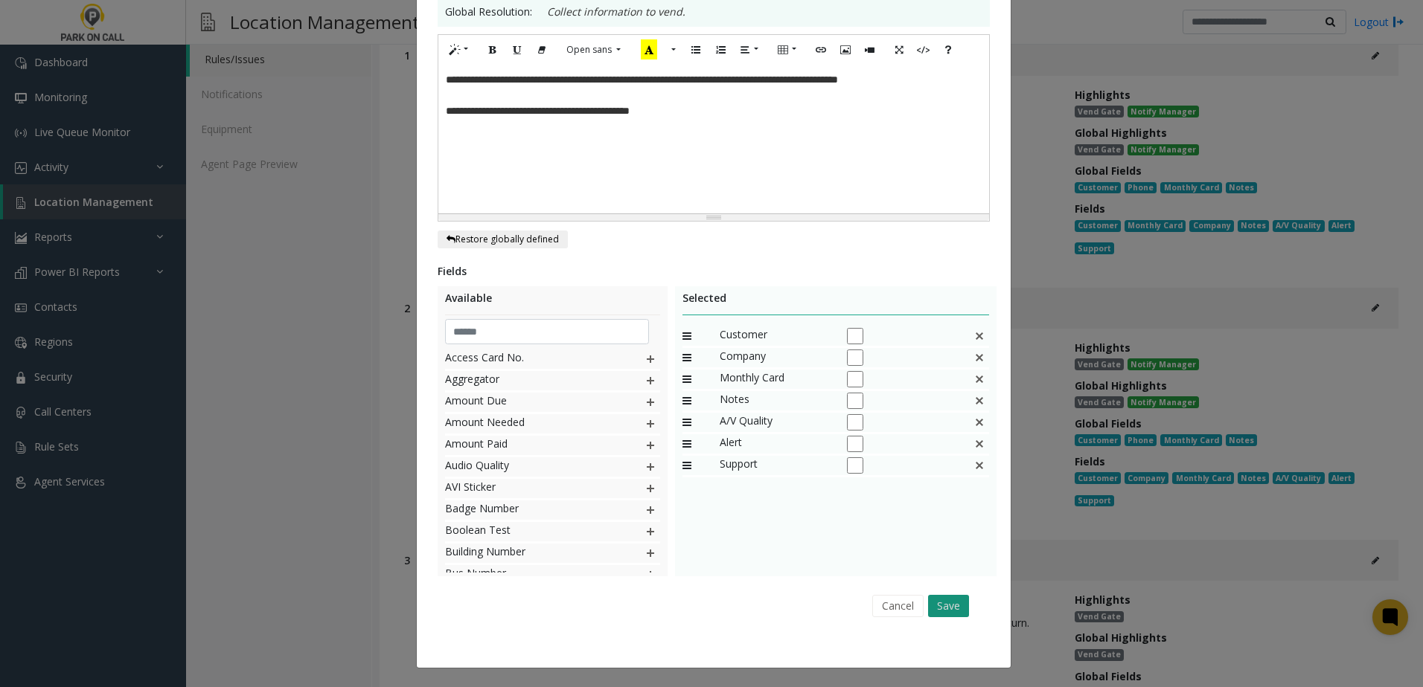
click at [946, 607] on button "Save" at bounding box center [948, 606] width 41 height 22
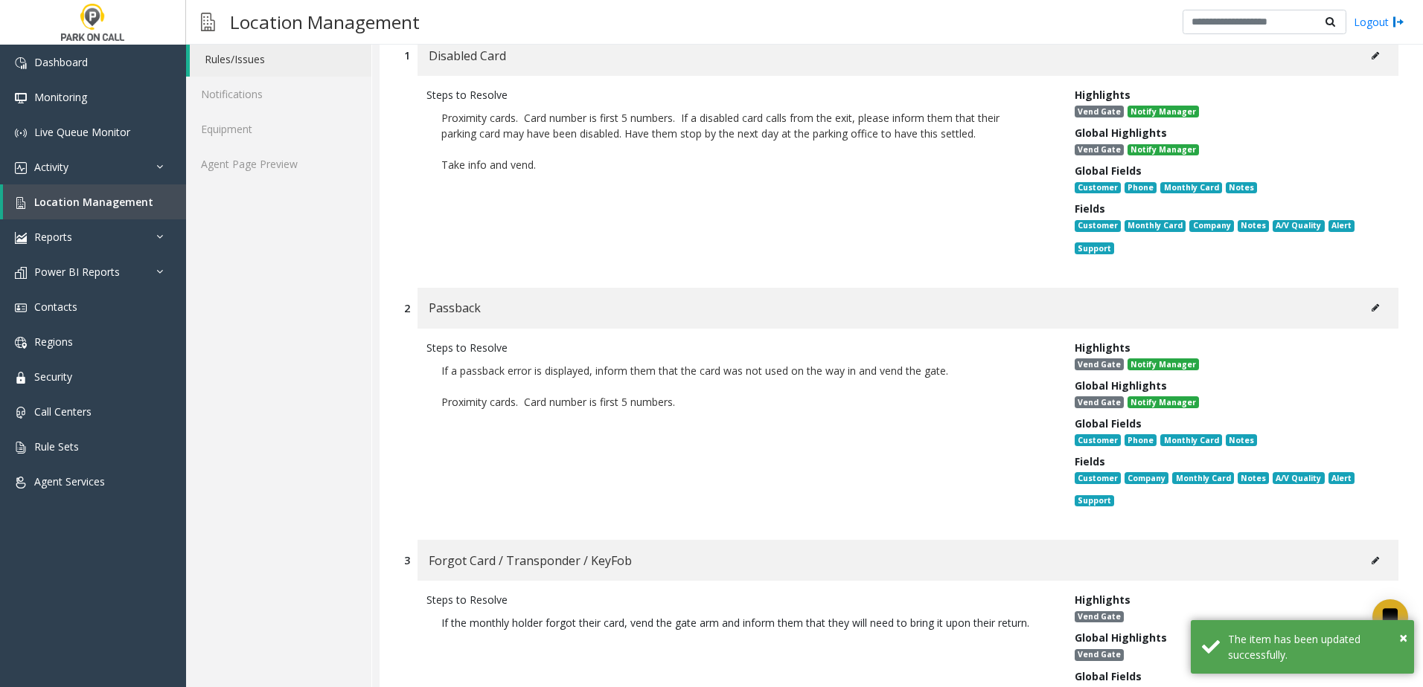
click at [1371, 51] on icon at bounding box center [1374, 55] width 7 height 9
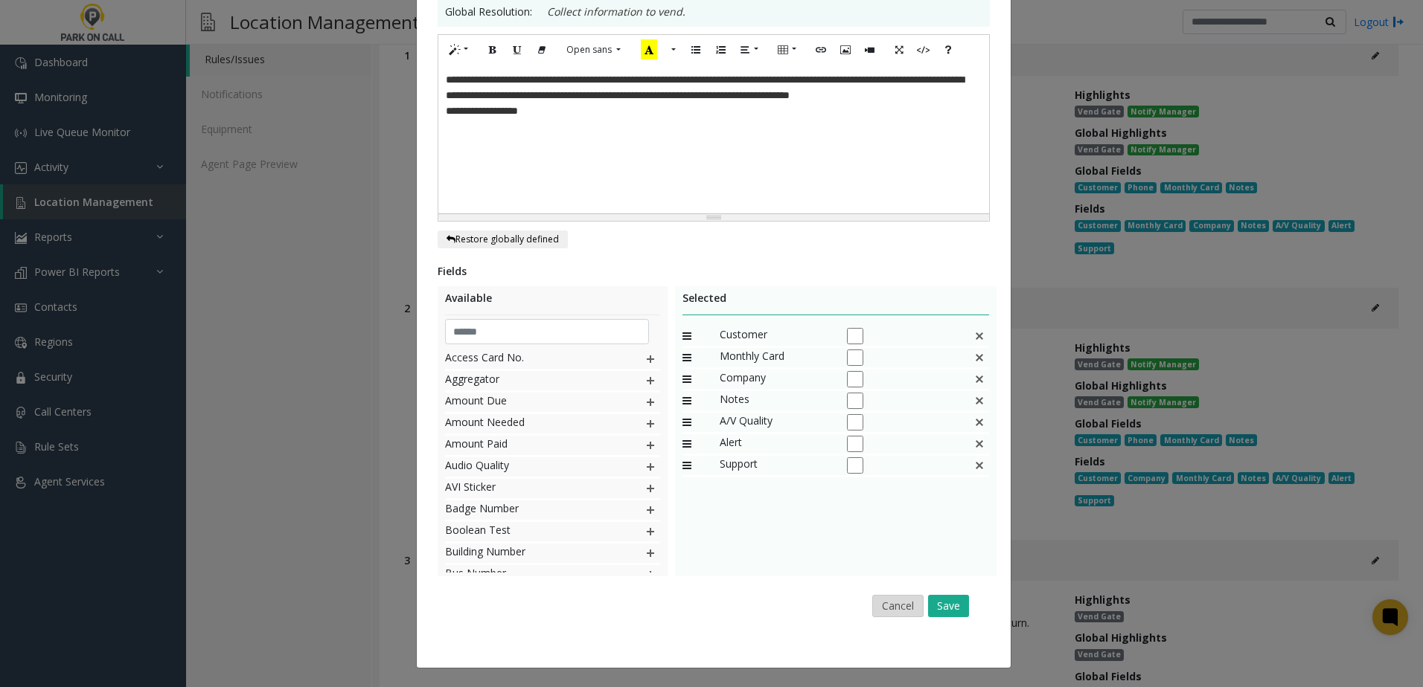
click at [882, 606] on button "Cancel" at bounding box center [897, 606] width 51 height 22
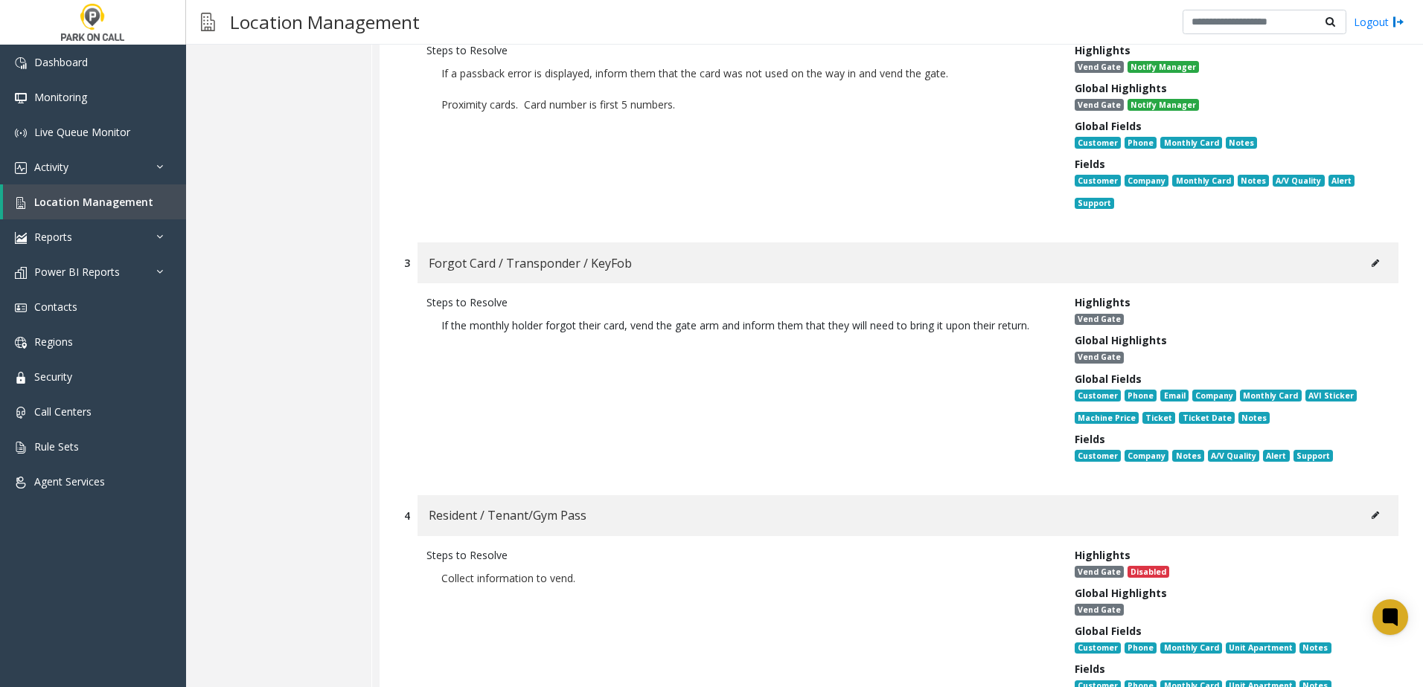
scroll to position [446, 0]
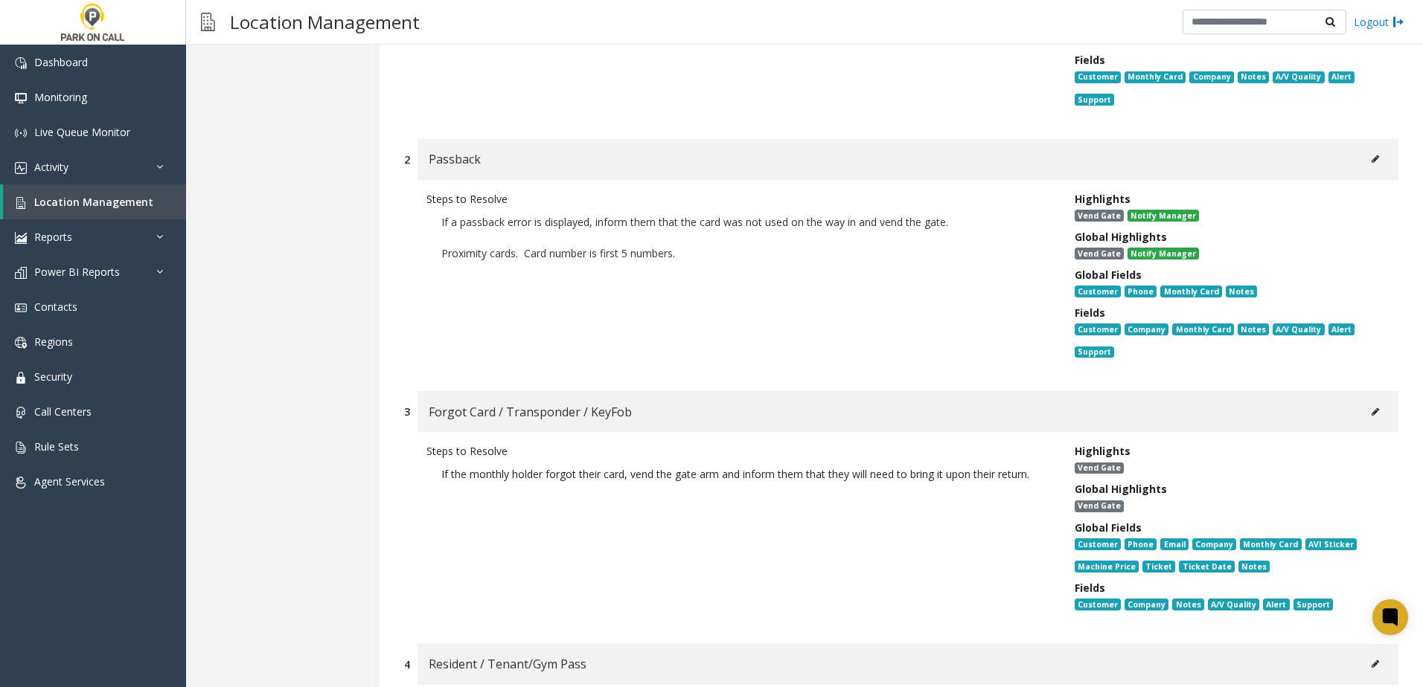
click at [1363, 413] on button at bounding box center [1375, 412] width 24 height 22
type input "**********"
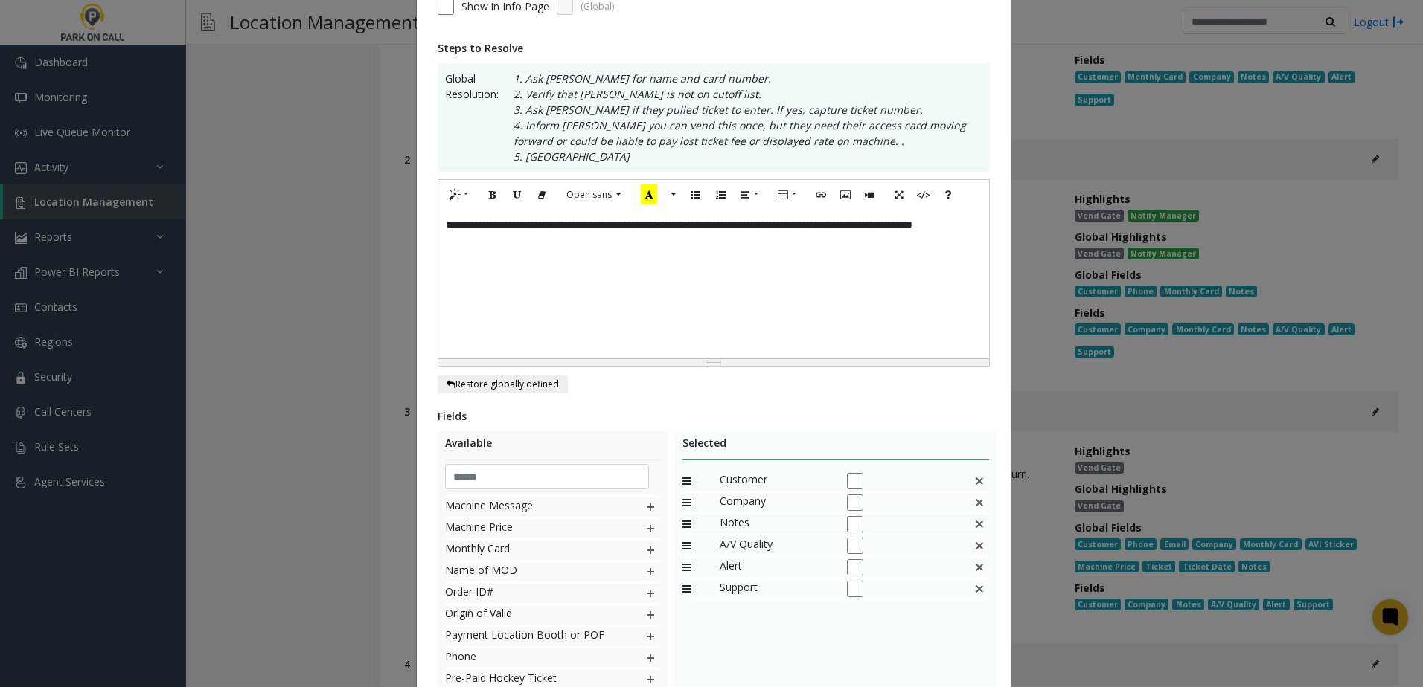
scroll to position [670, 0]
click at [644, 633] on img at bounding box center [650, 633] width 12 height 19
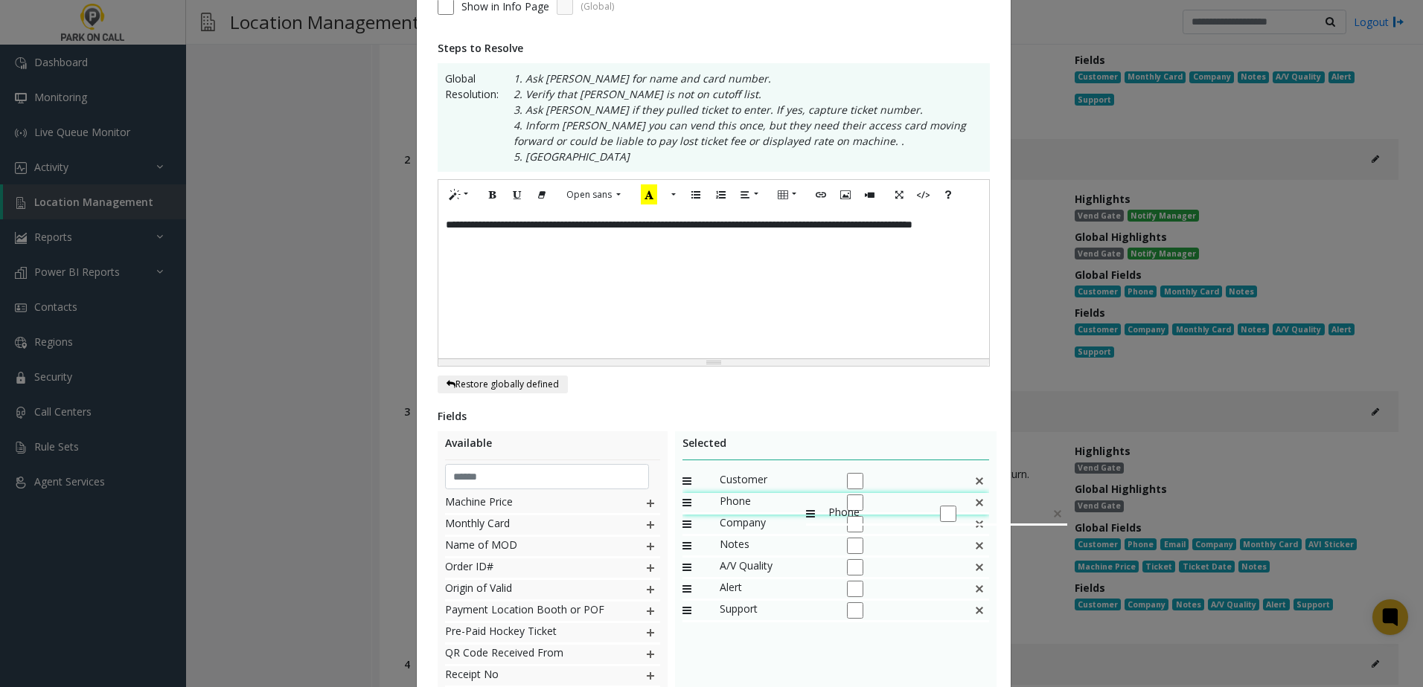
drag, startPoint x: 744, startPoint y: 606, endPoint x: 798, endPoint y: 497, distance: 122.1
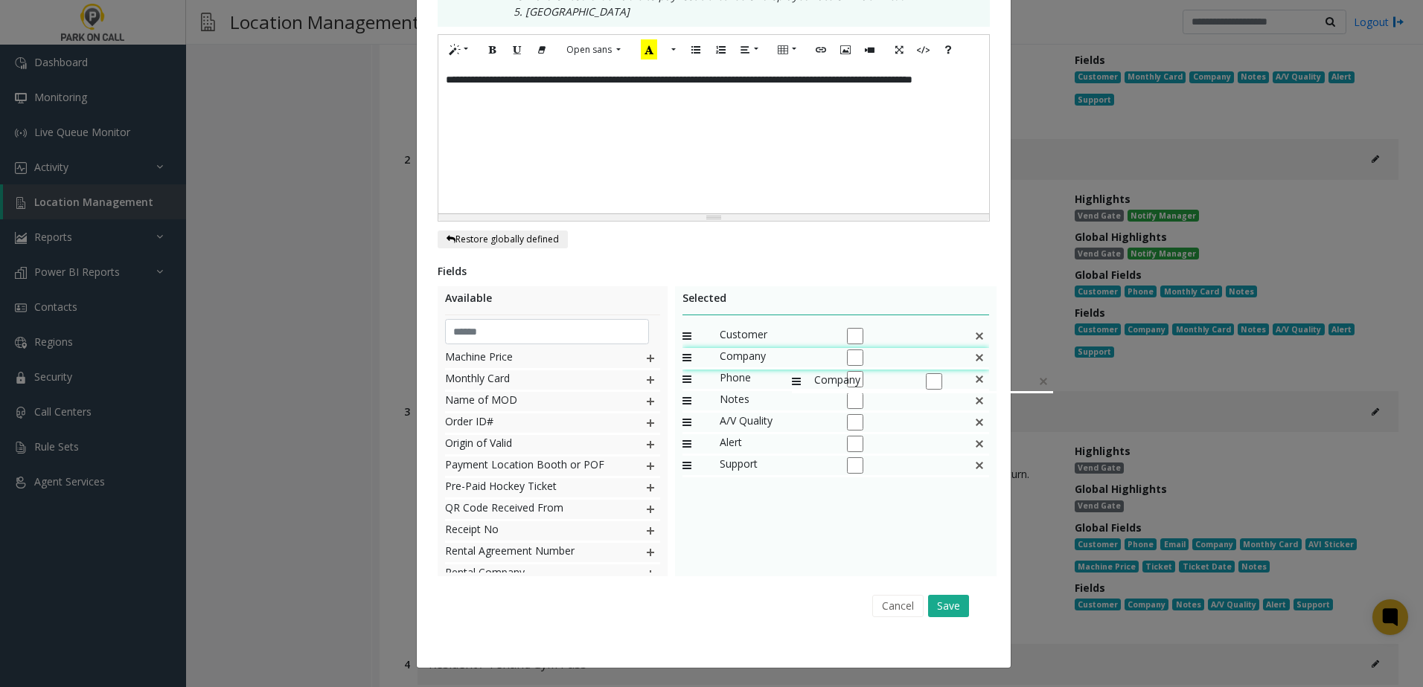
drag, startPoint x: 778, startPoint y: 381, endPoint x: 784, endPoint y: 365, distance: 17.7
click at [944, 604] on button "Save" at bounding box center [948, 606] width 41 height 22
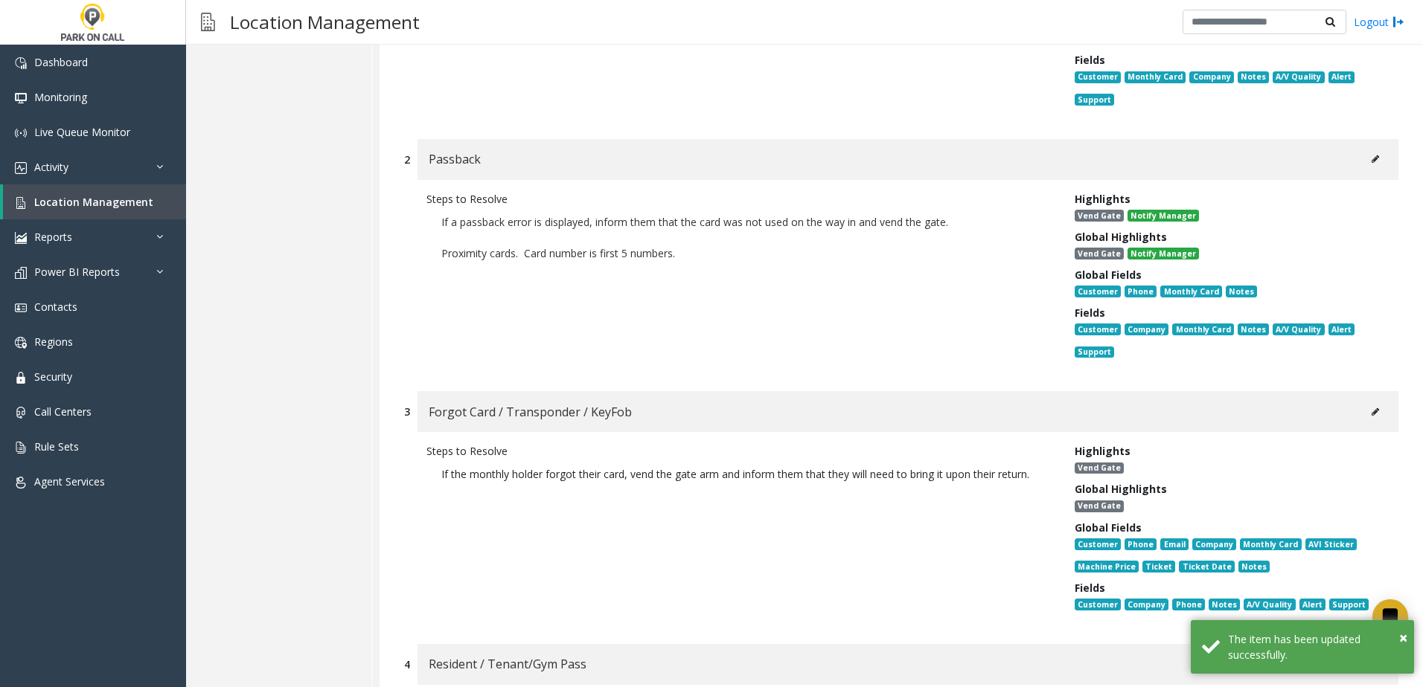
click at [906, 281] on p "If a passback error is displayed, inform them that the card was not used on the…" at bounding box center [739, 245] width 626 height 77
